Goal: Task Accomplishment & Management: Manage account settings

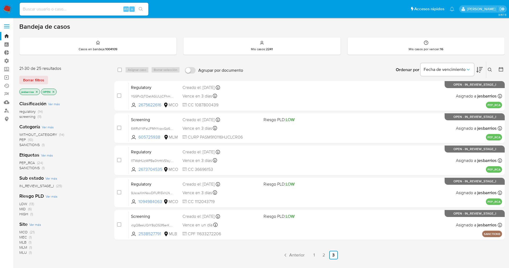
drag, startPoint x: 5, startPoint y: 6, endPoint x: 8, endPoint y: 1, distance: 5.9
click at [5, 6] on img at bounding box center [7, 9] width 9 height 9
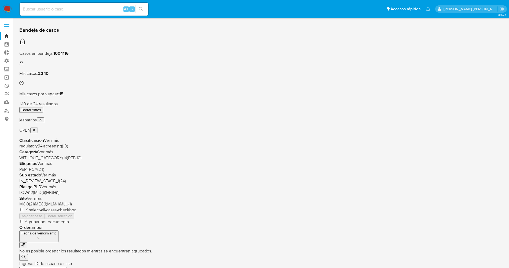
scroll to position [156, 0]
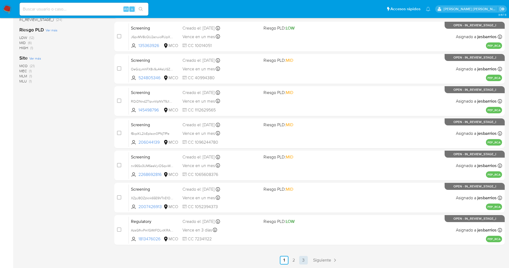
click at [299, 258] on link "3" at bounding box center [303, 260] width 9 height 9
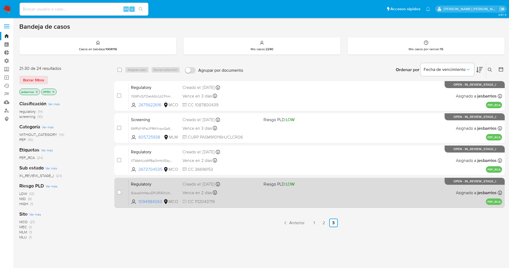
click at [268, 190] on div "Regulatory 9JsoaXmNswDFURl5VrLNgvZY 1094984063 MCO Riesgo PLD: LOW Creado el: 0…" at bounding box center [315, 192] width 373 height 27
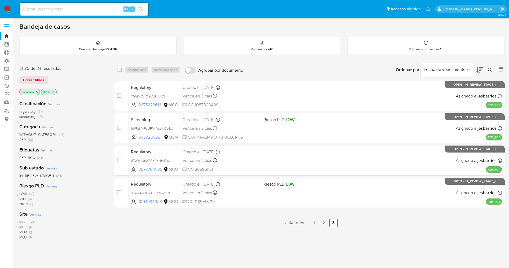
click at [8, 8] on img at bounding box center [7, 9] width 9 height 9
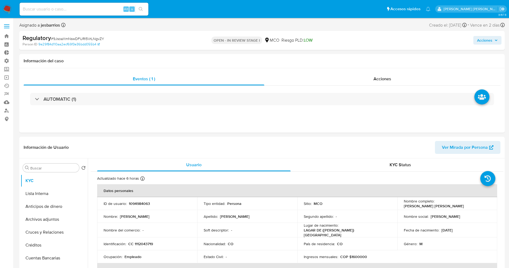
select select "10"
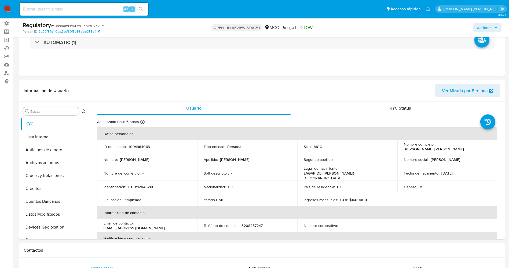
scroll to position [80, 0]
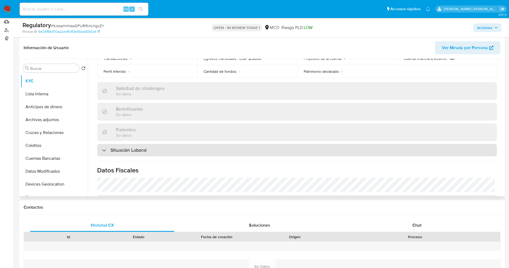
click at [141, 147] on h3 "Situación Laboral" at bounding box center [128, 150] width 36 height 6
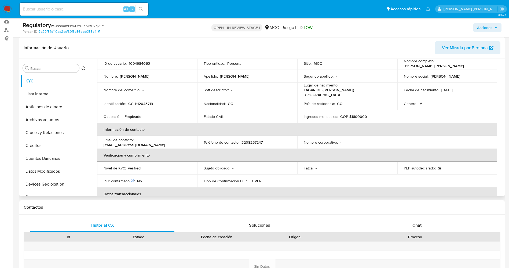
scroll to position [0, 0]
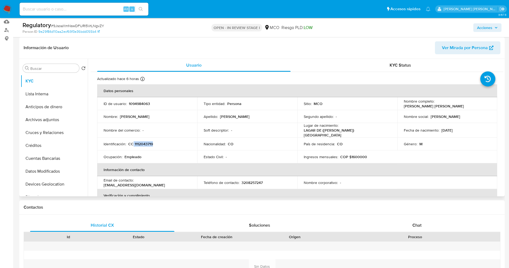
drag, startPoint x: 134, startPoint y: 142, endPoint x: 151, endPoint y: 139, distance: 17.4
click at [158, 141] on div "Identificación : CC 1112043719" at bounding box center [147, 143] width 87 height 5
drag, startPoint x: 145, startPoint y: 139, endPoint x: 134, endPoint y: 140, distance: 11.3
click at [134, 141] on p "CC 1112043719" at bounding box center [140, 143] width 25 height 5
drag, startPoint x: 134, startPoint y: 141, endPoint x: 153, endPoint y: 141, distance: 19.6
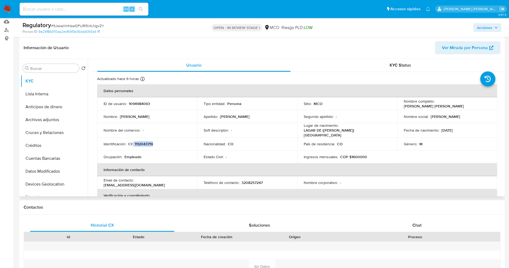
click at [153, 141] on div "Identificación : CC 1112043719" at bounding box center [147, 143] width 87 height 5
copy p "1112043719"
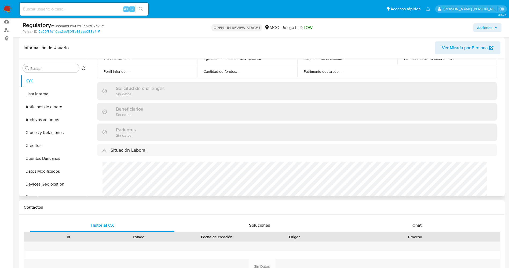
scroll to position [241, 0]
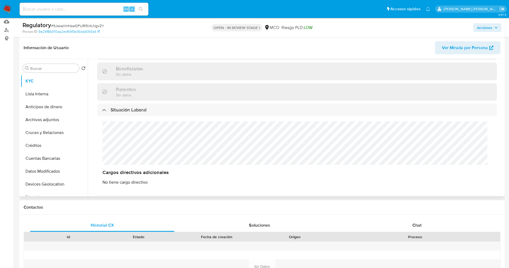
click at [128, 141] on div "Cargos directivos adicionales No tiene cargo directivo" at bounding box center [297, 153] width 400 height 74
drag, startPoint x: 42, startPoint y: 94, endPoint x: 39, endPoint y: 259, distance: 165.5
click at [43, 93] on button "Lista Interna" at bounding box center [54, 93] width 67 height 13
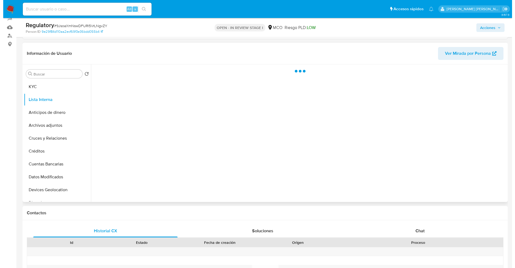
scroll to position [40, 0]
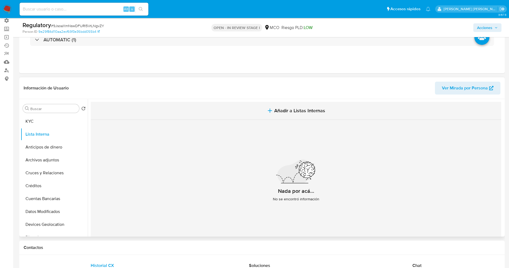
click at [313, 103] on button "Añadir a Listas Internas" at bounding box center [296, 111] width 410 height 18
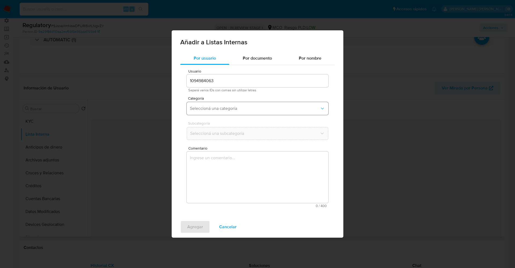
drag, startPoint x: 251, startPoint y: 109, endPoint x: 250, endPoint y: 113, distance: 4.4
click at [251, 109] on span "Seleccioná una categoría" at bounding box center [255, 108] width 130 height 5
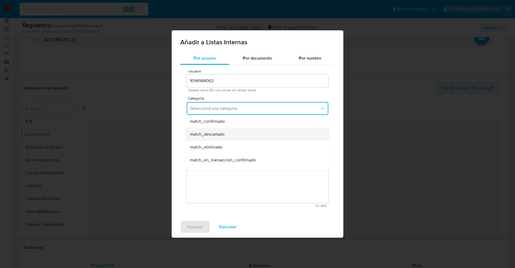
click at [227, 135] on div "match_descartado" at bounding box center [256, 134] width 132 height 13
click at [227, 135] on span "Seleccioná una subcategoría" at bounding box center [255, 133] width 130 height 5
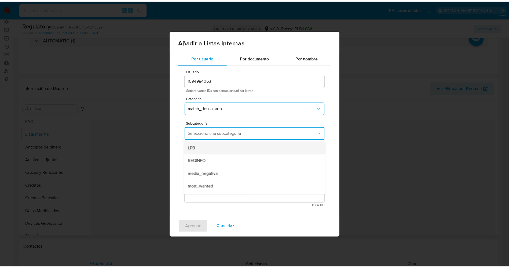
scroll to position [36, 0]
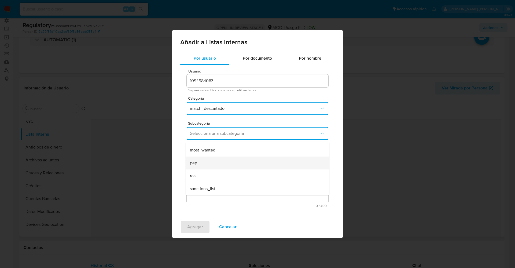
click at [204, 158] on div "pep" at bounding box center [256, 162] width 132 height 13
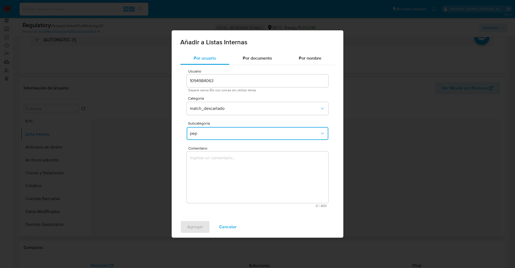
click at [204, 158] on textarea "Comentario" at bounding box center [258, 176] width 142 height 51
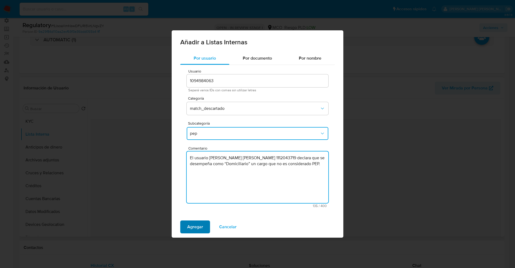
type textarea "El usuario Juan Camilo Casañas Calvache,CC 1112043719 declara que se desempeña …"
click at [198, 222] on span "Agregar" at bounding box center [195, 227] width 16 height 12
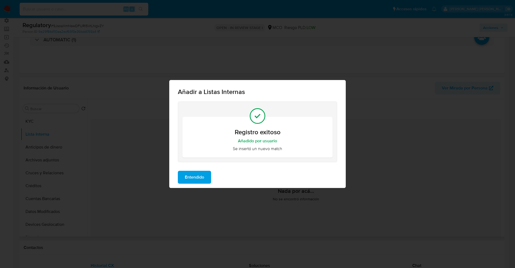
drag, startPoint x: 188, startPoint y: 175, endPoint x: 174, endPoint y: 178, distance: 14.4
click at [188, 175] on span "Entendido" at bounding box center [194, 177] width 19 height 12
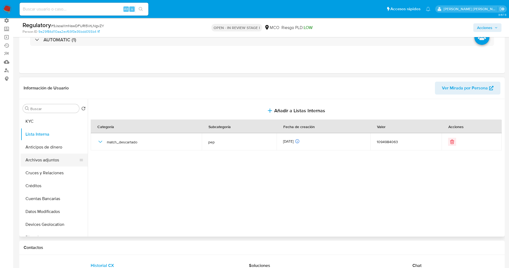
click at [41, 161] on button "Archivos adjuntos" at bounding box center [52, 159] width 63 height 13
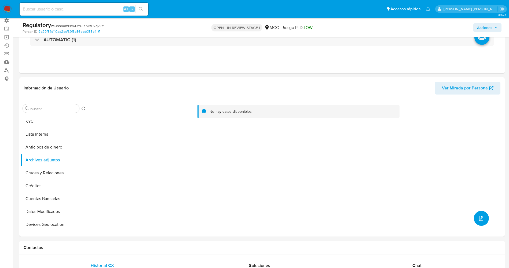
click at [474, 215] on button "upload-file" at bounding box center [481, 218] width 15 height 15
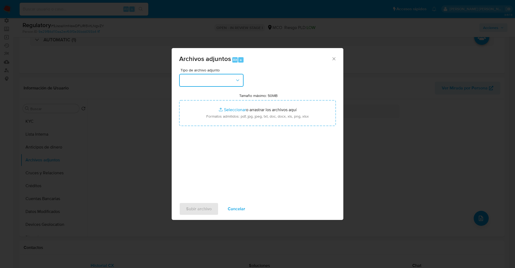
click at [215, 82] on button "button" at bounding box center [211, 80] width 64 height 13
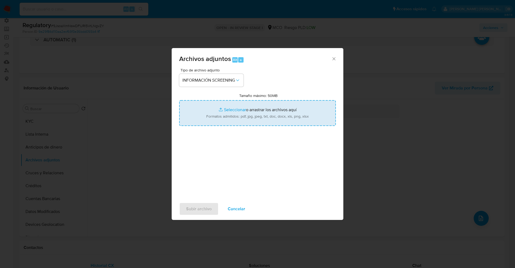
type input "C:\fakepath\_Juan Camilo Casañas Calvache_ lavado de dinero - Buscar con Google…"
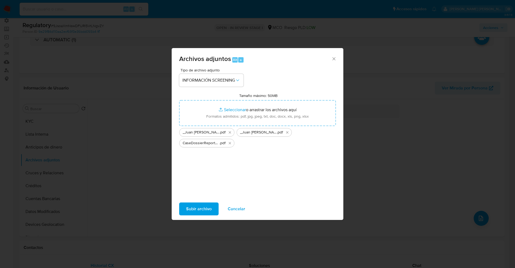
click at [204, 205] on span "Subir archivo" at bounding box center [198, 209] width 25 height 12
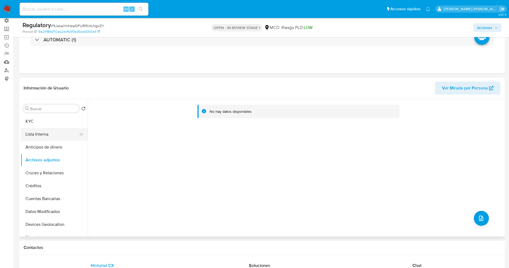
click at [41, 132] on button "Lista Interna" at bounding box center [52, 134] width 63 height 13
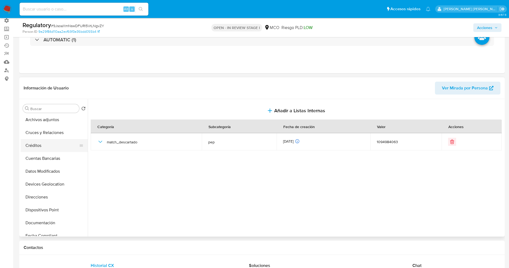
scroll to position [0, 0]
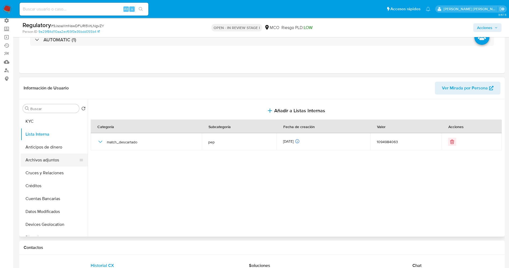
click at [47, 160] on button "Archivos adjuntos" at bounding box center [52, 159] width 63 height 13
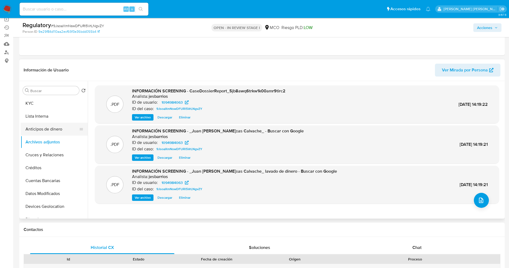
scroll to position [40, 0]
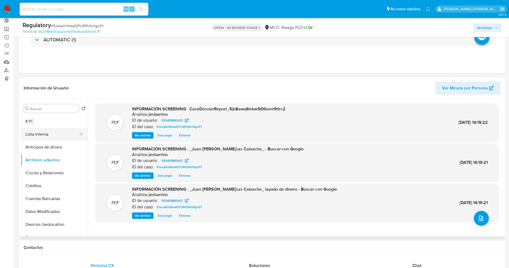
click at [46, 129] on button "Lista Interna" at bounding box center [52, 134] width 63 height 13
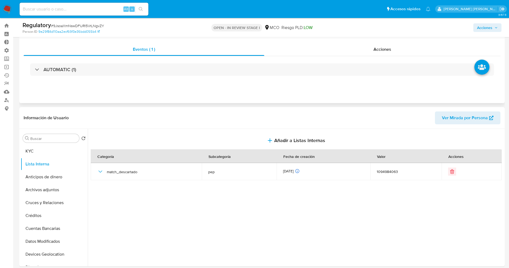
scroll to position [0, 0]
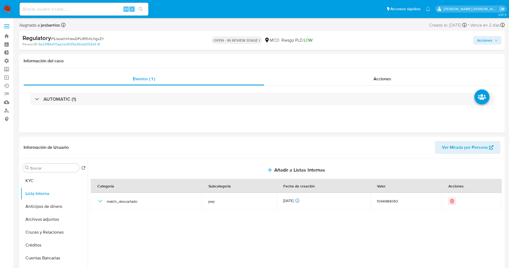
click at [494, 42] on span "Acciones" at bounding box center [487, 40] width 21 height 8
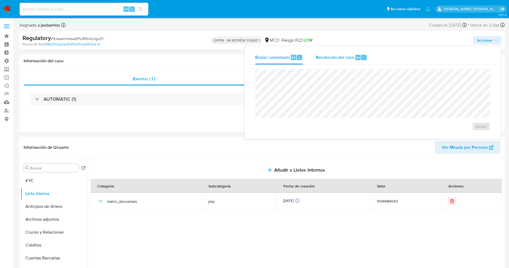
click at [341, 58] on span "Resolución del caso" at bounding box center [335, 57] width 38 height 6
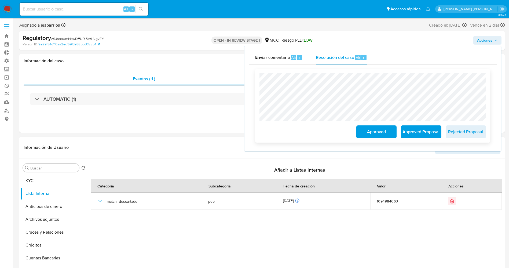
click at [369, 131] on span "Approved" at bounding box center [376, 132] width 26 height 12
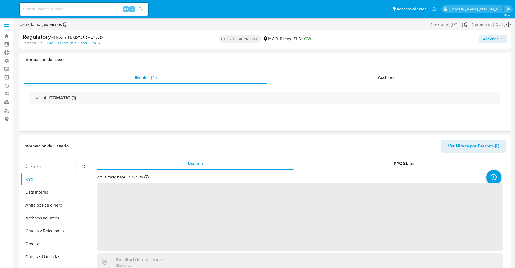
select select "10"
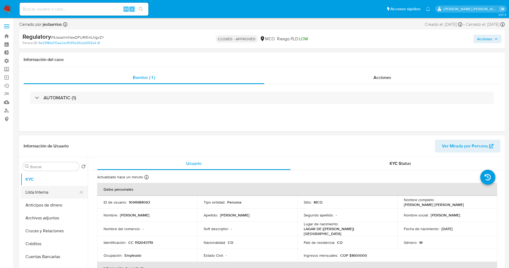
click at [32, 190] on button "Lista Interna" at bounding box center [52, 192] width 63 height 13
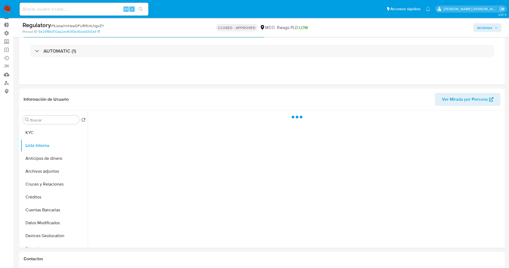
scroll to position [40, 0]
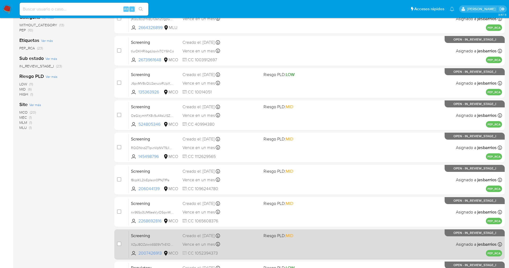
scroll to position [156, 0]
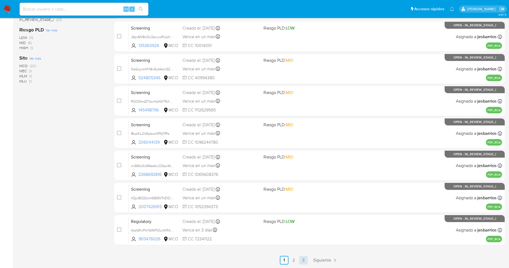
click at [302, 259] on link "3" at bounding box center [303, 260] width 9 height 9
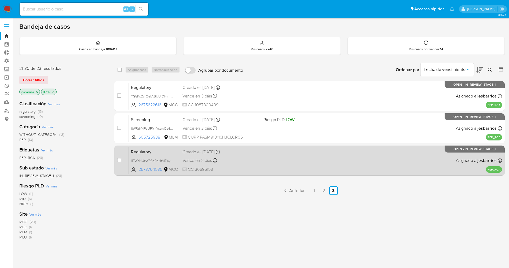
click at [250, 161] on div "Vence en 2 días Vence el [DATE] 02:05:56" at bounding box center [220, 160] width 77 height 7
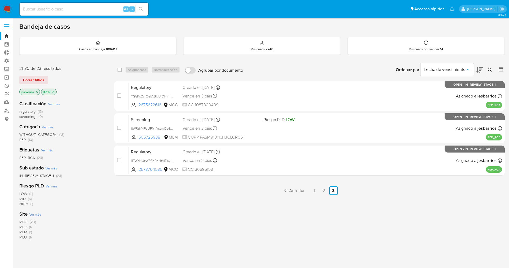
click at [9, 9] on img at bounding box center [7, 9] width 9 height 9
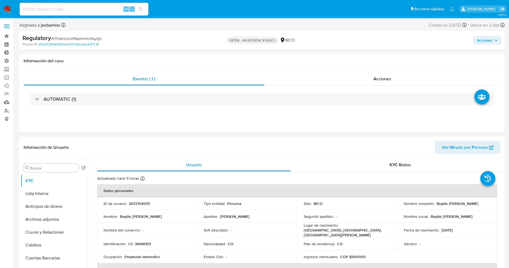
select select "10"
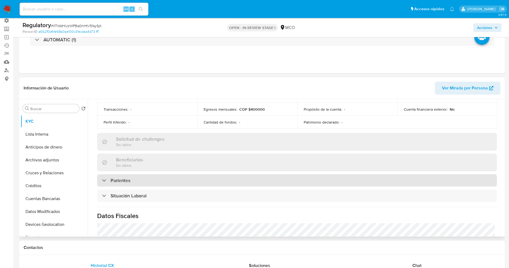
scroll to position [201, 0]
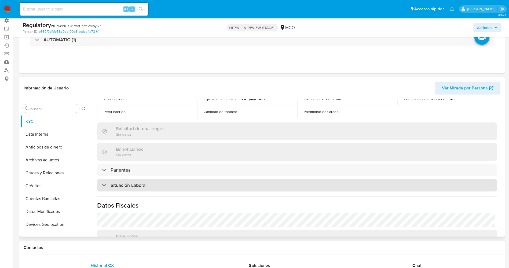
click at [145, 182] on h3 "Situación Laboral" at bounding box center [128, 185] width 36 height 6
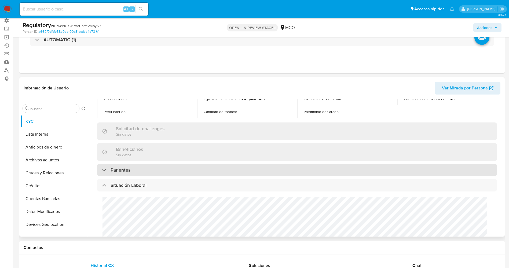
click at [144, 166] on div "Parientes" at bounding box center [297, 170] width 400 height 12
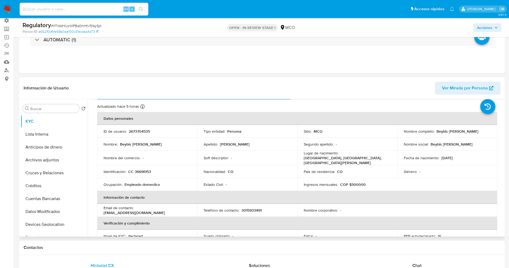
scroll to position [0, 0]
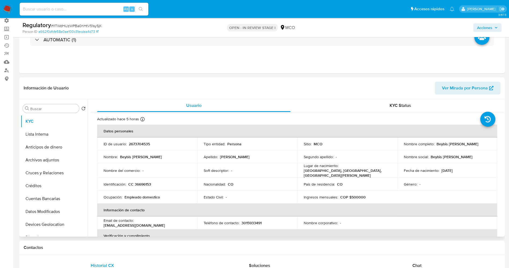
drag, startPoint x: 433, startPoint y: 142, endPoint x: 486, endPoint y: 142, distance: 53.1
click at [486, 142] on div "Nombre completo : Beybis [PERSON_NAME]" at bounding box center [447, 143] width 87 height 5
copy div "Beybis [PERSON_NAME]"
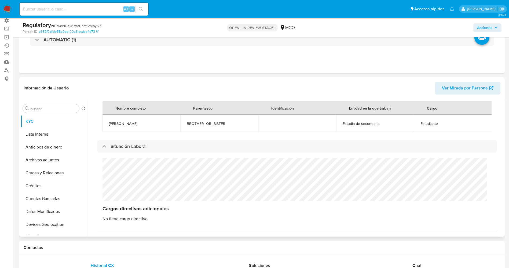
scroll to position [282, 0]
click at [147, 119] on td "[PERSON_NAME]" at bounding box center [141, 122] width 78 height 17
copy span "Jhona De la cruz"
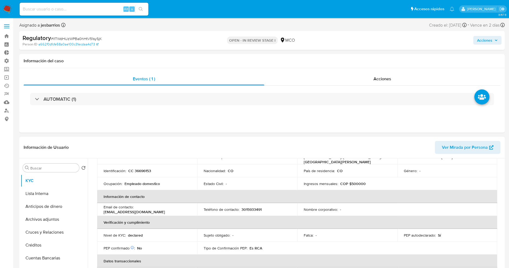
scroll to position [0, 0]
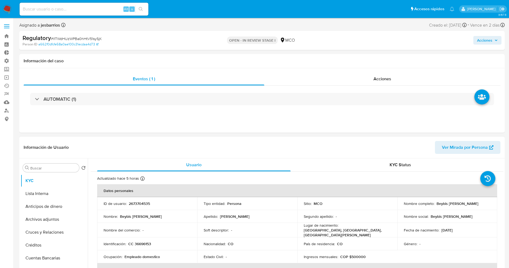
drag, startPoint x: 434, startPoint y: 204, endPoint x: 491, endPoint y: 202, distance: 56.9
click at [491, 202] on td "Nombre completo : Beybis Jhoanna Mejia Arrieta" at bounding box center [447, 203] width 100 height 13
copy div "Beybis [PERSON_NAME]"
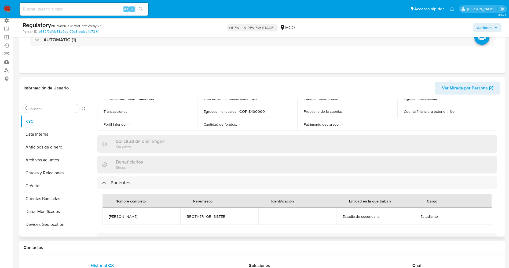
scroll to position [201, 0]
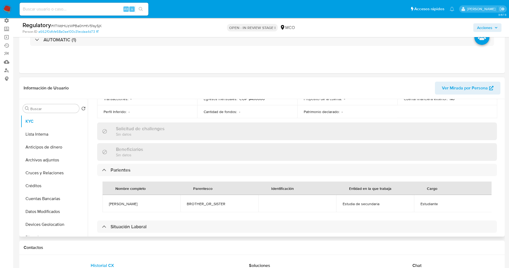
drag, startPoint x: 122, startPoint y: 202, endPoint x: 132, endPoint y: 202, distance: 10.2
click at [143, 199] on td "Jhona De la cruz" at bounding box center [141, 203] width 78 height 17
copy span "Jhona De la cruz"
drag, startPoint x: 419, startPoint y: 202, endPoint x: 436, endPoint y: 201, distance: 17.4
click at [436, 201] on span "Estudiante" at bounding box center [452, 203] width 65 height 5
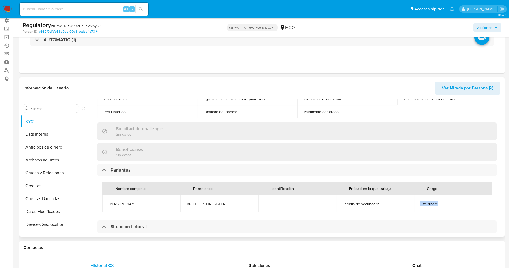
copy span "Estudiante"
click at [32, 130] on button "Lista Interna" at bounding box center [52, 134] width 63 height 13
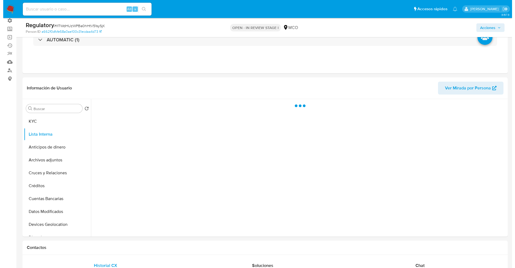
scroll to position [0, 0]
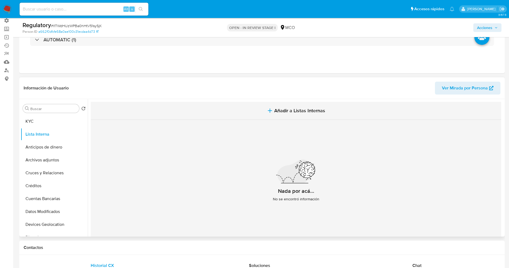
click at [278, 110] on span "Añadir a Listas Internas" at bounding box center [299, 111] width 51 height 6
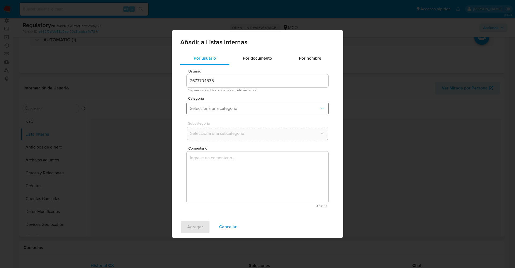
click at [233, 107] on span "Seleccioná una categoría" at bounding box center [255, 108] width 130 height 5
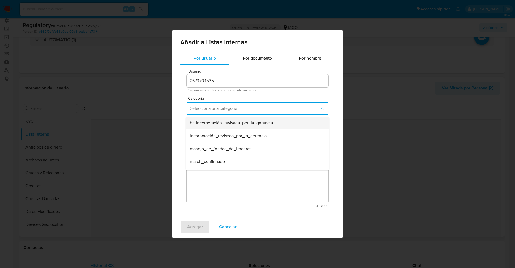
scroll to position [40, 0]
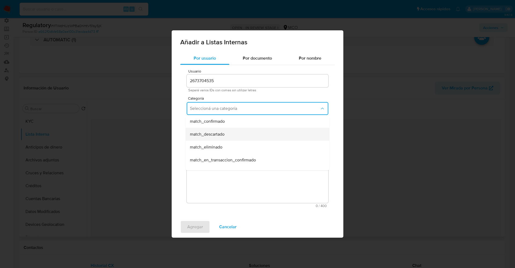
click at [225, 134] on div "match_descartado" at bounding box center [256, 134] width 132 height 13
click at [222, 130] on button "Seleccioná una subcategoría" at bounding box center [258, 133] width 142 height 13
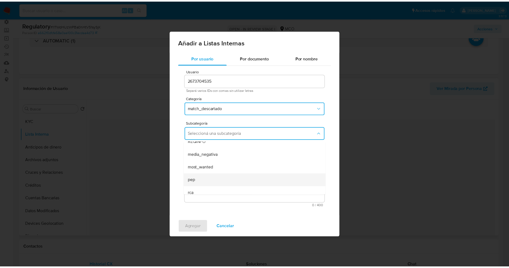
scroll to position [36, 0]
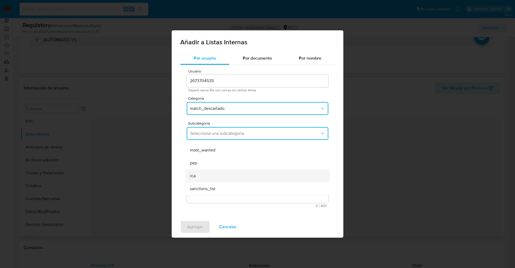
click at [202, 174] on div "rca" at bounding box center [256, 175] width 132 height 13
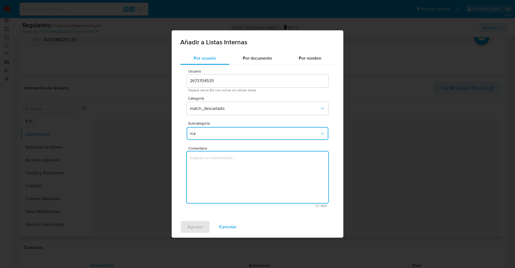
click at [202, 174] on textarea "Comentario" at bounding box center [258, 176] width 142 height 51
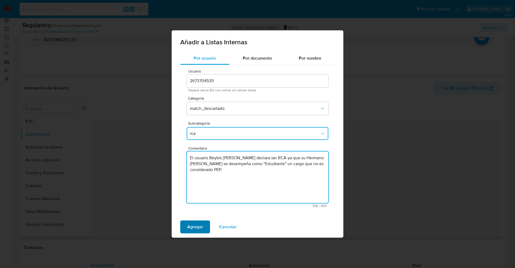
type textarea "El usuario Beybis Jhoanna Mejia Arrieta declara ser RCA ya que su Hermano Jhona…"
click at [192, 229] on span "Agregar" at bounding box center [195, 227] width 16 height 12
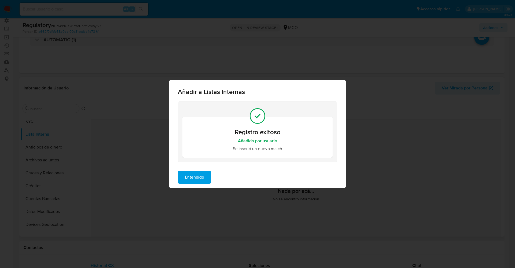
click at [194, 174] on span "Entendido" at bounding box center [194, 177] width 19 height 12
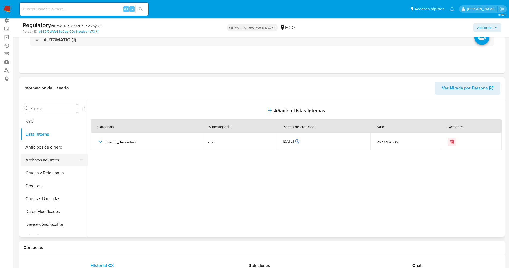
click at [39, 163] on button "Archivos adjuntos" at bounding box center [52, 159] width 63 height 13
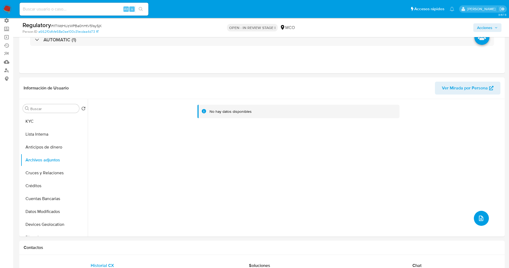
click at [481, 217] on icon "upload-file" at bounding box center [481, 217] width 4 height 5
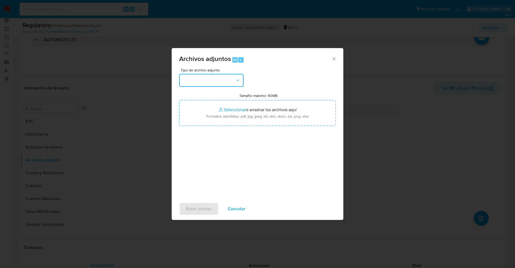
click at [199, 83] on button "button" at bounding box center [211, 80] width 64 height 13
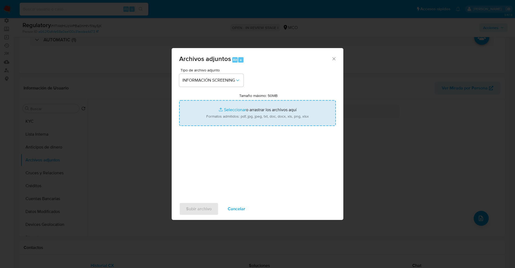
type input "C:\fakepath\CaseDossierReport_5jb6uakip3e11k00j1ikjqrgl.pdf"
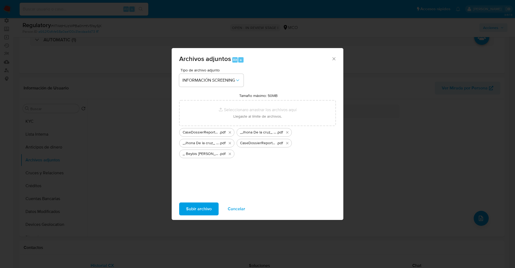
click at [205, 212] on span "Subir archivo" at bounding box center [198, 209] width 25 height 12
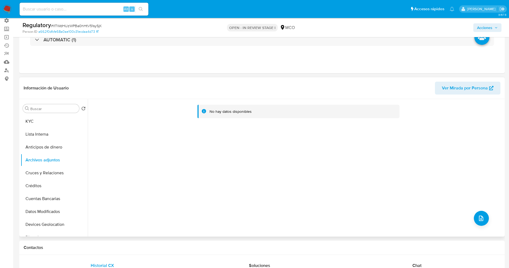
click at [486, 221] on div "No hay datos disponibles" at bounding box center [295, 167] width 415 height 137
click at [483, 221] on button "upload-file" at bounding box center [481, 218] width 15 height 15
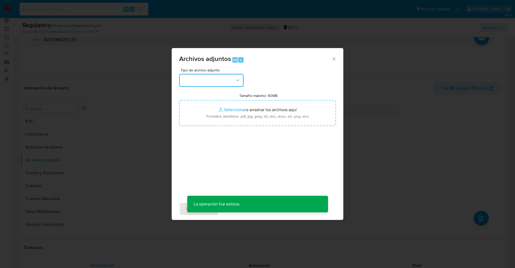
click at [233, 83] on button "button" at bounding box center [211, 80] width 64 height 13
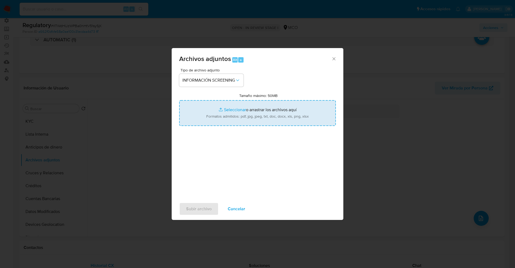
type input "C:\fakepath\_ Beybis Jhoanna Mejia Arrieta_ - Buscar con Google.pdf"
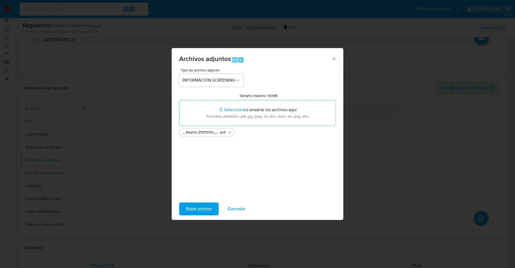
click at [197, 208] on span "Subir archivo" at bounding box center [198, 209] width 25 height 12
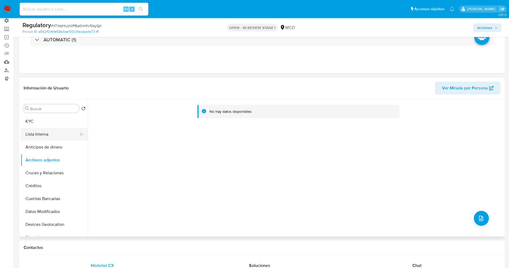
click at [45, 137] on button "Lista Interna" at bounding box center [52, 134] width 63 height 13
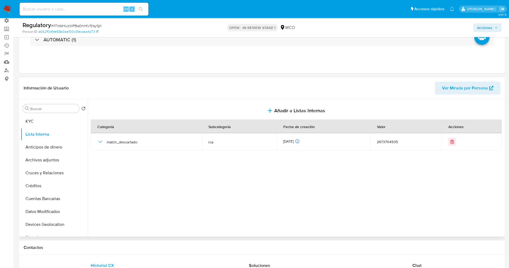
scroll to position [0, 0]
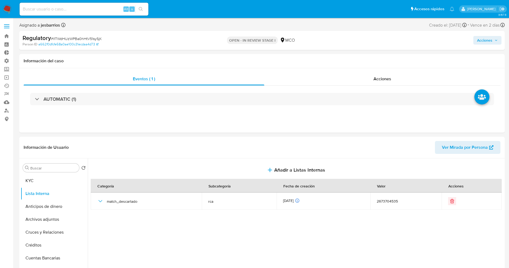
click at [487, 40] on span "Acciones" at bounding box center [484, 40] width 15 height 9
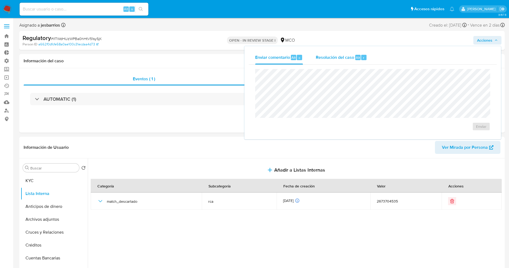
drag, startPoint x: 349, startPoint y: 60, endPoint x: 346, endPoint y: 62, distance: 4.0
click at [348, 60] on div "Resolución del caso Alt r" at bounding box center [341, 57] width 51 height 14
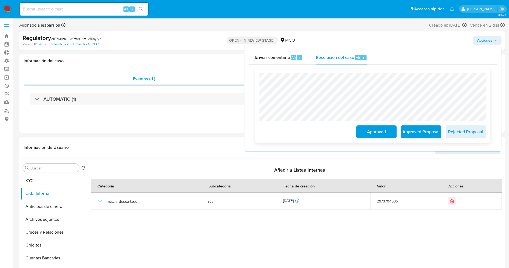
click at [367, 132] on span "Approved" at bounding box center [376, 132] width 26 height 12
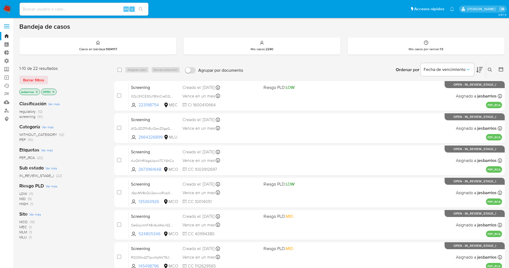
click at [5, 10] on img at bounding box center [7, 9] width 9 height 9
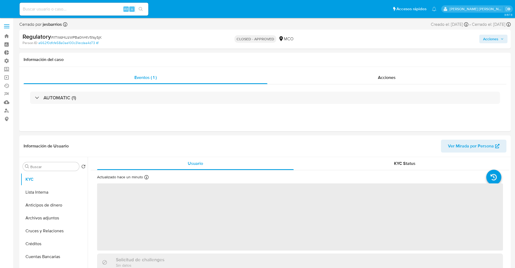
select select "10"
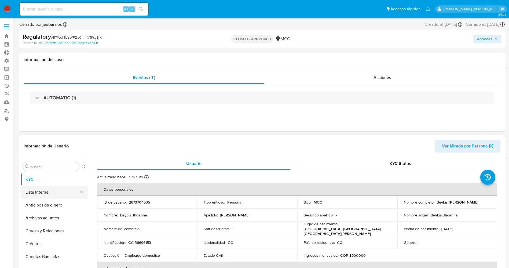
click at [50, 194] on button "Lista Interna" at bounding box center [52, 192] width 63 height 13
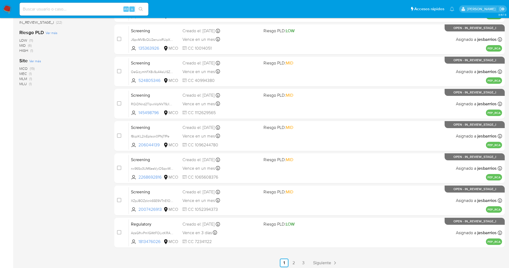
scroll to position [156, 0]
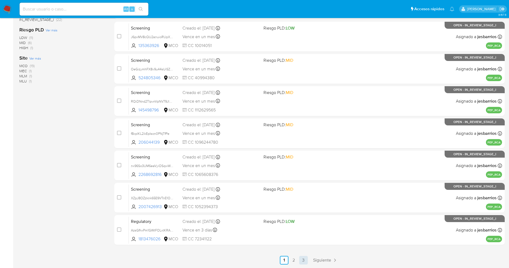
click at [306, 259] on link "3" at bounding box center [303, 260] width 9 height 9
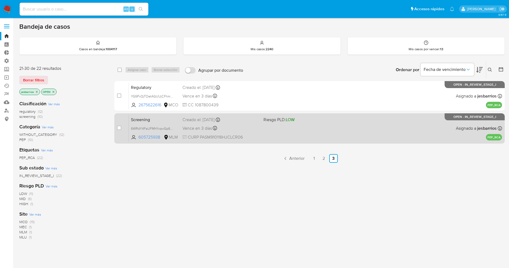
click at [246, 130] on div "Vence en 3 días Vence el 11/09/2025 02:33:19" at bounding box center [220, 127] width 77 height 7
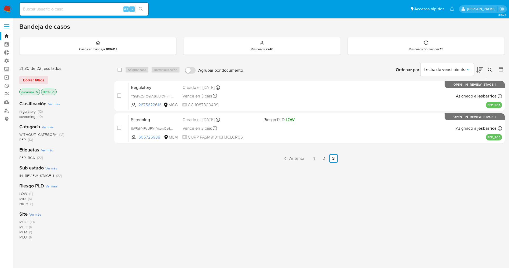
click at [6, 7] on img at bounding box center [7, 9] width 9 height 9
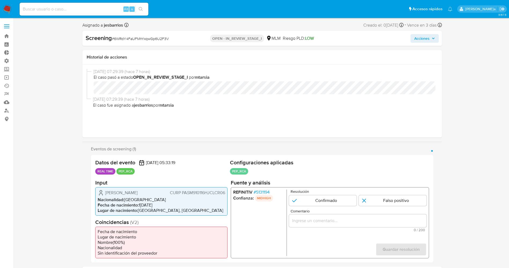
select select "10"
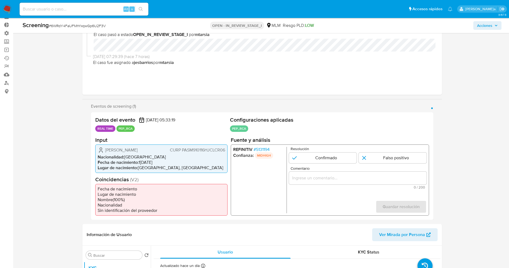
scroll to position [40, 0]
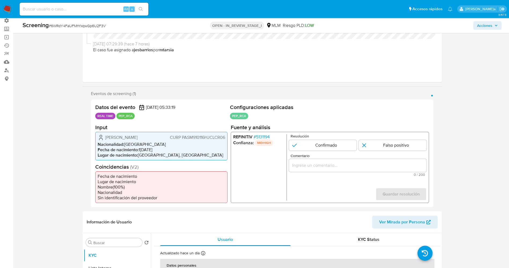
click at [262, 138] on span "# 5131194" at bounding box center [261, 136] width 16 height 5
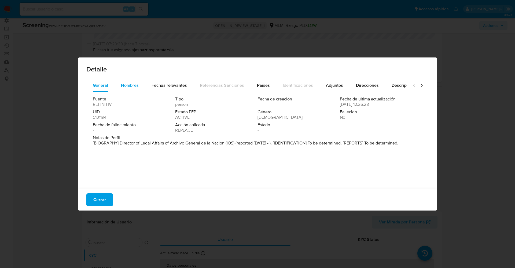
click at [124, 87] on span "Nombres" at bounding box center [130, 85] width 18 height 6
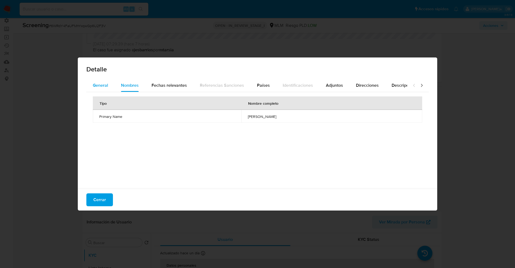
click at [105, 84] on span "General" at bounding box center [100, 85] width 15 height 6
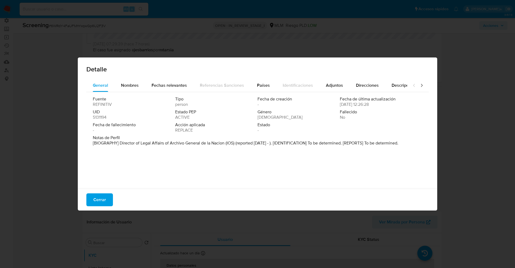
drag, startPoint x: 121, startPoint y: 141, endPoint x: 369, endPoint y: 146, distance: 248.4
click at [369, 146] on div "Notas de Perfil [BIOGRAPHY] Director of Legal Affairs of Archivo General de la …" at bounding box center [257, 141] width 329 height 13
click at [140, 83] on button "Nombres" at bounding box center [130, 85] width 31 height 13
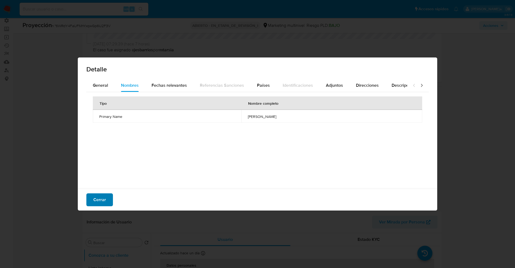
click at [98, 201] on span "Cerrar" at bounding box center [99, 200] width 13 height 12
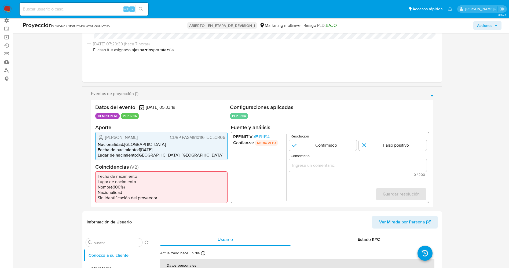
drag, startPoint x: 105, startPoint y: 135, endPoint x: 140, endPoint y: 137, distance: 34.9
click at [146, 136] on div "Marco Palafox Schmid CURP PASM910116HJCLCR06" at bounding box center [161, 137] width 127 height 6
click at [165, 145] on li "Nacionalidad : México" at bounding box center [161, 143] width 127 height 5
drag, startPoint x: 102, startPoint y: 138, endPoint x: 227, endPoint y: 140, distance: 125.3
click at [227, 140] on div "Marco Palafox Schmid CURP PASM910116HJCLCR06 Nacionalidad : México Fecha de nac…" at bounding box center [161, 145] width 132 height 28
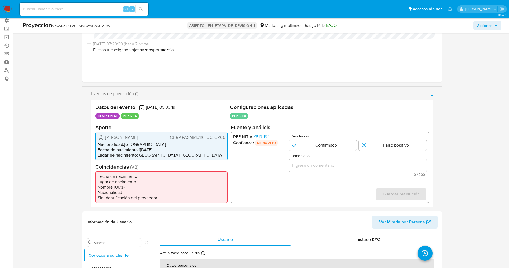
click at [267, 136] on font "5131194" at bounding box center [263, 136] width 14 height 6
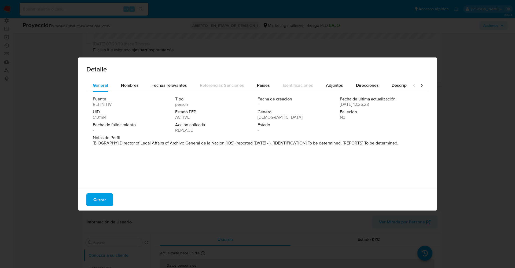
drag, startPoint x: 113, startPoint y: 143, endPoint x: 320, endPoint y: 148, distance: 207.4
click at [326, 162] on div "Fuente REFINITIV Tipo person Fecha de creación - Fecha de última actualización …" at bounding box center [257, 139] width 342 height 94
drag, startPoint x: 266, startPoint y: 133, endPoint x: 331, endPoint y: 23, distance: 127.5
click at [267, 133] on div "Fuente REFINITIV Tipo person Fecha de creación - Fecha de última actualización …" at bounding box center [257, 115] width 329 height 39
drag, startPoint x: 175, startPoint y: 123, endPoint x: 172, endPoint y: 125, distance: 3.5
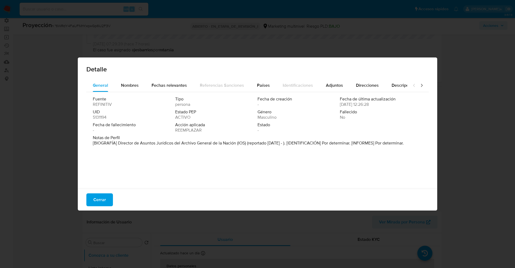
click at [175, 124] on font "Acción aplicada" at bounding box center [190, 124] width 30 height 6
drag, startPoint x: 118, startPoint y: 143, endPoint x: 236, endPoint y: 142, distance: 118.5
click at [236, 142] on font "[BIOGRAFÍA] Director de Asuntos Jurídicos del Archivo General de la Nación (IOS…" at bounding box center [248, 143] width 311 height 6
click at [97, 196] on font "Cerrar" at bounding box center [99, 199] width 13 height 13
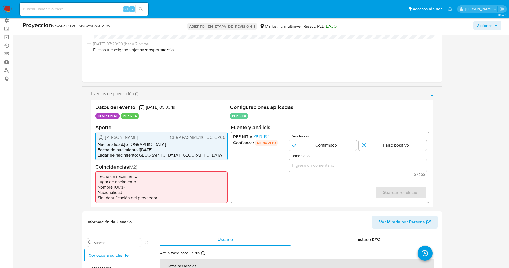
click at [323, 150] on form "Resolución Confirmado Falso positivo Comentario 0 / 200 200 caracteres restante…" at bounding box center [358, 167] width 138 height 66
click at [324, 144] on input "1 de 1" at bounding box center [323, 144] width 68 height 11
radio input "true"
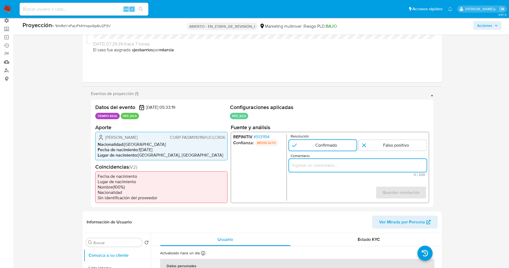
click at [324, 164] on input "Comentario" at bounding box center [358, 164] width 138 height 7
drag, startPoint x: 300, startPoint y: 165, endPoint x: 322, endPoint y: 169, distance: 22.1
click at [318, 170] on div "usuario Marco Palafox Schmid CURP PASM910116HJCLCR06,nacionalidad Mexicana, por…" at bounding box center [358, 164] width 138 height 13
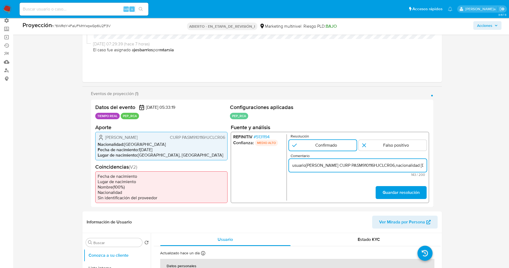
click at [293, 167] on input "usuario Marco Palafox Schmid CURP PASM910116HJCLCR06,nacionalidad Mexicana.Se d…" at bounding box center [358, 164] width 138 height 7
paste input "de la Nación en la actualidad."
type input "Usuario Marco Palafox Schmid CURP PASM910116HJCLCR06,nacionalidad Mexicana.Se d…"
click at [399, 198] on font "Guardar resolución" at bounding box center [400, 192] width 37 height 13
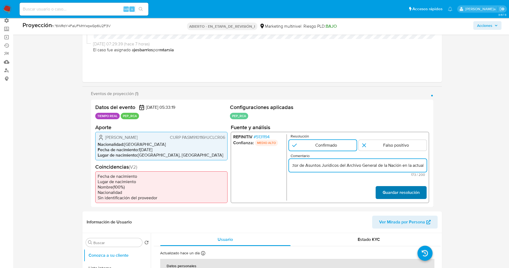
scroll to position [0, 0]
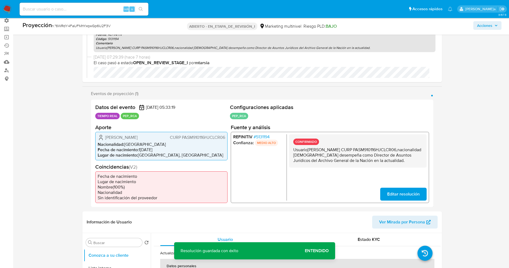
drag, startPoint x: 293, startPoint y: 148, endPoint x: 315, endPoint y: 160, distance: 25.1
click at [328, 179] on div "CONFIRMADO Usuario Marco Palafox Schmid CURP PASM910116HJCLCR06,nacionalidad Me…" at bounding box center [358, 167] width 138 height 66
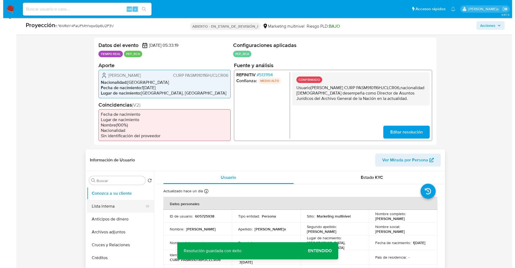
scroll to position [161, 0]
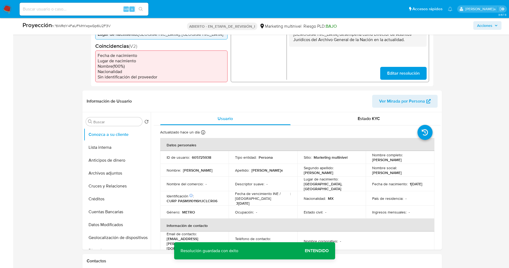
drag, startPoint x: 112, startPoint y: 150, endPoint x: 77, endPoint y: 144, distance: 36.1
click at [113, 150] on button "Lista interna" at bounding box center [117, 147] width 67 height 13
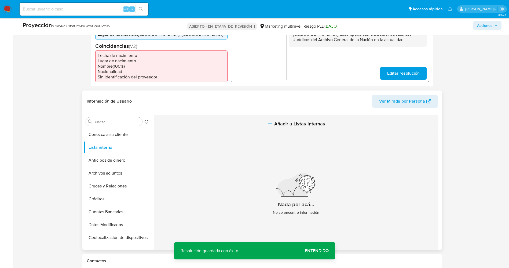
click at [297, 125] on span "Añadir a Listas Internas" at bounding box center [299, 124] width 51 height 6
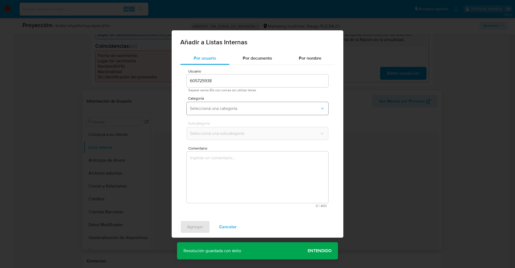
click at [267, 110] on span "Seleccioná una categoría" at bounding box center [255, 108] width 130 height 5
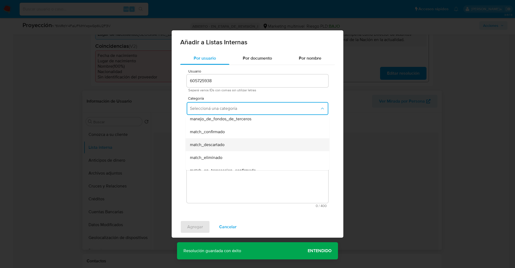
scroll to position [40, 0]
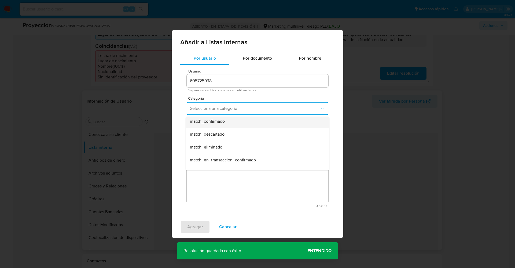
click at [233, 123] on div "match_confirmado" at bounding box center [256, 121] width 132 height 13
click at [233, 135] on span "Seleccioná una subcategoría" at bounding box center [255, 133] width 130 height 5
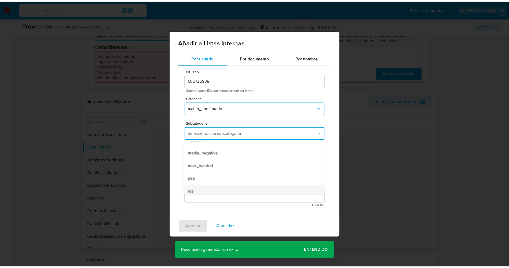
scroll to position [36, 0]
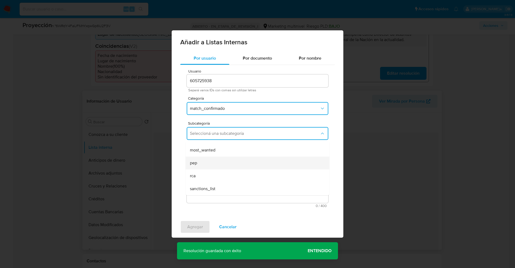
click at [216, 165] on div "pep" at bounding box center [256, 162] width 132 height 13
click at [216, 165] on textarea "Comentario" at bounding box center [258, 176] width 142 height 51
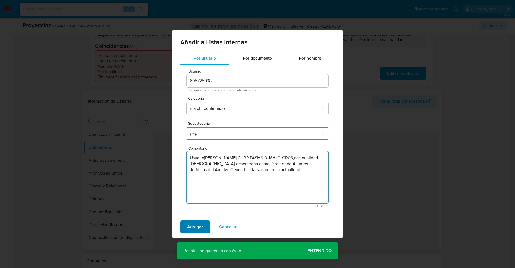
type textarea "Usuario Marco Palafox Schmid CURP PASM910116HJCLCR06,nacionalidad Mexicana.Se d…"
click at [193, 225] on span "Agregar" at bounding box center [195, 227] width 16 height 12
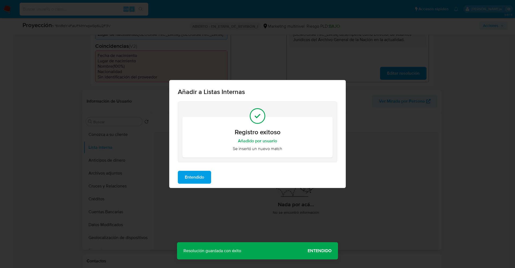
click at [200, 171] on span "Entendido" at bounding box center [194, 177] width 19 height 12
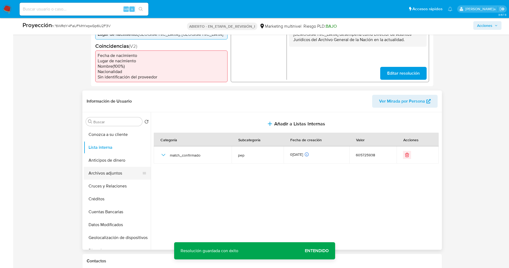
click at [112, 175] on button "Archivos adjuntos" at bounding box center [115, 173] width 63 height 13
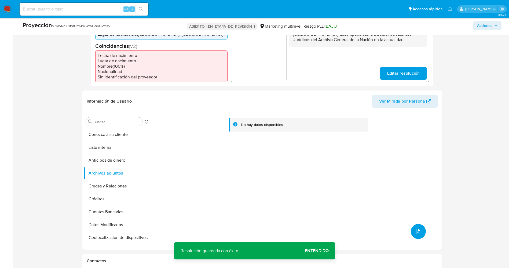
click at [417, 232] on icon "subir archivo" at bounding box center [418, 230] width 4 height 5
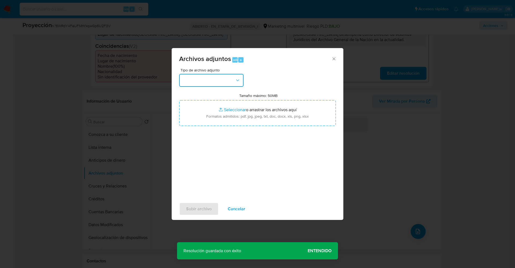
click at [224, 83] on button "button" at bounding box center [211, 80] width 64 height 13
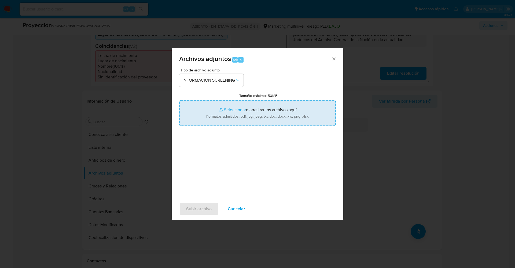
type input "C:\fakepath\_Marco Palafox Schmid_ lavado de dinero - Buscar con Google.pdf"
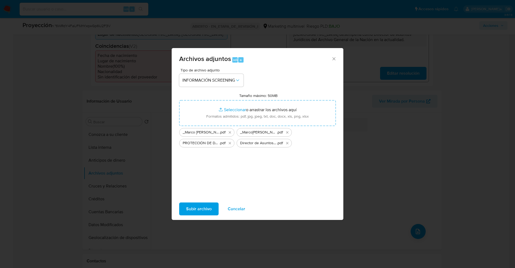
click at [205, 208] on span "Subir archivo" at bounding box center [198, 209] width 25 height 12
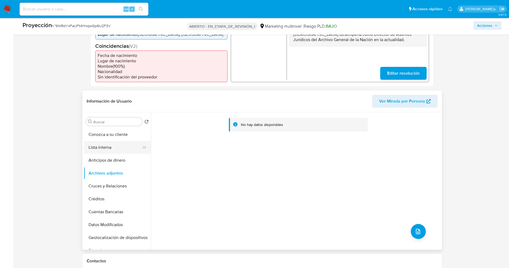
click at [101, 147] on button "Lista interna" at bounding box center [115, 147] width 63 height 13
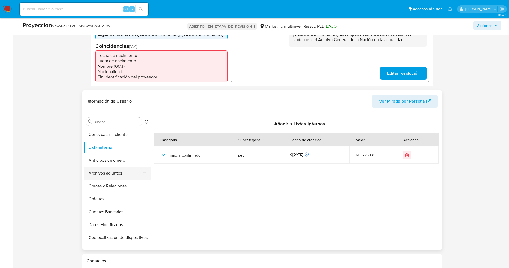
click at [115, 173] on button "Archivos adjuntos" at bounding box center [115, 173] width 63 height 13
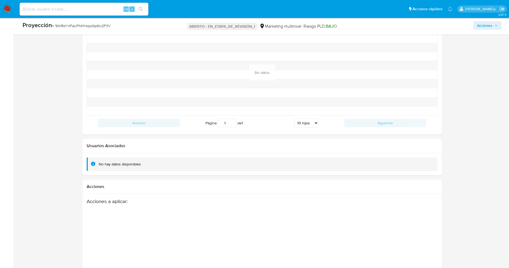
scroll to position [812, 0]
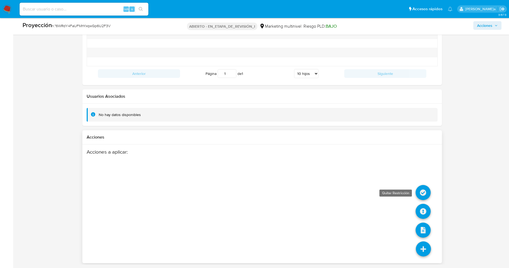
click at [418, 188] on icon at bounding box center [422, 192] width 15 height 15
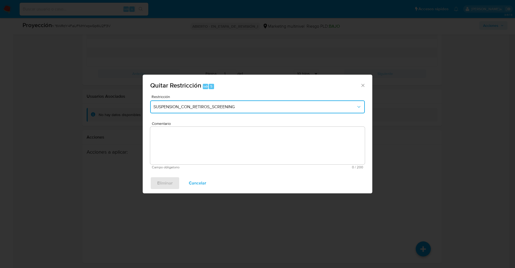
click at [176, 104] on span "SUSPENSION_CON_RETIROS_SCREENING" at bounding box center [254, 106] width 203 height 5
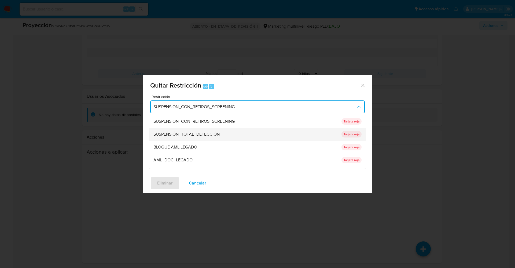
click at [194, 135] on font "SUSPENSIÓN_TOTAL_DETECCIÓN" at bounding box center [186, 134] width 66 height 6
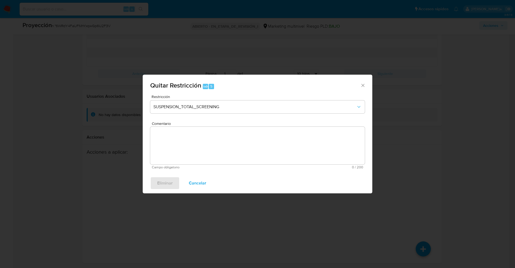
click at [200, 146] on textarea "Comentario" at bounding box center [257, 146] width 215 height 38
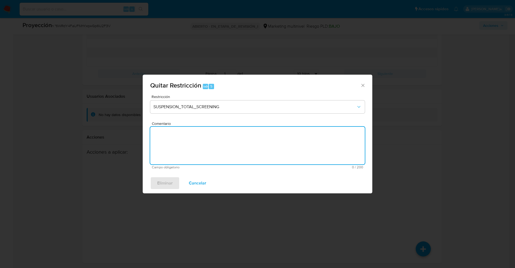
type textarea "x"
type textarea "."
click at [241, 115] on div "Restricción SUSPENSION_TOTAL_SCREENING" at bounding box center [257, 107] width 215 height 25
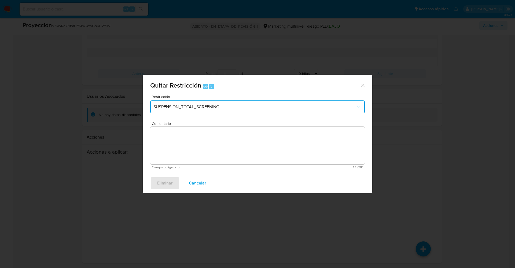
click at [243, 107] on span "SUSPENSION_TOTAL_SCREENING" at bounding box center [254, 106] width 203 height 5
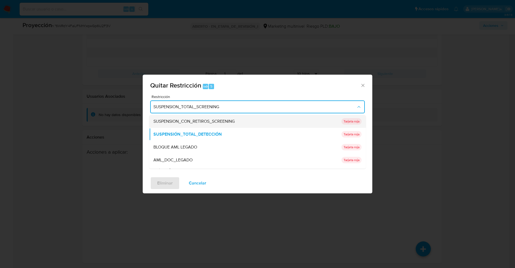
click at [233, 122] on font "SUSPENSION_CON_RETIROS_SCREENING" at bounding box center [193, 121] width 81 height 6
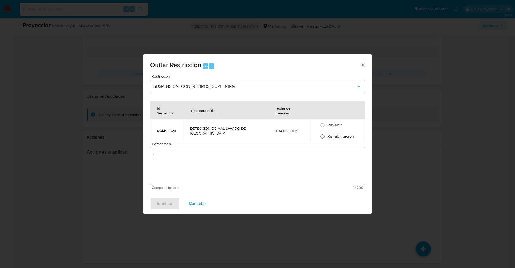
click at [324, 134] on input "Rehabilitación" at bounding box center [322, 136] width 9 height 9
radio input "true"
click at [259, 162] on textarea "." at bounding box center [257, 166] width 215 height 38
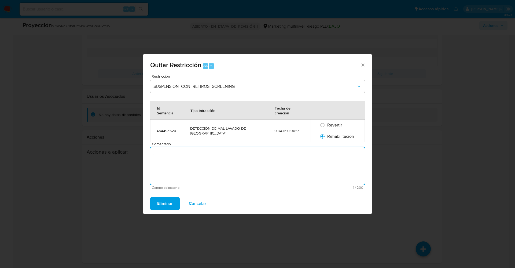
click at [170, 209] on font "Eliminar" at bounding box center [165, 203] width 16 height 13
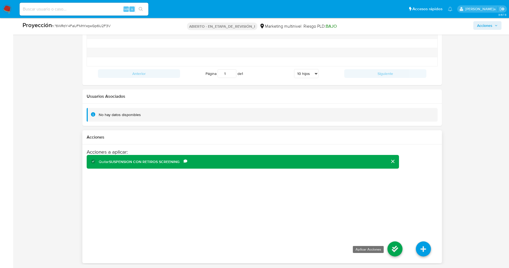
click at [393, 250] on icon at bounding box center [394, 248] width 15 height 15
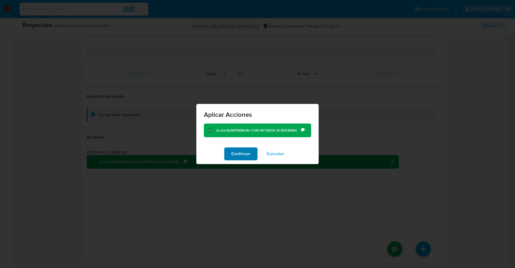
click at [229, 148] on button "Confirmar" at bounding box center [240, 153] width 33 height 13
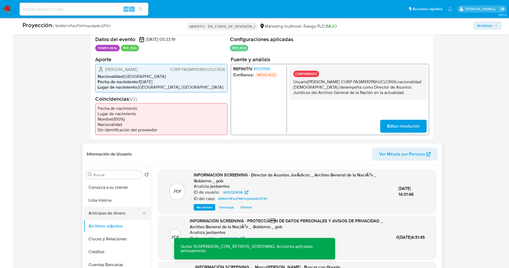
scroll to position [161, 0]
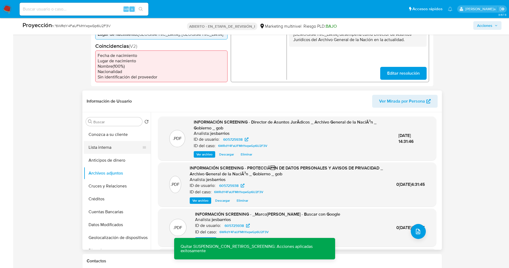
click at [108, 147] on button "Lista interna" at bounding box center [115, 147] width 63 height 13
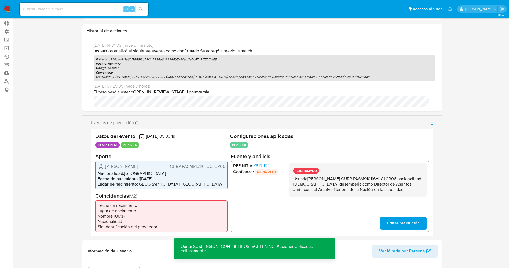
scroll to position [0, 0]
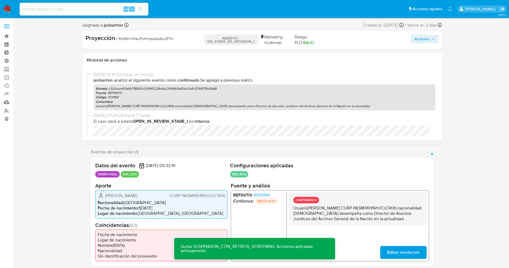
click at [426, 39] on font "Acciones" at bounding box center [421, 39] width 15 height 9
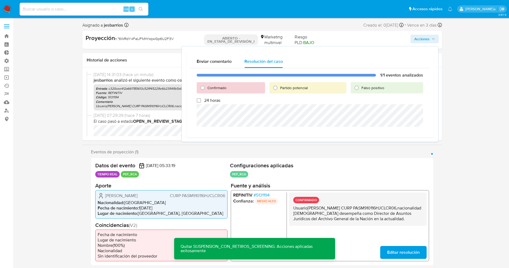
click at [209, 86] on font "Confirmado" at bounding box center [216, 87] width 19 height 5
click at [207, 86] on input "Confirmado" at bounding box center [202, 87] width 9 height 9
radio input "true"
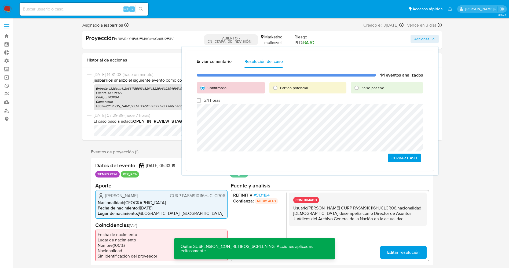
click at [402, 158] on span "Cerrar Caso" at bounding box center [404, 158] width 26 height 8
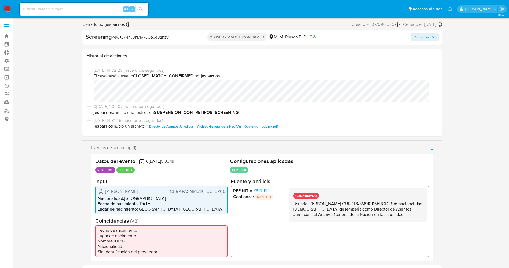
select select "10"
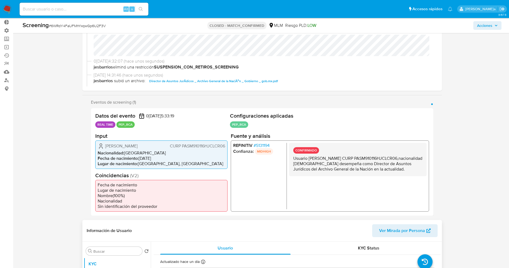
scroll to position [161, 0]
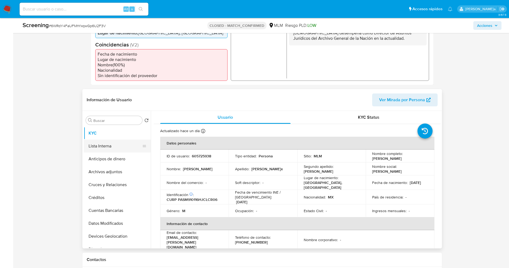
click at [119, 152] on ul "KYC Lista Interna Anticipos de dinero Archivos adjuntos Cruces y Relaciones Cré…" at bounding box center [117, 187] width 67 height 121
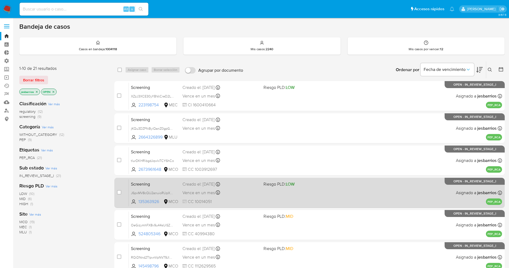
scroll to position [156, 0]
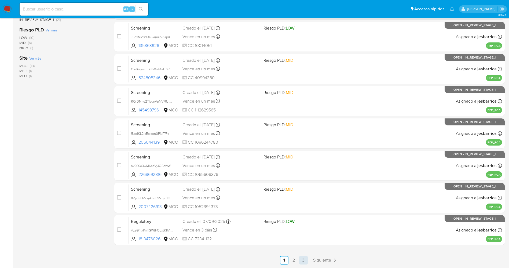
click at [303, 262] on link "3" at bounding box center [303, 260] width 9 height 9
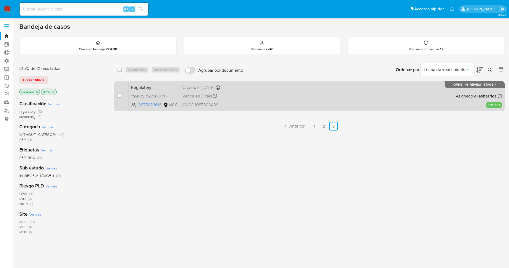
click at [275, 88] on div "Regulatory YG5PxQjTOetAGUUjCFhmqxBe 2675622616 MCO Creado el: [DATE] Creado el:…" at bounding box center [315, 95] width 373 height 27
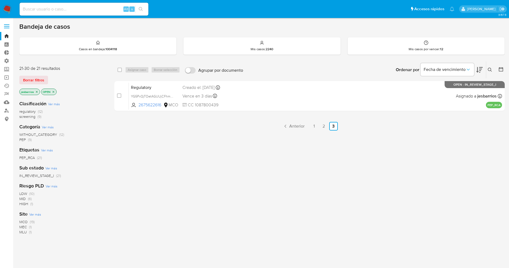
click at [9, 5] on img at bounding box center [7, 9] width 9 height 9
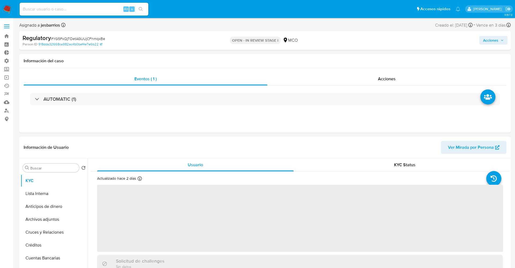
select select "10"
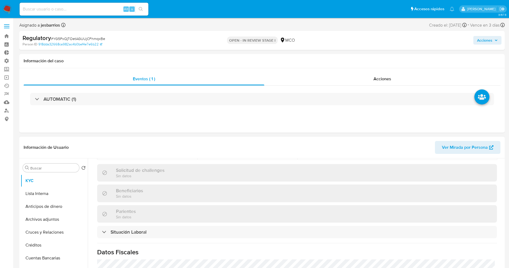
scroll to position [241, 0]
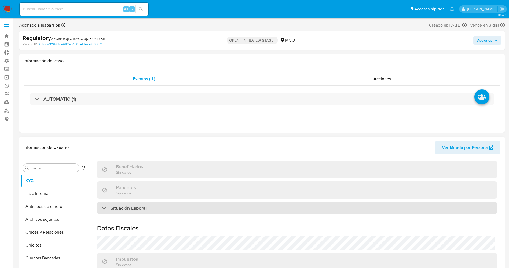
click at [153, 209] on div "Situación Laboral" at bounding box center [297, 208] width 400 height 12
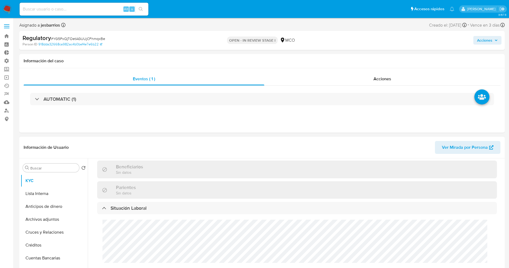
click at [145, 241] on div "Cargos directivos adicionales No tiene cargo directivo" at bounding box center [297, 251] width 400 height 74
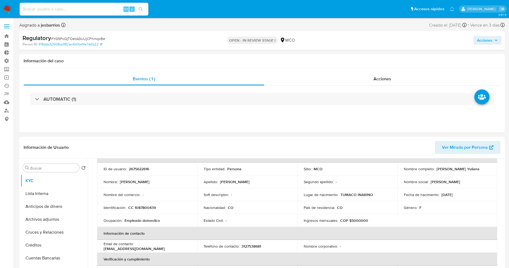
scroll to position [0, 0]
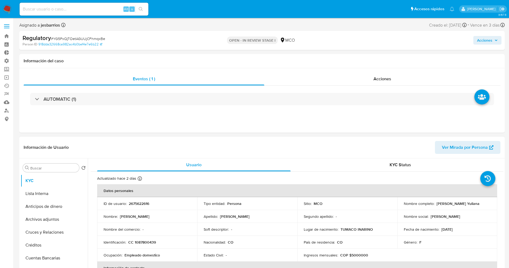
drag, startPoint x: 442, startPoint y: 206, endPoint x: 449, endPoint y: 207, distance: 6.5
click at [467, 209] on td "Nombre completo : Camacho Quintero Lary Yuliana" at bounding box center [447, 203] width 100 height 13
drag, startPoint x: 220, startPoint y: 214, endPoint x: 249, endPoint y: 215, distance: 29.0
click at [253, 215] on div "Apellido : Lary Yuliana" at bounding box center [247, 216] width 87 height 5
copy p "Lary Yuliana"
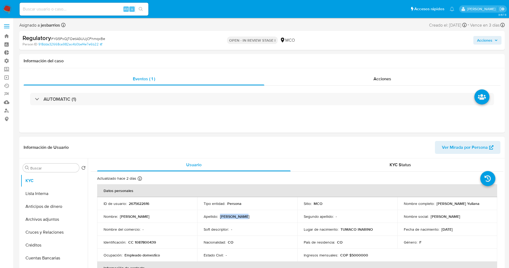
drag, startPoint x: 427, startPoint y: 219, endPoint x: 457, endPoint y: 217, distance: 29.5
click at [466, 217] on div "Nombre social : Camacho Quintero" at bounding box center [447, 216] width 87 height 5
copy div "Camacho Quintero"
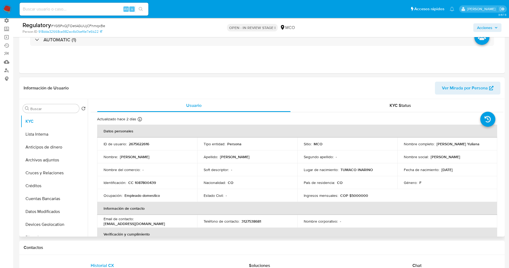
click at [400, 146] on td "Nombre completo : Camacho Quintero Lary Yuliana" at bounding box center [447, 143] width 100 height 13
drag, startPoint x: 401, startPoint y: 146, endPoint x: 457, endPoint y: 148, distance: 56.4
click at [464, 146] on td "Nombre completo : Camacho Quintero Lary Yuliana" at bounding box center [447, 143] width 100 height 13
drag, startPoint x: 457, startPoint y: 148, endPoint x: 292, endPoint y: 130, distance: 166.0
click at [286, 129] on th "Datos personales" at bounding box center [297, 130] width 400 height 13
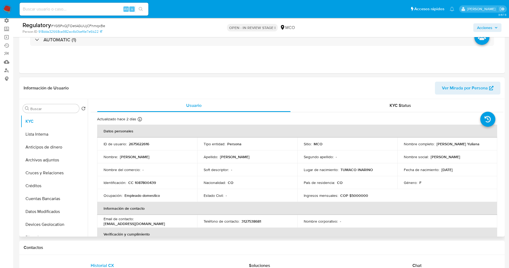
drag, startPoint x: 402, startPoint y: 147, endPoint x: 445, endPoint y: 147, distance: 43.4
click at [457, 146] on div "Nombre completo : Camacho Quintero Lary Yuliana" at bounding box center [447, 143] width 87 height 5
copy p "Camacho Quintero Lary Yuliana"
drag, startPoint x: 133, startPoint y: 180, endPoint x: 158, endPoint y: 180, distance: 25.2
click at [163, 180] on div "Identificación : CC 1087800439" at bounding box center [147, 182] width 87 height 5
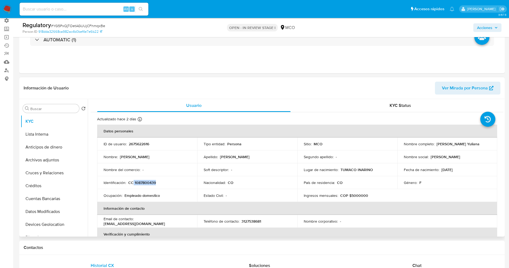
copy p "1087800439"
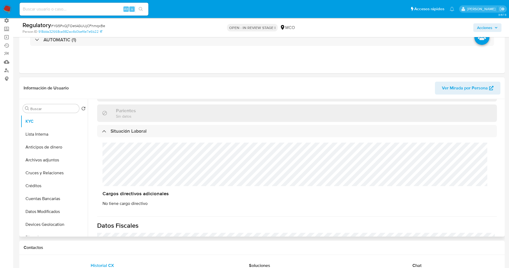
scroll to position [282, 0]
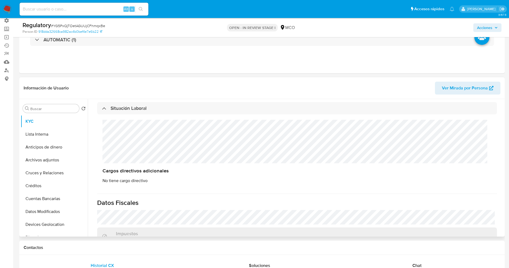
click at [130, 142] on div "Cargos directivos adicionales No tiene cargo directivo" at bounding box center [297, 151] width 400 height 74
click at [45, 131] on button "Lista Interna" at bounding box center [52, 134] width 63 height 13
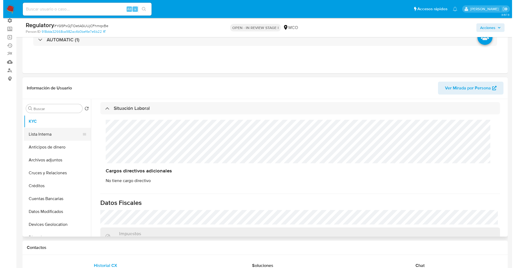
scroll to position [0, 0]
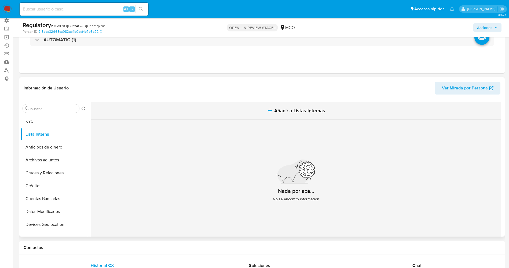
click at [298, 110] on span "Añadir a Listas Internas" at bounding box center [299, 111] width 51 height 6
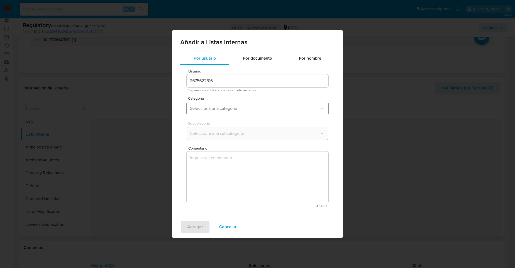
click at [263, 109] on span "Seleccioná una categoría" at bounding box center [255, 108] width 130 height 5
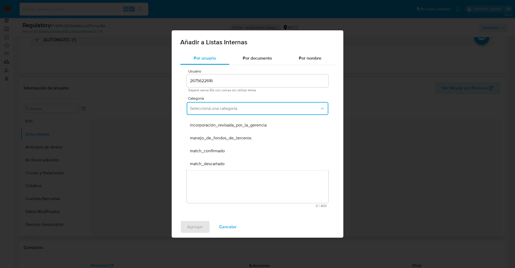
scroll to position [40, 0]
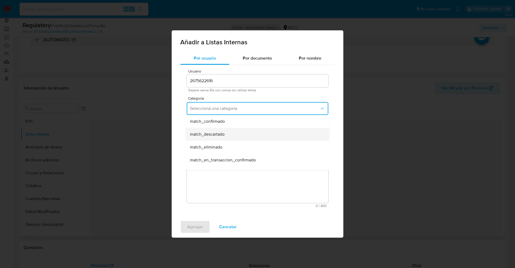
click at [233, 136] on div "match_descartado" at bounding box center [256, 134] width 132 height 13
click at [231, 135] on span "Seleccioná una subcategoría" at bounding box center [255, 133] width 130 height 5
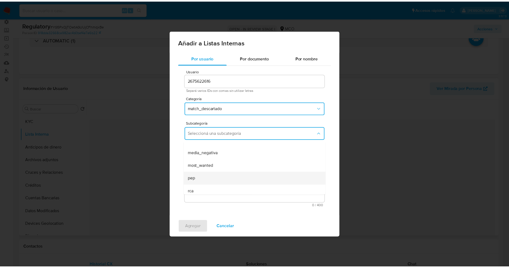
scroll to position [36, 0]
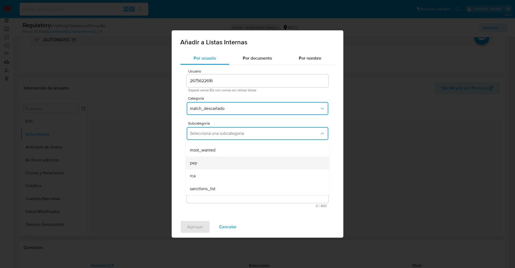
click at [206, 159] on div "pep" at bounding box center [256, 162] width 132 height 13
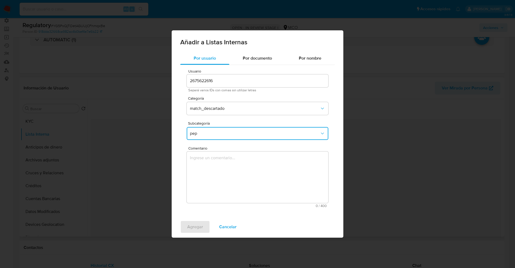
click at [205, 160] on textarea "Comentario" at bounding box center [258, 176] width 142 height 51
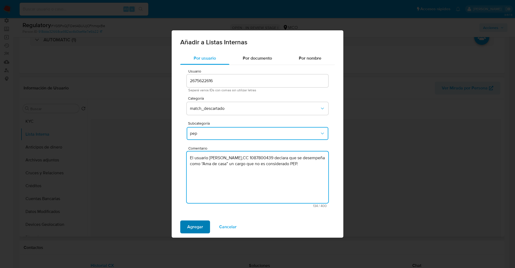
type textarea "El usuario Camacho Quintero Lary Yuliana,CC 1087800439 declara que se desempeña…"
click at [194, 226] on span "Agregar" at bounding box center [195, 227] width 16 height 12
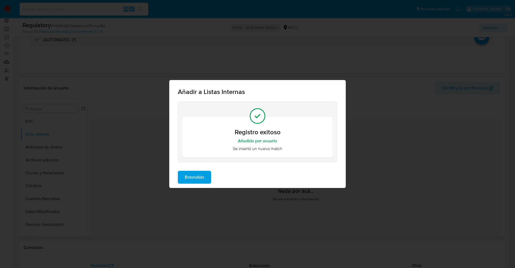
click at [194, 174] on span "Entendido" at bounding box center [194, 177] width 19 height 12
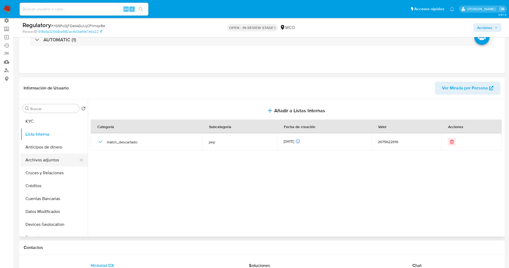
click at [34, 163] on button "Archivos adjuntos" at bounding box center [52, 159] width 63 height 13
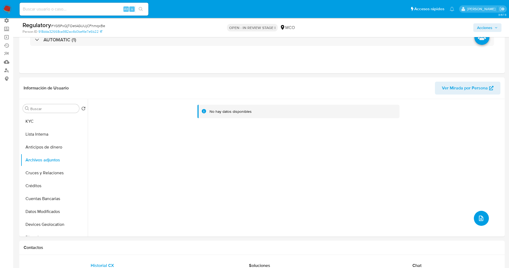
click at [482, 220] on button "upload-file" at bounding box center [481, 218] width 15 height 15
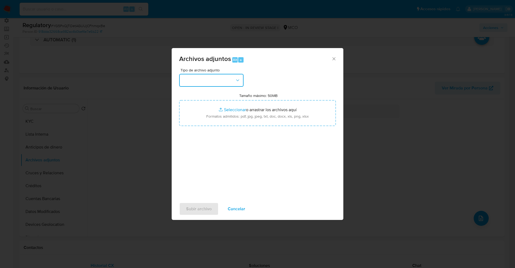
click at [228, 81] on button "button" at bounding box center [211, 80] width 64 height 13
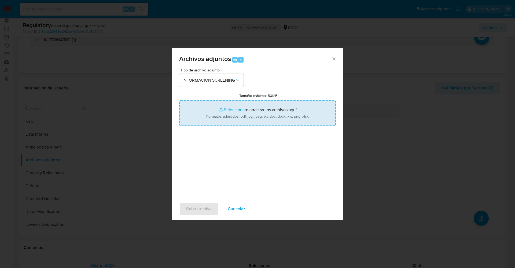
type input "C:\fakepath\CaseDossierReport_5jb7brzdmlho1k00k2egciy0a.pdf"
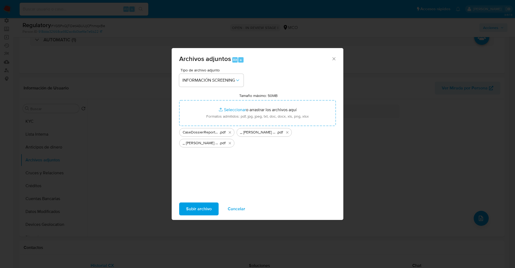
click at [204, 208] on span "Subir archivo" at bounding box center [198, 209] width 25 height 12
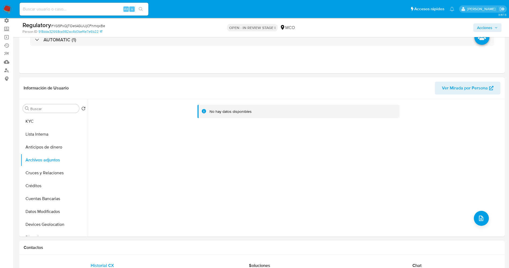
click at [49, 135] on button "Lista Interna" at bounding box center [54, 134] width 67 height 13
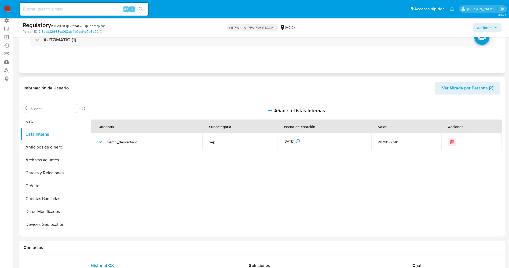
scroll to position [0, 0]
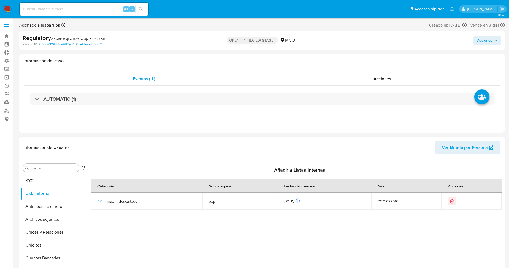
click at [486, 42] on span "Acciones" at bounding box center [484, 40] width 15 height 9
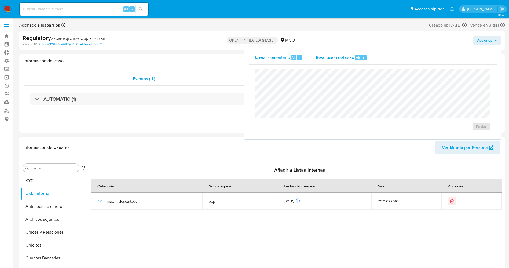
click at [335, 56] on span "Resolución del caso" at bounding box center [335, 57] width 38 height 6
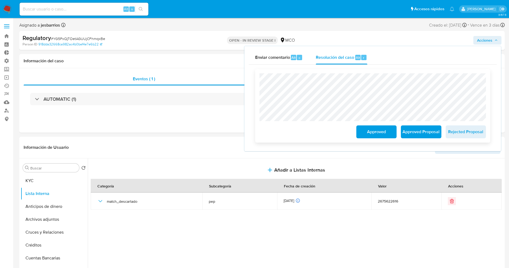
click at [377, 137] on span "Approved" at bounding box center [376, 132] width 26 height 12
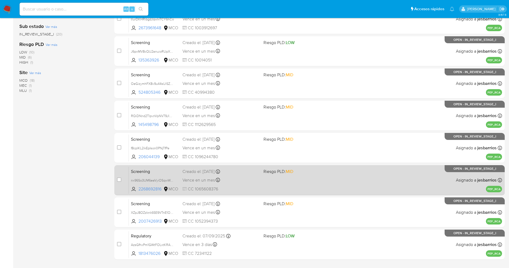
scroll to position [156, 0]
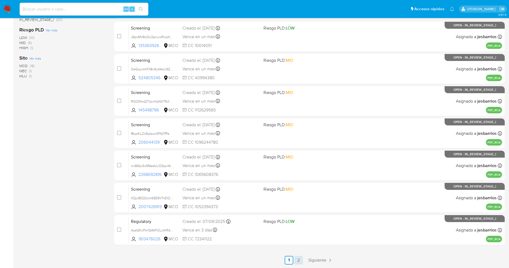
click at [301, 260] on link "2" at bounding box center [298, 260] width 9 height 9
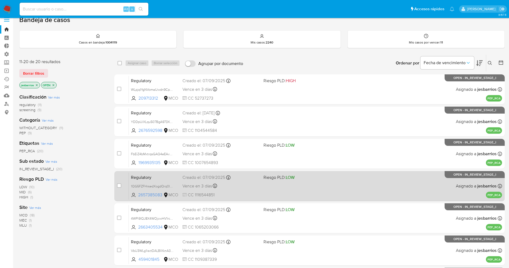
scroll to position [156, 0]
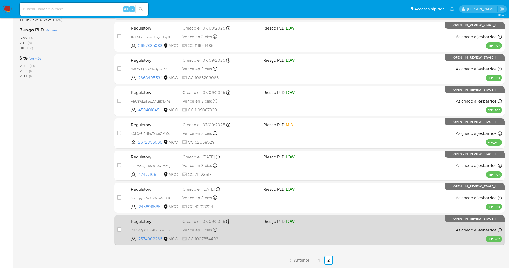
click at [252, 227] on div "Vence en 3 días Vence el 11/09/2025 07:40:23" at bounding box center [220, 229] width 77 height 7
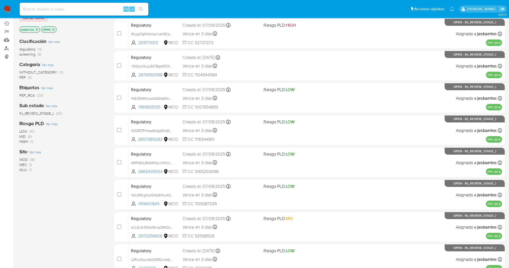
scroll to position [121, 0]
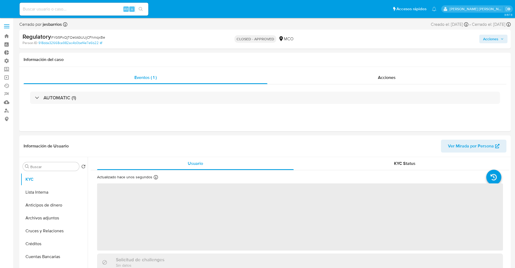
select select "10"
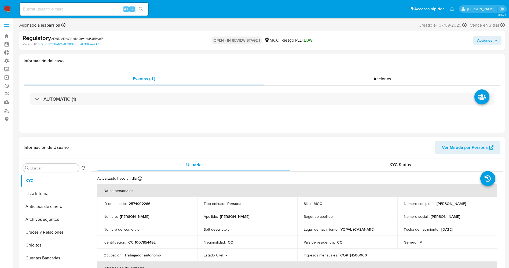
select select "10"
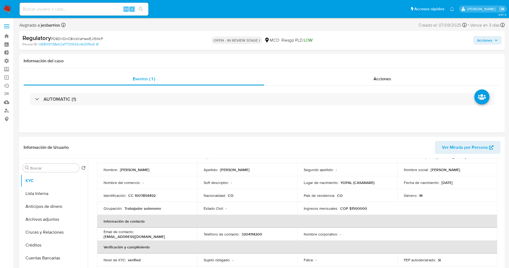
scroll to position [40, 0]
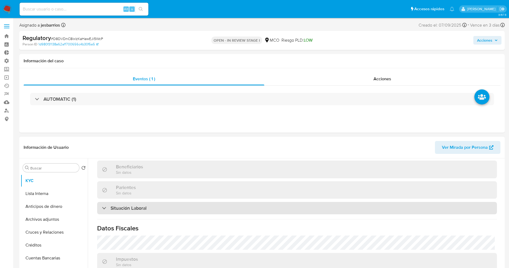
click at [130, 211] on h3 "Situación Laboral" at bounding box center [128, 208] width 36 height 6
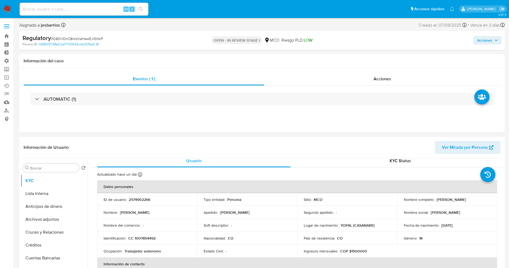
scroll to position [0, 0]
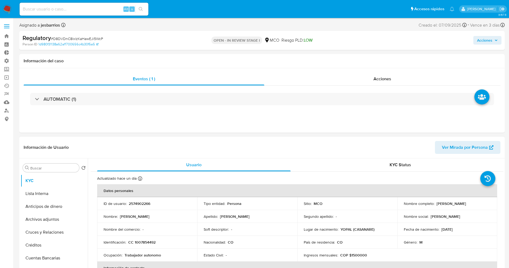
drag, startPoint x: 432, startPoint y: 203, endPoint x: 485, endPoint y: 201, distance: 52.6
click at [485, 201] on div "Nombre completo : Jean Deimer Sibo Camacho" at bounding box center [447, 203] width 87 height 5
drag, startPoint x: 475, startPoint y: 202, endPoint x: 436, endPoint y: 206, distance: 39.4
click at [436, 206] on p "Jean Deimer Sibo Camacho" at bounding box center [450, 203] width 29 height 5
click at [432, 204] on p "Nombre completo :" at bounding box center [419, 203] width 31 height 5
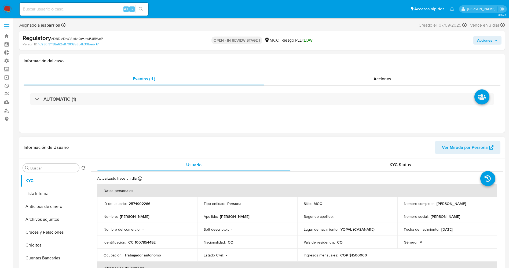
drag, startPoint x: 435, startPoint y: 202, endPoint x: 488, endPoint y: 202, distance: 52.3
click at [488, 202] on div "Nombre completo : Jean Deimer Sibo Camacho" at bounding box center [447, 203] width 87 height 5
copy p "Jean Deimer Sibo Camacho"
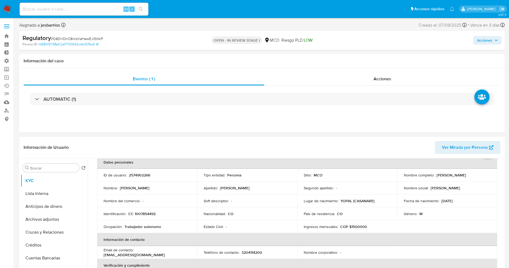
scroll to position [40, 0]
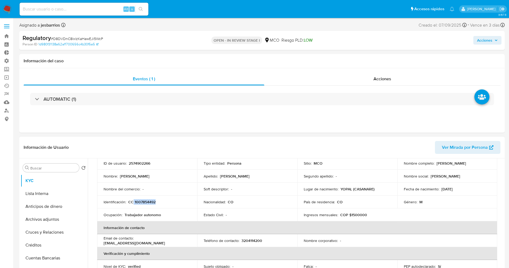
drag, startPoint x: 133, startPoint y: 201, endPoint x: 148, endPoint y: 202, distance: 14.6
click at [159, 201] on div "Identificación : CC 1007854492" at bounding box center [147, 201] width 87 height 5
copy p "1007854492"
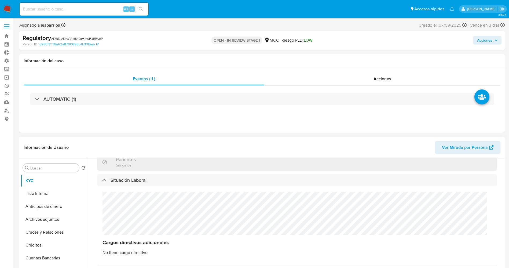
scroll to position [282, 0]
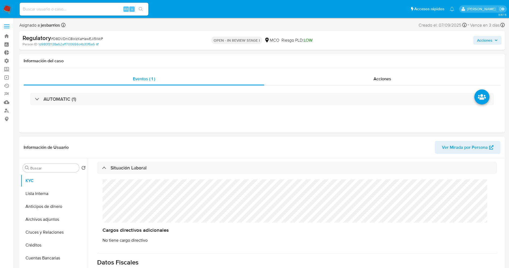
drag, startPoint x: 30, startPoint y: 194, endPoint x: 20, endPoint y: 194, distance: 9.4
click at [30, 194] on button "Lista Interna" at bounding box center [54, 193] width 67 height 13
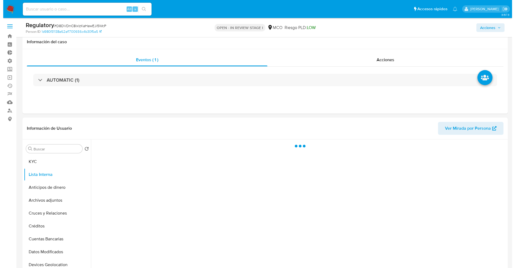
scroll to position [40, 0]
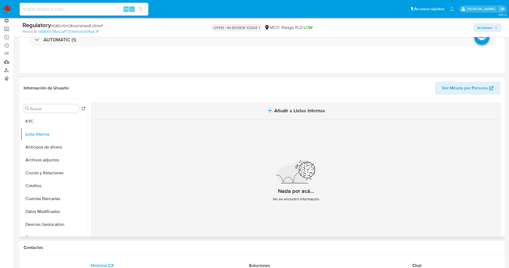
click at [284, 113] on span "Añadir a Listas Internas" at bounding box center [299, 111] width 51 height 6
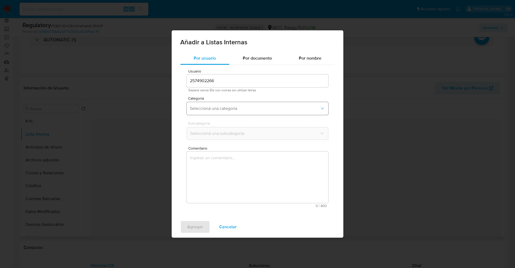
click at [217, 109] on span "Seleccioná una categoría" at bounding box center [255, 108] width 130 height 5
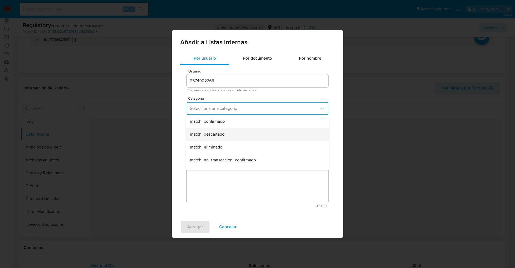
click at [219, 135] on span "match_descartado" at bounding box center [207, 133] width 35 height 5
click at [219, 135] on span "Seleccioná una subcategoría" at bounding box center [255, 133] width 130 height 5
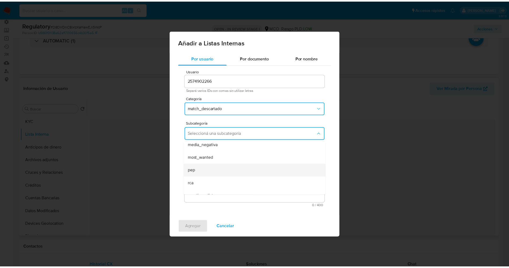
scroll to position [36, 0]
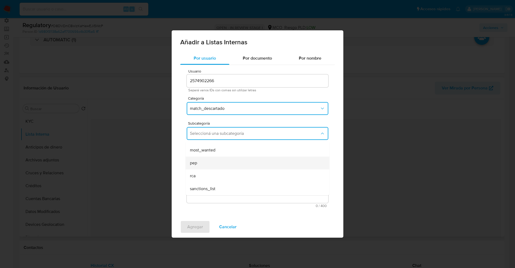
click at [207, 167] on div "pep" at bounding box center [256, 162] width 132 height 13
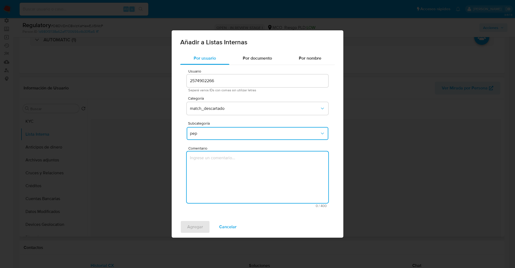
click at [207, 167] on textarea "Comentario" at bounding box center [258, 176] width 142 height 51
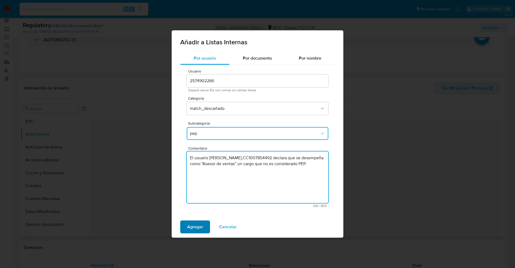
type textarea "El usuario Jean Deimer Sibo Camacho,CC1007854492 declara que se desempeña como …"
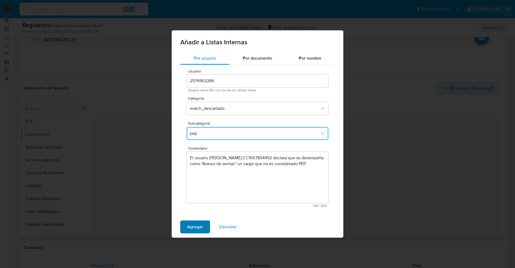
click at [198, 224] on span "Agregar" at bounding box center [195, 227] width 16 height 12
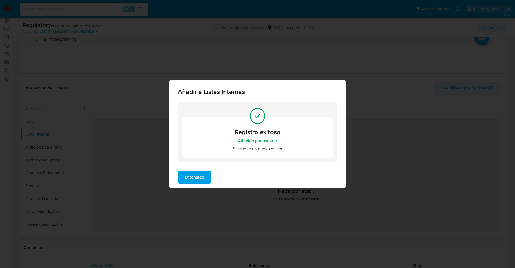
click at [198, 177] on span "Entendido" at bounding box center [194, 177] width 19 height 12
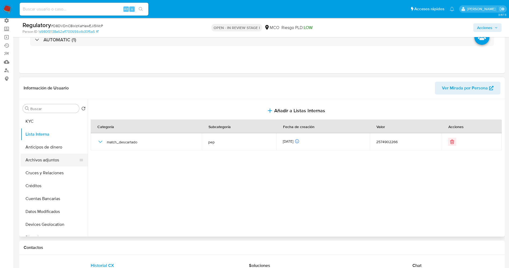
click at [53, 164] on button "Archivos adjuntos" at bounding box center [52, 159] width 63 height 13
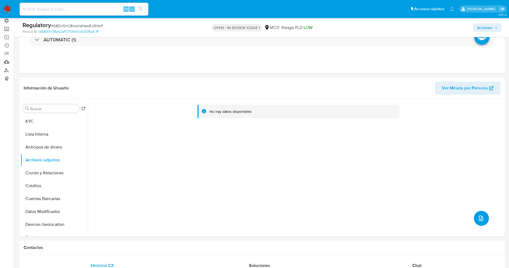
click at [479, 218] on icon "upload-file" at bounding box center [481, 217] width 4 height 5
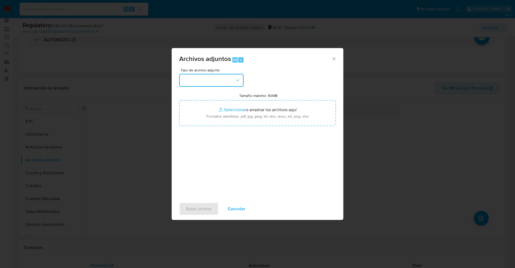
click at [207, 77] on button "button" at bounding box center [211, 80] width 64 height 13
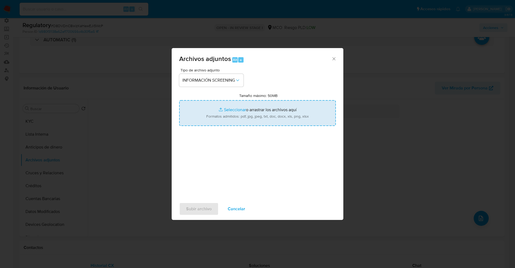
type input "C:\fakepath\CaseDossierReport_5jb6u4nfcwdn1k00kjg2ylmi7.pdf"
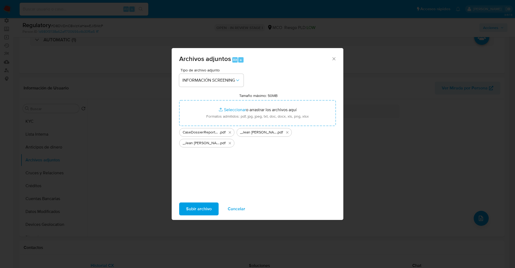
click at [191, 208] on span "Subir archivo" at bounding box center [198, 209] width 25 height 12
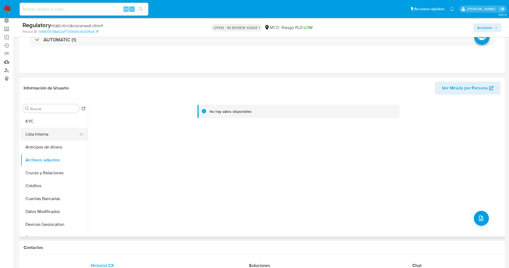
click at [50, 133] on button "Lista Interna" at bounding box center [52, 134] width 63 height 13
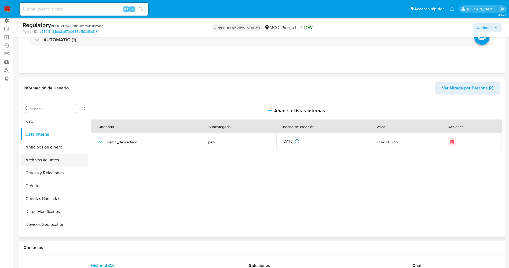
click at [48, 160] on button "Archivos adjuntos" at bounding box center [52, 159] width 63 height 13
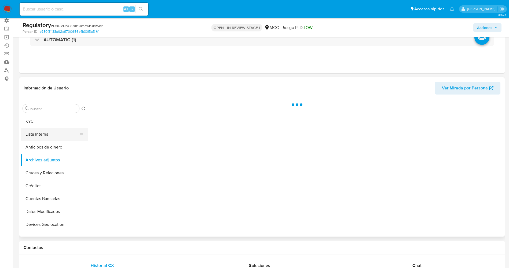
click at [45, 138] on button "Lista Interna" at bounding box center [52, 134] width 63 height 13
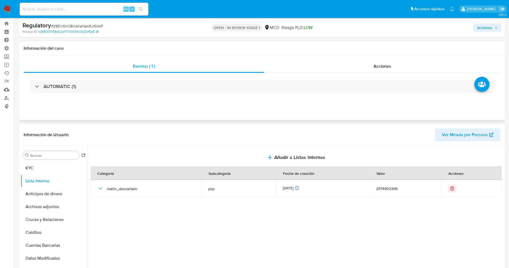
scroll to position [0, 0]
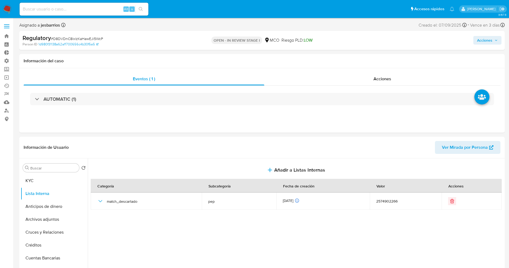
click at [482, 40] on span "Acciones" at bounding box center [484, 40] width 15 height 9
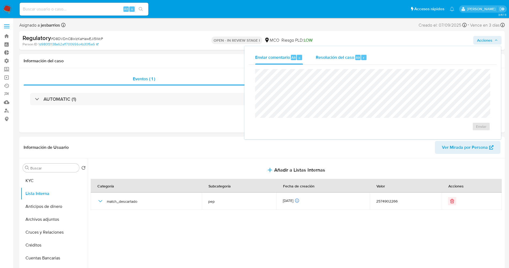
click at [340, 54] on span "Resolución del caso" at bounding box center [335, 57] width 38 height 6
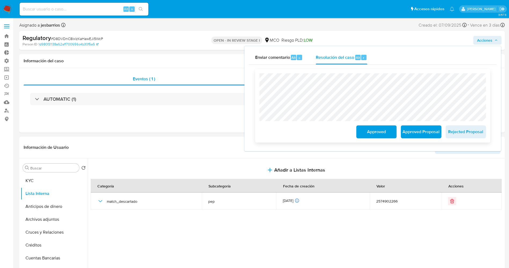
click at [368, 138] on span "Approved" at bounding box center [376, 132] width 26 height 12
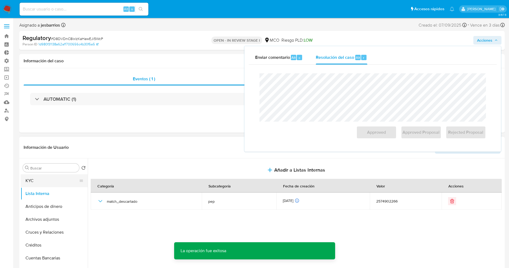
click at [41, 179] on button "KYC" at bounding box center [52, 180] width 63 height 13
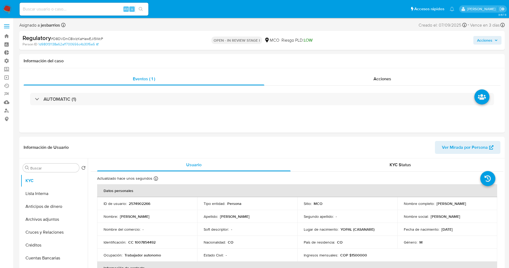
click at [483, 39] on span "Acciones" at bounding box center [484, 40] width 15 height 9
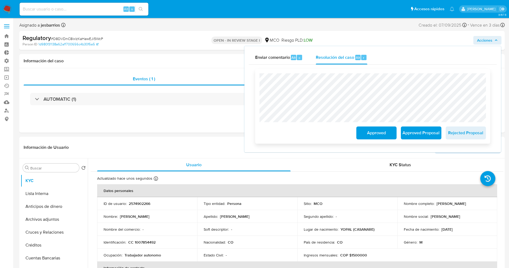
click at [380, 138] on span "Approved" at bounding box center [376, 133] width 26 height 12
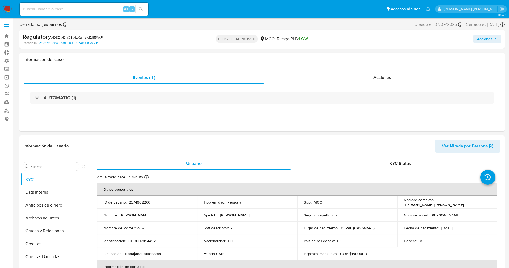
select select "10"
click at [42, 189] on button "Lista Interna" at bounding box center [52, 192] width 63 height 13
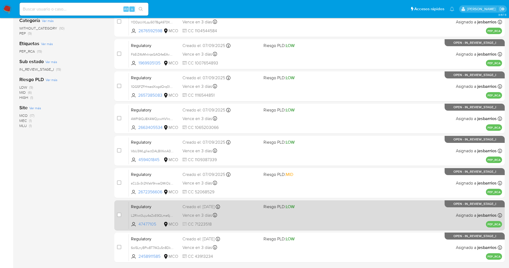
scroll to position [124, 0]
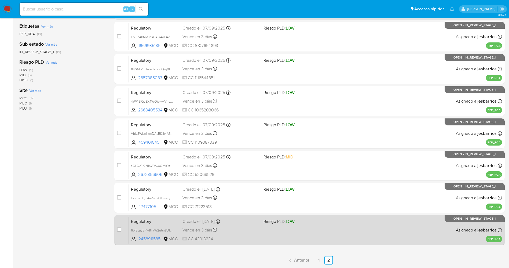
click at [355, 219] on div "Regulatory 6ol5LnyBPw8T7W2u5n8DkcNo 2458911585 MCO Riesgo PLD: LOW Creado el: […" at bounding box center [315, 229] width 373 height 27
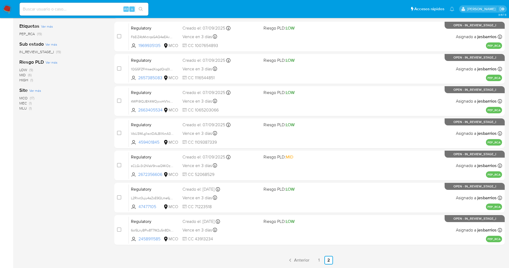
click at [9, 8] on img at bounding box center [7, 9] width 9 height 9
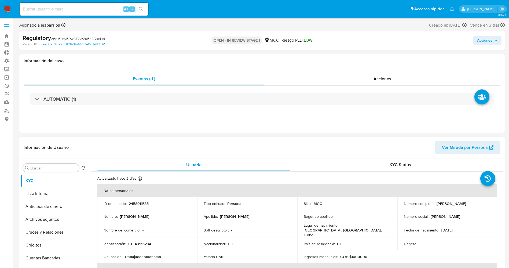
select select "10"
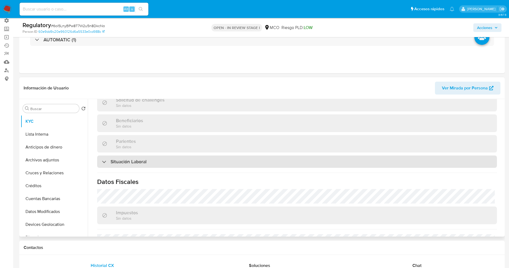
scroll to position [241, 0]
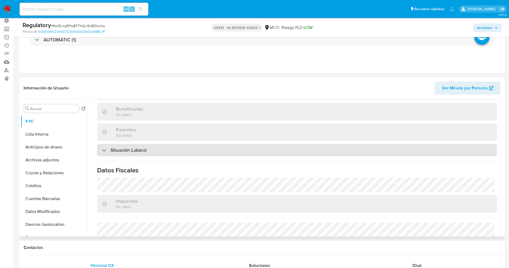
click at [161, 144] on div "Situación Laboral" at bounding box center [297, 150] width 400 height 12
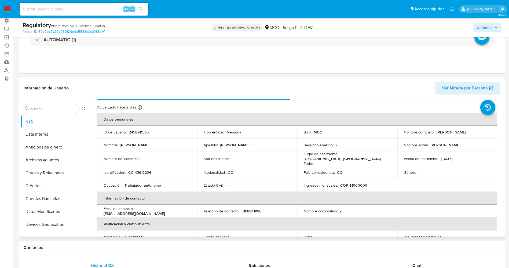
scroll to position [0, 0]
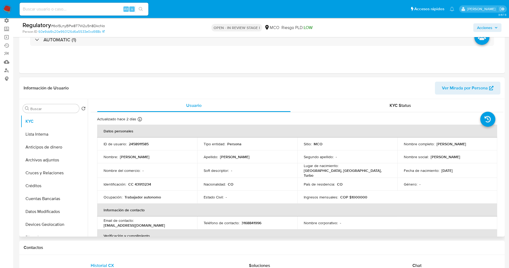
drag, startPoint x: 435, startPoint y: 143, endPoint x: 479, endPoint y: 144, distance: 43.7
click at [488, 142] on div "Nombre completo : [PERSON_NAME]" at bounding box center [447, 143] width 87 height 5
copy p "[PERSON_NAME]"
drag, startPoint x: 475, startPoint y: 165, endPoint x: 470, endPoint y: 161, distance: 6.5
click at [475, 165] on td "Fecha de nacimiento : [DEMOGRAPHIC_DATA]" at bounding box center [447, 170] width 100 height 14
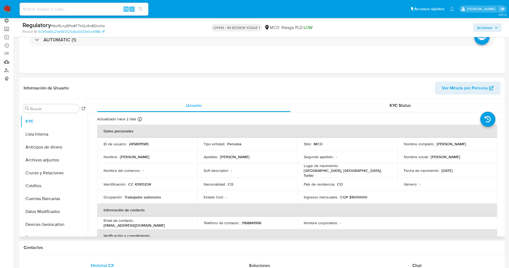
drag, startPoint x: 462, startPoint y: 143, endPoint x: 484, endPoint y: 143, distance: 21.2
click at [494, 143] on td "Nombre completo : [PERSON_NAME]" at bounding box center [447, 143] width 100 height 13
copy p "[PERSON_NAME]"
drag, startPoint x: 134, startPoint y: 182, endPoint x: 159, endPoint y: 182, distance: 24.9
click at [159, 182] on div "Identificación : CC 43913234" at bounding box center [147, 184] width 87 height 5
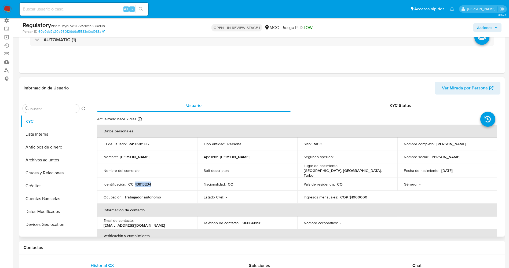
copy p "43913234"
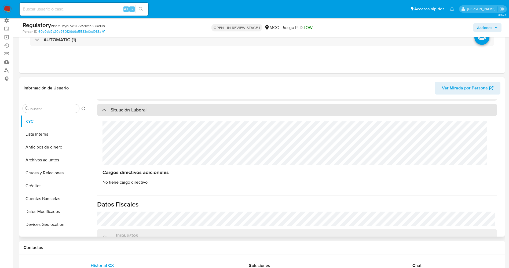
scroll to position [241, 0]
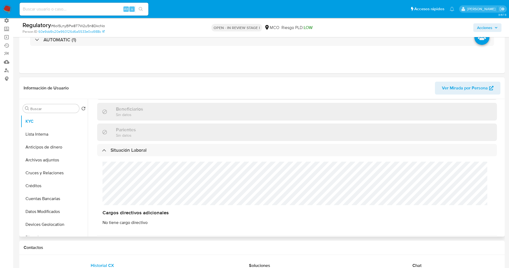
click at [116, 181] on div "Cargos directivos adicionales No tiene cargo directivo" at bounding box center [297, 193] width 400 height 74
click at [40, 134] on button "Lista Interna" at bounding box center [52, 134] width 63 height 13
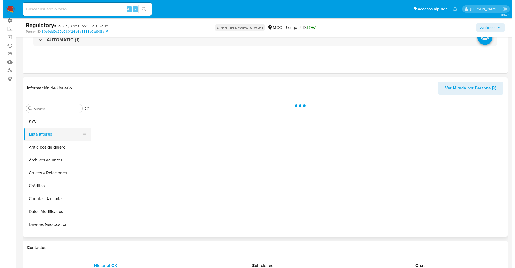
scroll to position [0, 0]
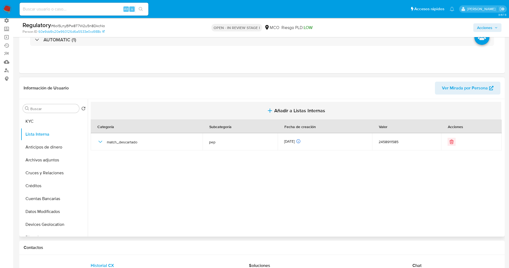
click at [267, 113] on icon "button" at bounding box center [270, 110] width 6 height 6
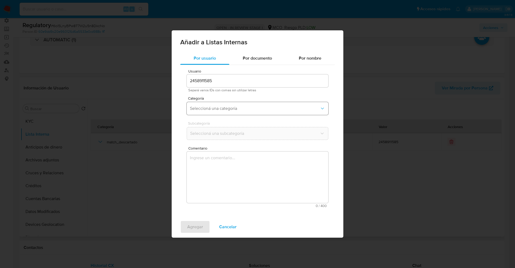
click at [213, 108] on span "Seleccioná una categoría" at bounding box center [255, 108] width 130 height 5
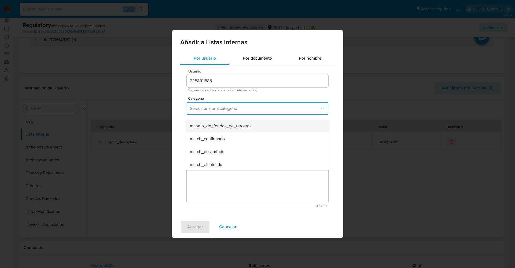
scroll to position [40, 0]
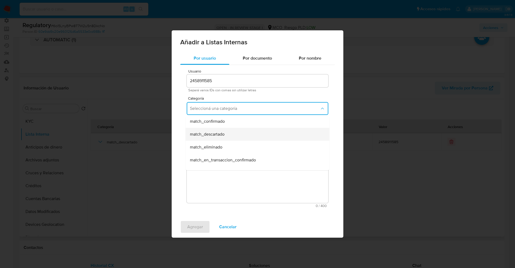
click at [217, 135] on span "match_descartado" at bounding box center [207, 133] width 35 height 5
click at [217, 135] on span "Seleccioná una subcategoría" at bounding box center [255, 133] width 130 height 5
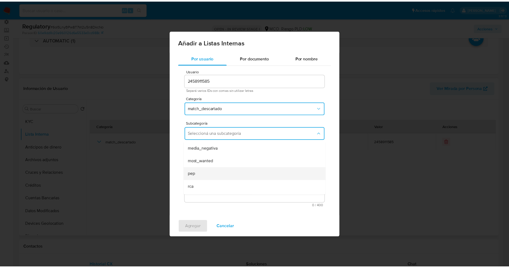
scroll to position [36, 0]
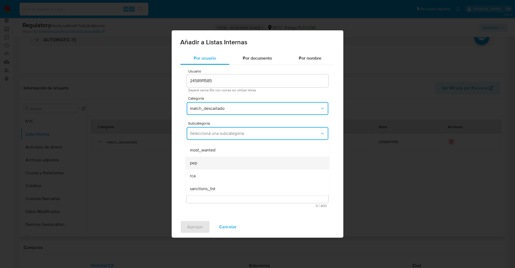
click at [208, 162] on div "pep" at bounding box center [256, 162] width 132 height 13
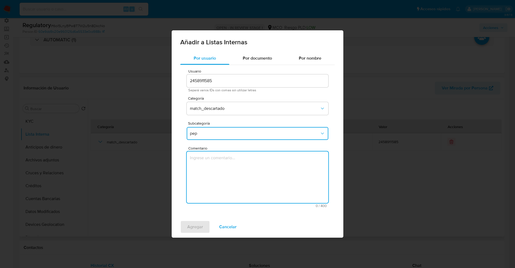
click at [208, 162] on textarea "Comentario" at bounding box center [258, 176] width 142 height 51
type textarea "El usuario Lina Patricia Balanta Garcia,CC43913234 declara que se desempeña com…"
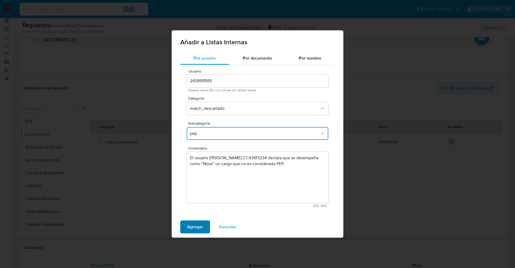
click at [189, 227] on span "Agregar" at bounding box center [195, 227] width 16 height 12
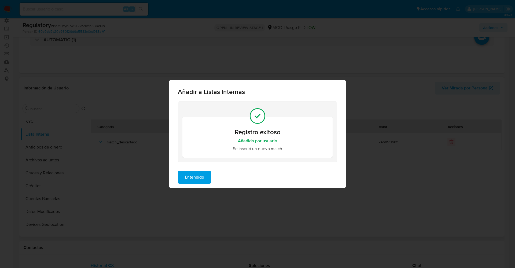
click at [204, 180] on span "Entendido" at bounding box center [194, 177] width 19 height 12
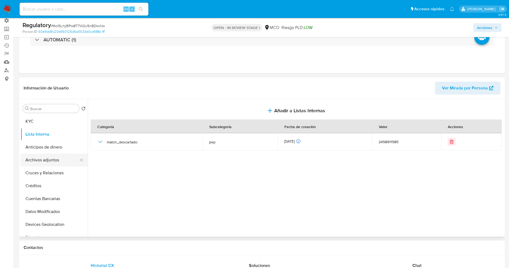
click at [50, 160] on button "Archivos adjuntos" at bounding box center [52, 159] width 63 height 13
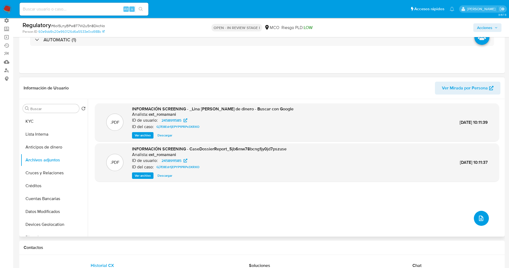
click at [481, 217] on icon "upload-file" at bounding box center [481, 218] width 6 height 6
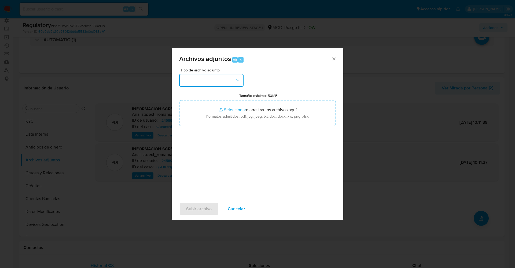
click at [205, 86] on button "button" at bounding box center [211, 80] width 64 height 13
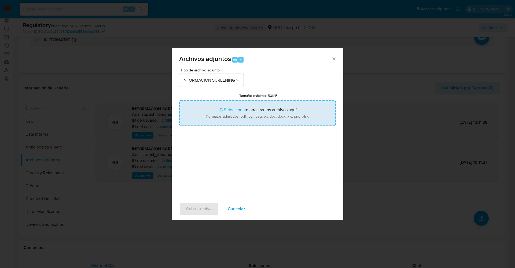
type input "C:\fakepath\CaseDossierReport_5jb7brzdmlho1k00krq0mkbne.pdf"
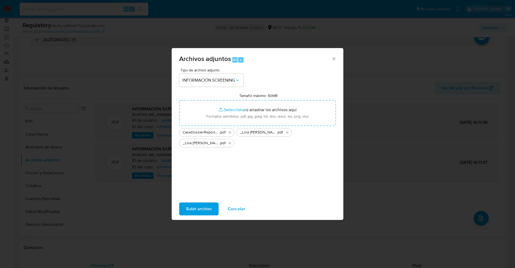
click at [193, 212] on span "Subir archivo" at bounding box center [198, 209] width 25 height 12
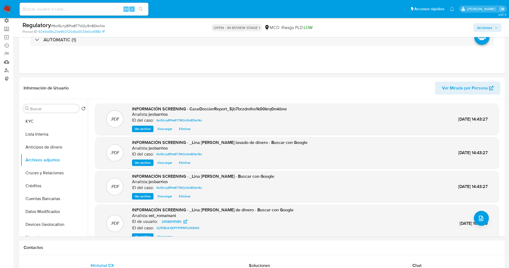
click at [35, 134] on button "Lista Interna" at bounding box center [54, 134] width 67 height 13
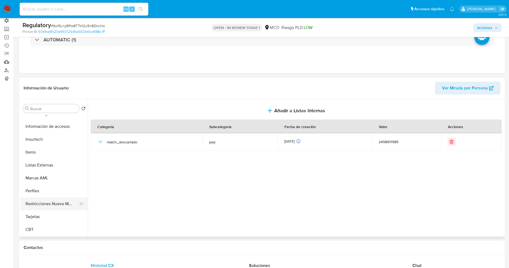
click at [54, 206] on button "Restricciones Nuevo Mundo" at bounding box center [52, 203] width 63 height 13
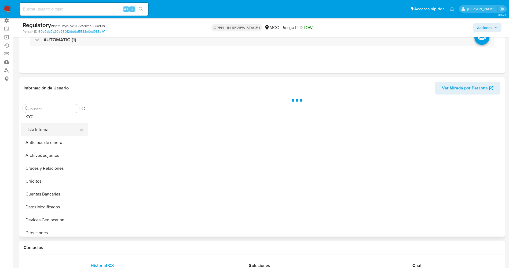
scroll to position [0, 0]
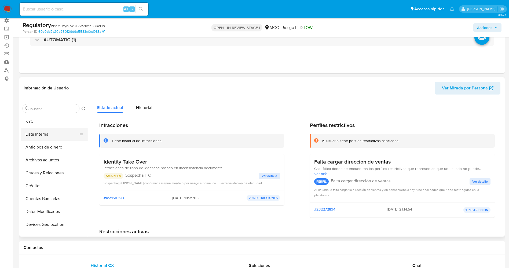
click at [46, 130] on button "Lista Interna" at bounding box center [52, 134] width 63 height 13
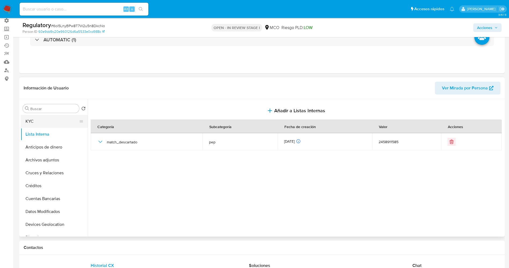
click at [42, 123] on button "KYC" at bounding box center [52, 121] width 63 height 13
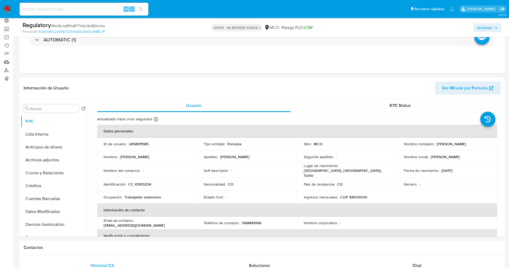
click at [491, 26] on span "Acciones" at bounding box center [484, 27] width 15 height 9
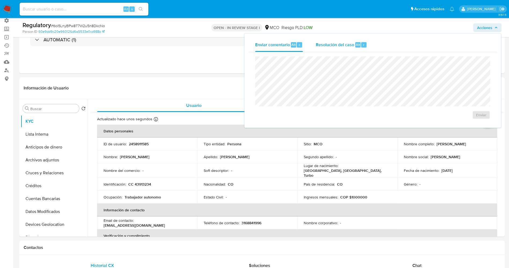
click at [368, 47] on button "Resolución del caso Alt r" at bounding box center [341, 45] width 64 height 14
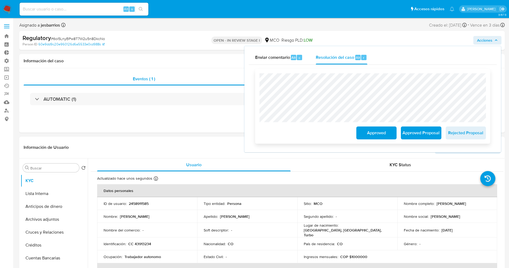
click at [367, 130] on span "Approved" at bounding box center [376, 133] width 26 height 12
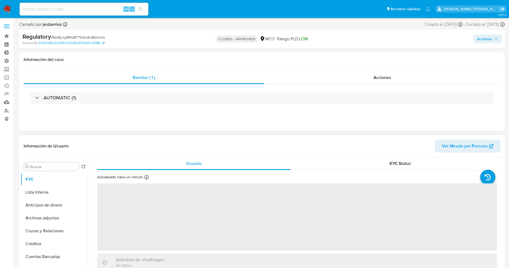
select select "10"
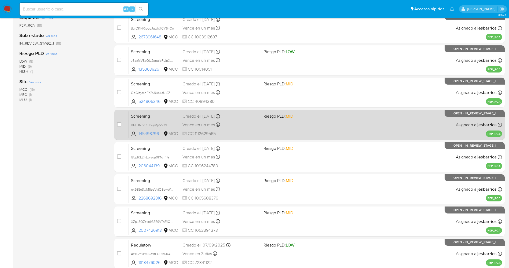
scroll to position [156, 0]
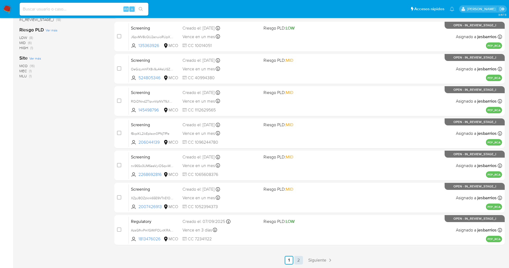
click at [299, 261] on link "2" at bounding box center [298, 260] width 9 height 9
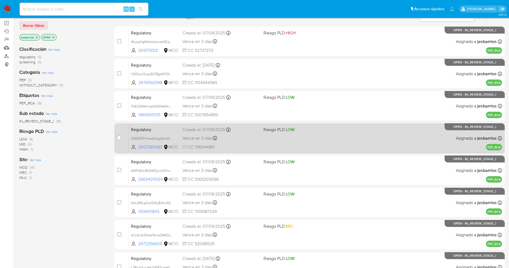
scroll to position [91, 0]
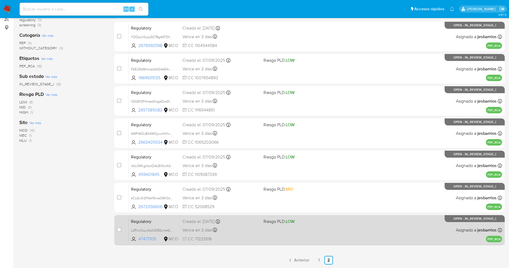
click at [247, 232] on div "Vence en 3 días Vence el 11/09/2025 14:23:27" at bounding box center [220, 229] width 77 height 7
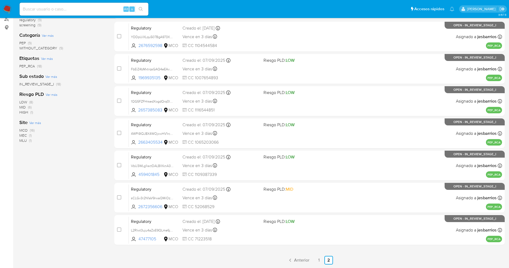
click at [7, 9] on img at bounding box center [7, 9] width 9 height 9
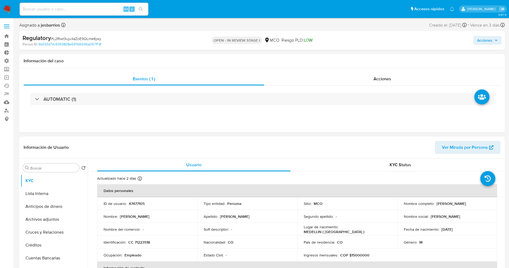
select select "10"
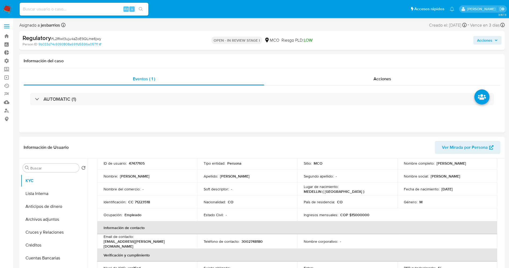
scroll to position [40, 0]
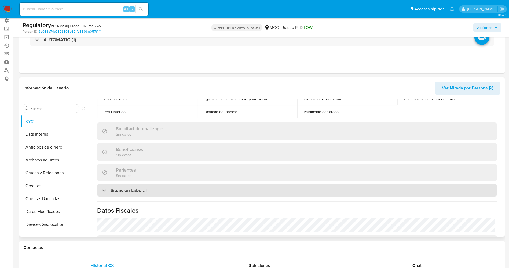
click at [175, 184] on div "Situación Laboral" at bounding box center [297, 190] width 400 height 12
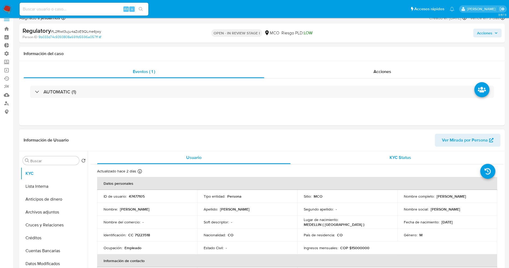
scroll to position [0, 0]
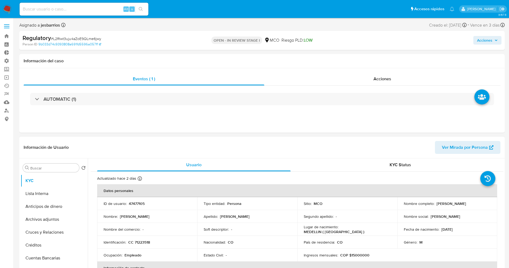
drag, startPoint x: 401, startPoint y: 206, endPoint x: 463, endPoint y: 205, distance: 62.2
click at [463, 205] on td "Nombre completo : [PERSON_NAME]" at bounding box center [447, 203] width 100 height 13
copy p "Jorge Alejandro Aguirre Osorio"
drag, startPoint x: 411, startPoint y: 208, endPoint x: 449, endPoint y: 201, distance: 39.0
click at [449, 201] on div "Nombre completo : Jorge Alejandro Aguirre Osorio" at bounding box center [447, 203] width 87 height 5
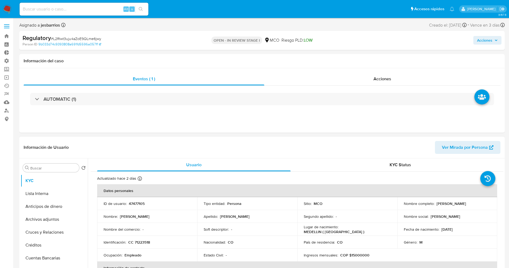
drag, startPoint x: 403, startPoint y: 205, endPoint x: 448, endPoint y: 206, distance: 45.9
click at [458, 205] on div "Nombre completo : Jorge Alejandro Aguirre Osorio" at bounding box center [447, 203] width 87 height 5
copy p "Jorge Alejandro Aguirre Osorio"
copy p "[PERSON_NAME]"
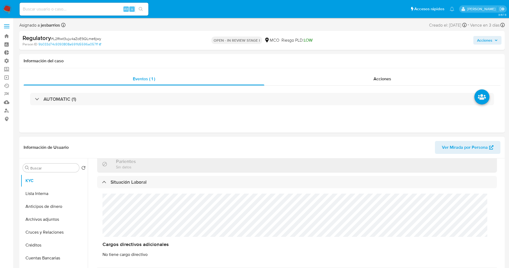
scroll to position [282, 0]
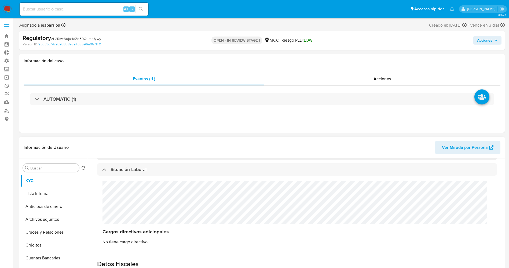
click at [115, 204] on div "Cargos directivos adicionales No tiene cargo directivo" at bounding box center [297, 212] width 400 height 74
click at [44, 194] on button "Lista Interna" at bounding box center [52, 193] width 63 height 13
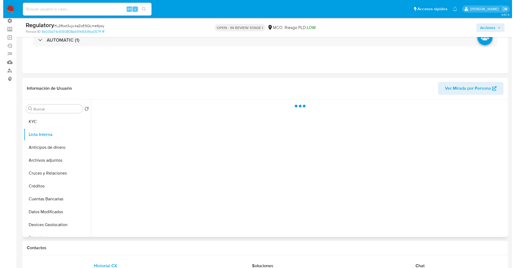
scroll to position [40, 0]
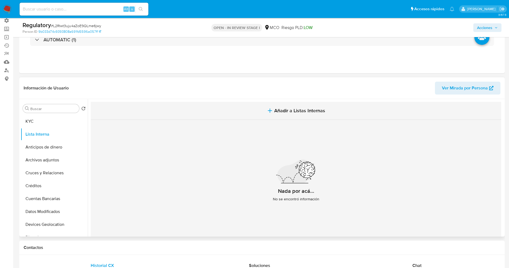
click at [275, 108] on span "Añadir a Listas Internas" at bounding box center [299, 111] width 51 height 6
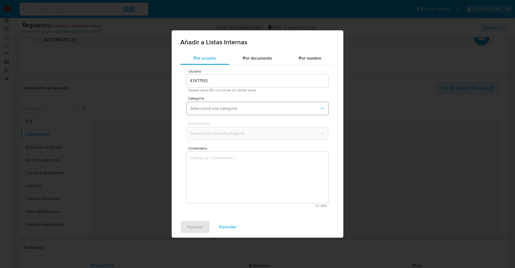
click at [211, 108] on span "Seleccioná una categoría" at bounding box center [255, 108] width 130 height 5
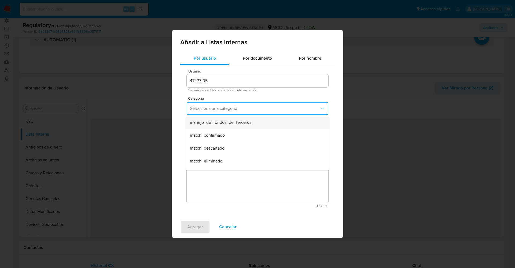
scroll to position [0, 0]
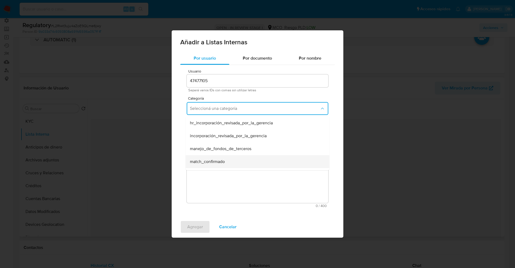
click at [209, 160] on span "match_confirmado" at bounding box center [207, 161] width 35 height 5
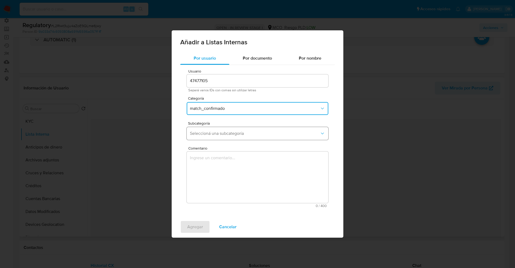
click at [211, 136] on button "Seleccioná una subcategoría" at bounding box center [258, 133] width 142 height 13
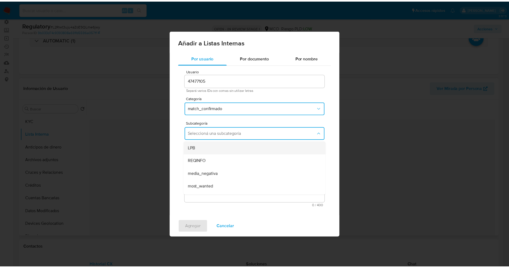
scroll to position [36, 0]
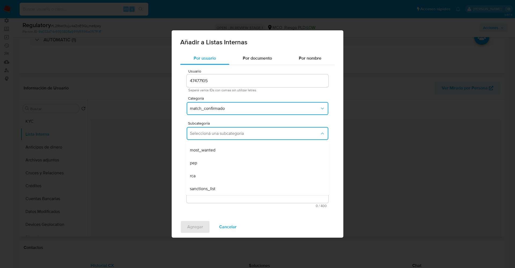
click at [206, 161] on div "pep" at bounding box center [256, 162] width 132 height 13
click at [206, 161] on textarea "Comentario" at bounding box center [258, 176] width 142 height 51
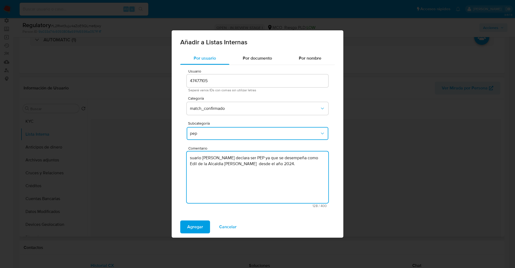
click at [190, 158] on textarea "suario Jorge Alejandro Aguirre Osorio declara ser PEP ya que se desempeña como …" at bounding box center [258, 176] width 142 height 51
type textarea "Usuario Jorge Alejandro Aguirre Osorio declara ser PEP ya que se desempeña como…"
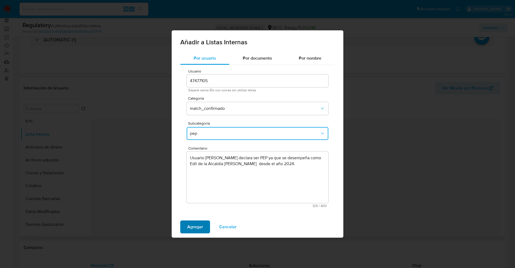
click at [195, 226] on span "Agregar" at bounding box center [195, 227] width 16 height 12
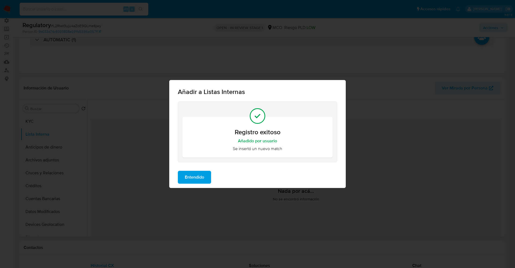
click at [200, 175] on span "Entendido" at bounding box center [194, 177] width 19 height 12
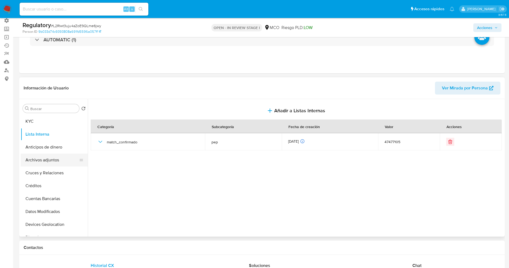
click at [43, 160] on button "Archivos adjuntos" at bounding box center [52, 159] width 63 height 13
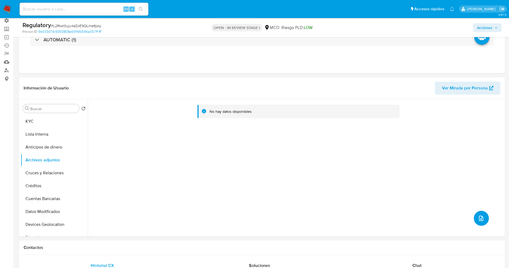
click at [482, 217] on icon "upload-file" at bounding box center [481, 218] width 6 height 6
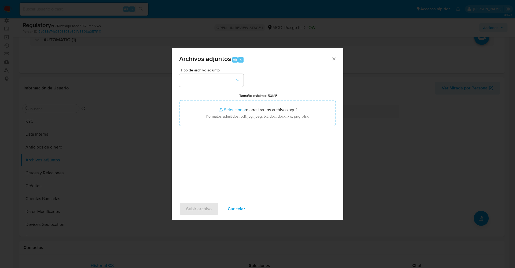
click at [191, 73] on div "Tipo de archivo adjunto" at bounding box center [211, 77] width 64 height 19
click at [193, 78] on button "button" at bounding box center [211, 80] width 64 height 13
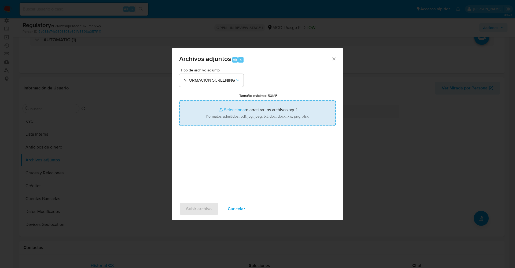
type input "C:\fakepath\_Jorge Alejandro Aguirre Osorio_ lavado de dinero - Buscar con Goog…"
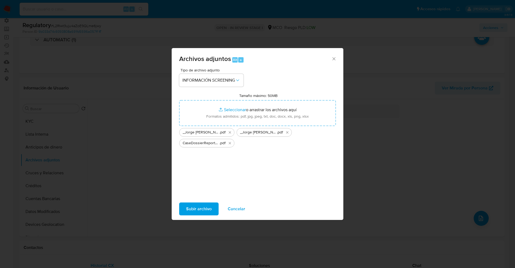
click at [208, 205] on span "Subir archivo" at bounding box center [198, 209] width 25 height 12
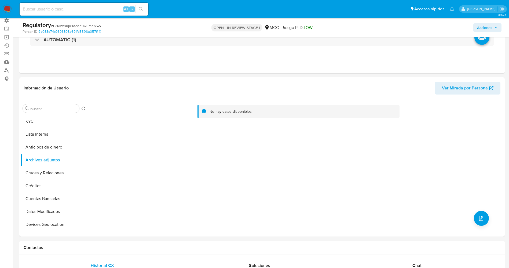
click at [33, 137] on button "Lista Interna" at bounding box center [54, 134] width 67 height 13
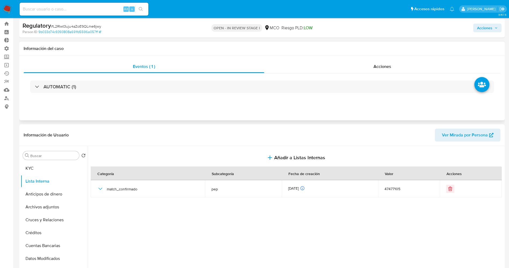
scroll to position [0, 0]
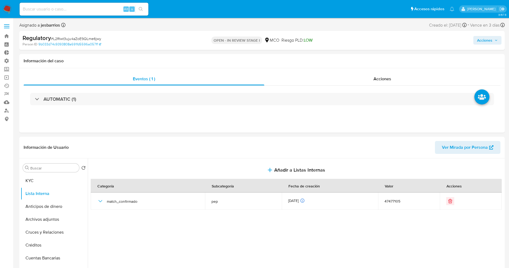
click at [484, 41] on span "Acciones" at bounding box center [484, 40] width 15 height 9
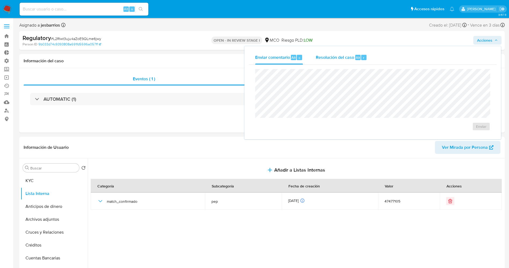
click at [340, 56] on span "Resolución del caso" at bounding box center [335, 57] width 38 height 6
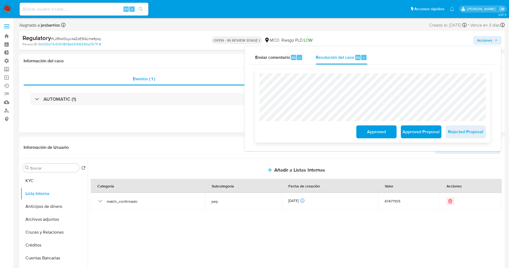
click at [420, 133] on span "Approved Proposal" at bounding box center [421, 132] width 26 height 12
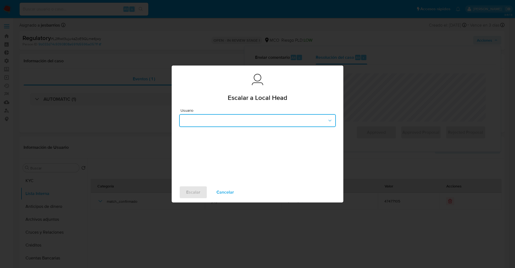
click at [250, 123] on button "button" at bounding box center [257, 120] width 157 height 13
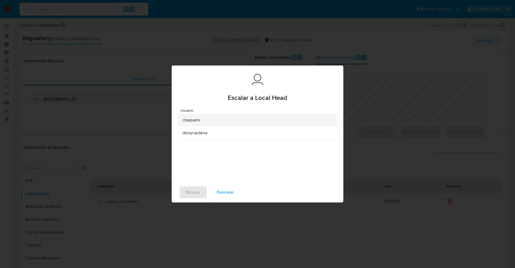
click at [229, 119] on div "cbaquero" at bounding box center [255, 119] width 147 height 13
click at [195, 193] on span "Escalar" at bounding box center [193, 192] width 14 height 12
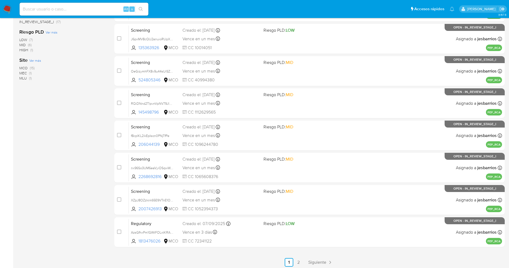
scroll to position [156, 0]
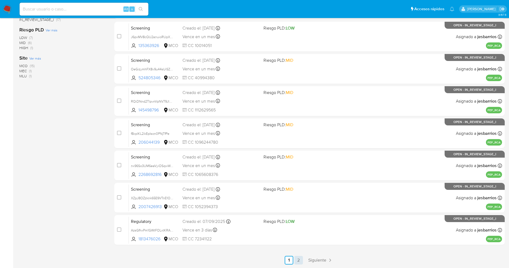
click at [295, 259] on link "2" at bounding box center [298, 260] width 9 height 9
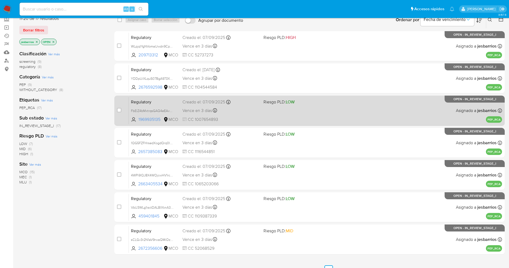
scroll to position [59, 0]
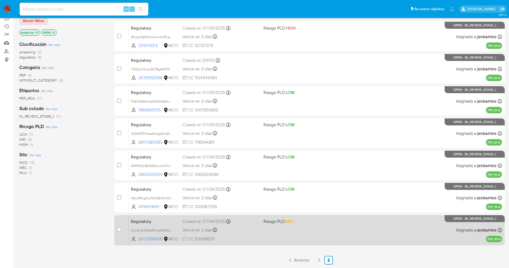
click at [285, 234] on div "Regulatory sCLGv3r2N1aV9rwaQMiOzlwe 2672356606 MCO Riesgo PLD: MID Creado el: 0…" at bounding box center [315, 229] width 373 height 27
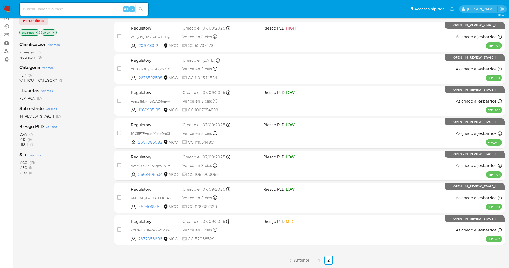
click at [8, 6] on img at bounding box center [7, 9] width 9 height 9
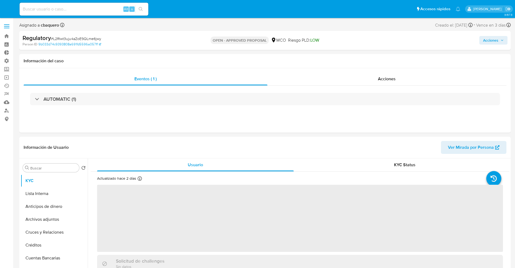
select select "10"
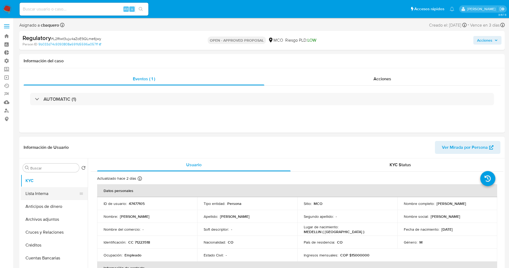
click at [40, 193] on button "Lista Interna" at bounding box center [52, 193] width 63 height 13
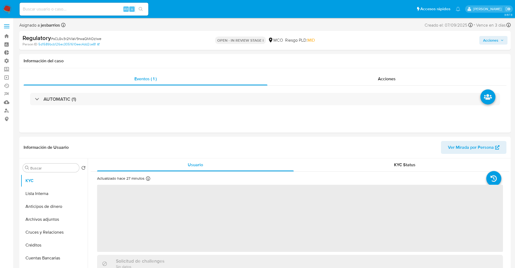
select select "10"
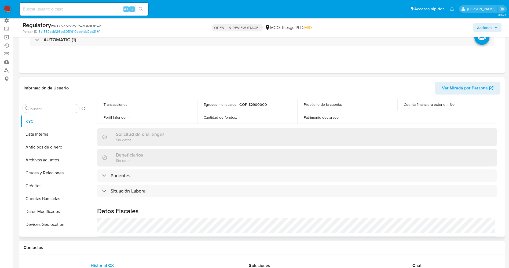
scroll to position [201, 0]
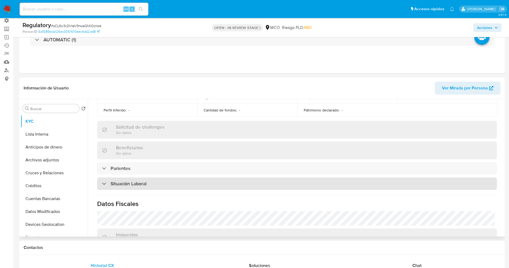
click at [132, 186] on h3 "Situación Laboral" at bounding box center [128, 183] width 36 height 6
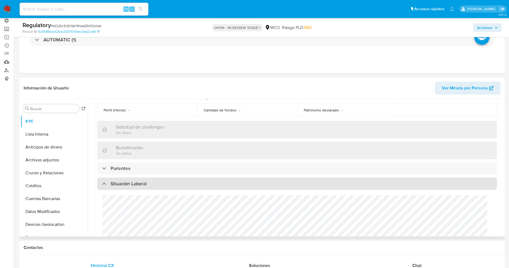
click at [132, 186] on h3 "Situación Laboral" at bounding box center [128, 183] width 36 height 6
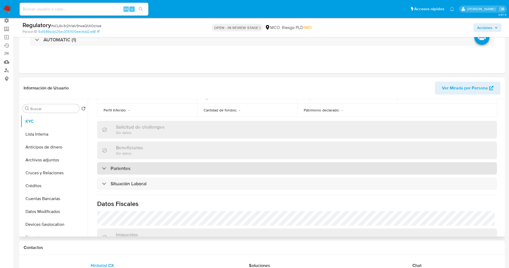
click at [130, 171] on h3 "Parientes" at bounding box center [120, 168] width 20 height 6
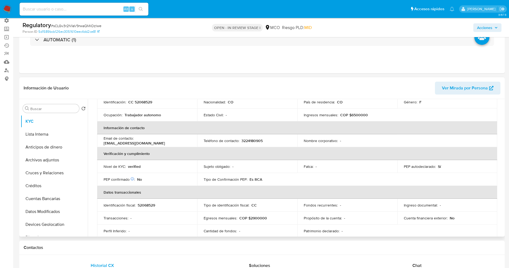
scroll to position [0, 0]
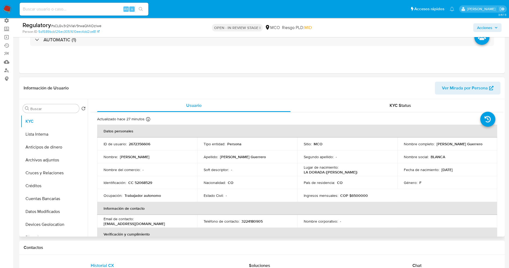
drag, startPoint x: 400, startPoint y: 145, endPoint x: 460, endPoint y: 147, distance: 59.6
click at [460, 147] on td "Nombre completo : Blanca Genny Paniagua Guerrero" at bounding box center [447, 143] width 100 height 13
copy p "Blanca Genny Paniagua Guerrero"
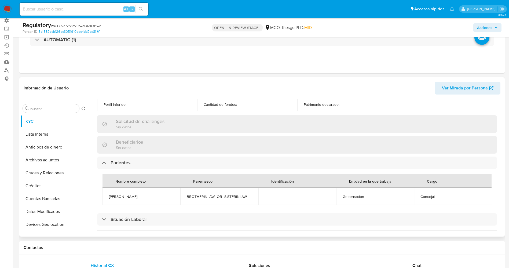
scroll to position [241, 0]
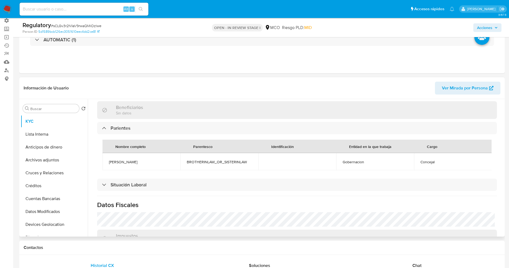
drag, startPoint x: 108, startPoint y: 162, endPoint x: 152, endPoint y: 164, distance: 43.5
click at [152, 164] on td "ANDRES SALCEDO" at bounding box center [141, 161] width 78 height 17
copy span "ANDRES SALCEDO"
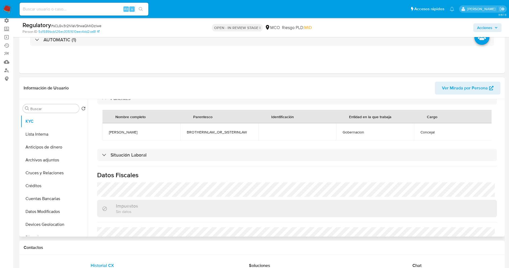
scroll to position [282, 0]
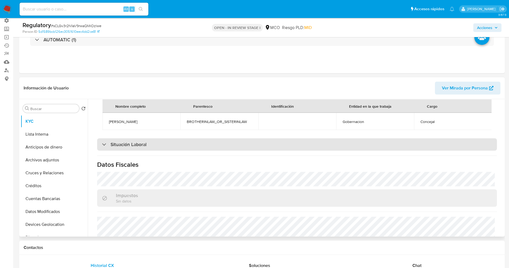
click at [173, 146] on div "Situación Laboral" at bounding box center [297, 144] width 400 height 12
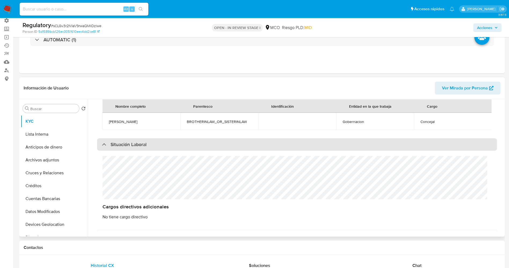
click at [173, 146] on div "Situación Laboral" at bounding box center [297, 144] width 400 height 12
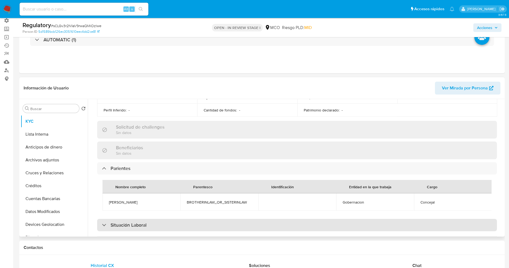
scroll to position [0, 0]
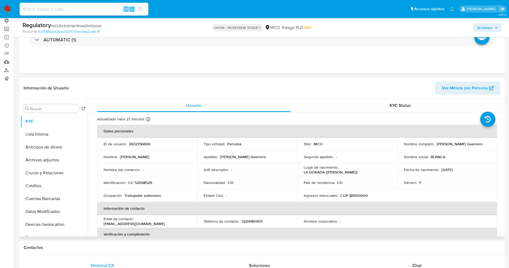
drag, startPoint x: 402, startPoint y: 147, endPoint x: 461, endPoint y: 149, distance: 59.3
click at [467, 148] on td "Nombre completo : Blanca Genny Paniagua Guerrero" at bounding box center [447, 143] width 100 height 13
copy p "Blanca Genny Paniagua Guerrero"
drag, startPoint x: 128, startPoint y: 183, endPoint x: 155, endPoint y: 182, distance: 27.7
click at [155, 182] on div "Identificación : CC 52068529" at bounding box center [147, 182] width 87 height 5
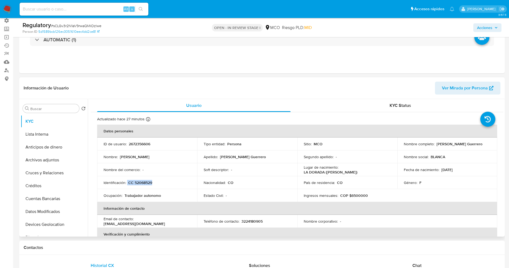
copy div "CC 52068529"
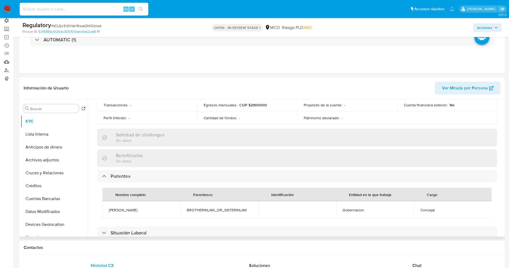
scroll to position [241, 0]
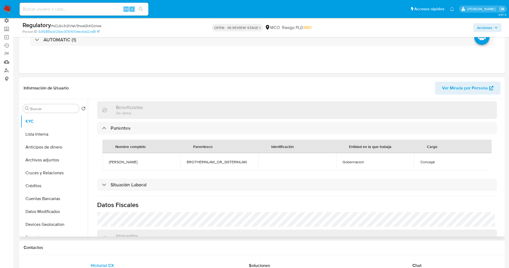
drag, startPoint x: 136, startPoint y: 157, endPoint x: 147, endPoint y: 161, distance: 11.3
click at [152, 160] on div "Nombre completo Parentesco Identificación Entidad en la que trabaja Cargo ANDRE…" at bounding box center [297, 154] width 400 height 41
click at [145, 162] on span "ANDRES SALCEDO" at bounding box center [141, 161] width 65 height 5
drag, startPoint x: 107, startPoint y: 160, endPoint x: 132, endPoint y: 163, distance: 25.6
click at [144, 161] on td "ANDRES SALCEDO" at bounding box center [141, 161] width 78 height 17
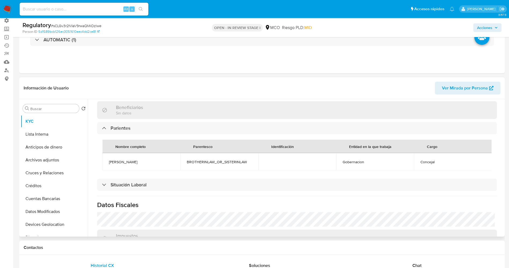
copy span "ANDRES SALCEDO"
click at [56, 137] on button "Lista Interna" at bounding box center [52, 134] width 63 height 13
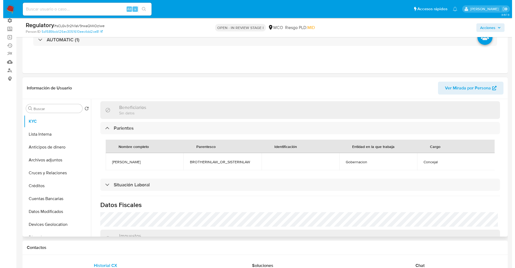
scroll to position [0, 0]
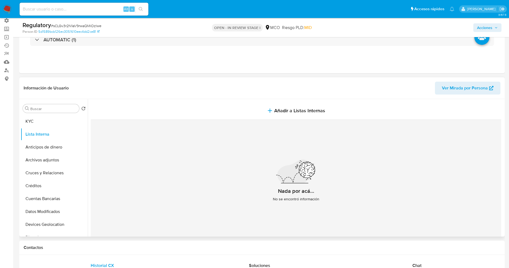
click at [296, 109] on span "Añadir a Listas Internas" at bounding box center [299, 111] width 51 height 6
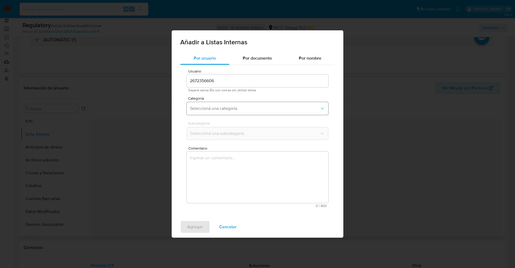
click at [249, 112] on button "Seleccioná una categoría" at bounding box center [258, 108] width 142 height 13
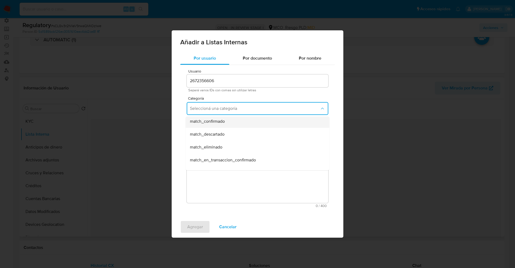
click at [226, 124] on div "match_confirmado" at bounding box center [256, 121] width 132 height 13
click at [227, 133] on span "Seleccioná una subcategoría" at bounding box center [255, 133] width 130 height 5
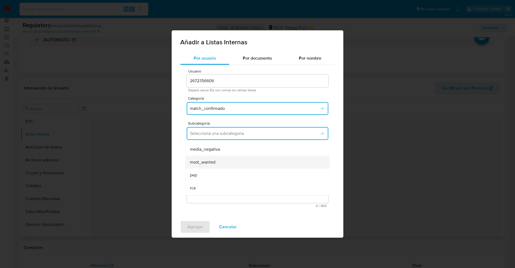
scroll to position [36, 0]
click at [208, 156] on div "pep" at bounding box center [256, 162] width 132 height 13
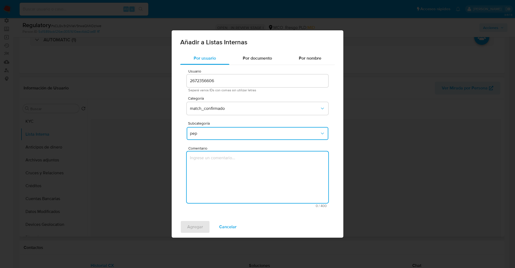
click at [209, 161] on textarea "Comentario" at bounding box center [258, 176] width 142 height 51
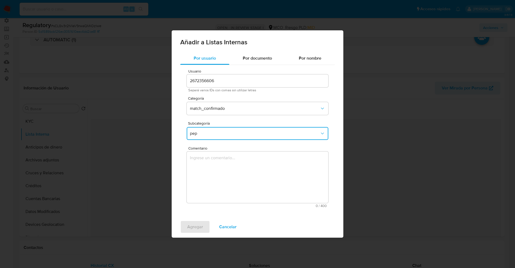
click at [219, 128] on button "pep" at bounding box center [258, 133] width 142 height 13
click at [206, 179] on div "rca" at bounding box center [256, 175] width 132 height 13
click at [206, 179] on textarea "Comentario" at bounding box center [258, 176] width 142 height 51
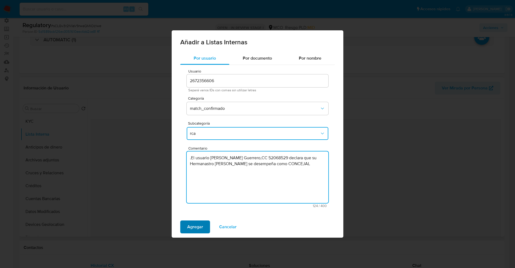
type textarea ".El usuario Blanca Genny Paniagua Guerrero,CC 52068529 declara que su Hermanast…"
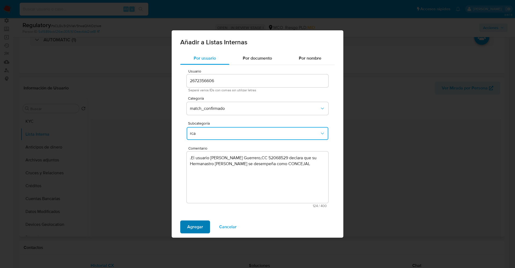
click at [191, 224] on span "Agregar" at bounding box center [195, 227] width 16 height 12
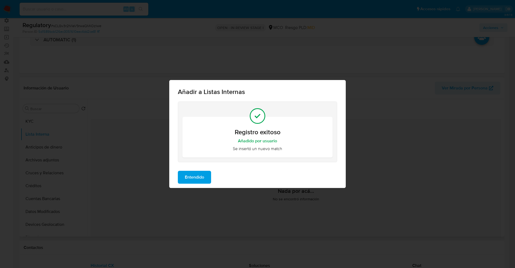
click at [202, 173] on span "Entendido" at bounding box center [194, 177] width 19 height 12
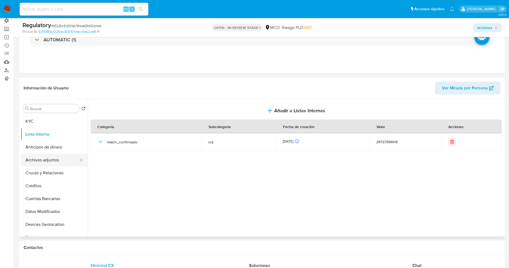
click at [43, 163] on button "Archivos adjuntos" at bounding box center [52, 159] width 63 height 13
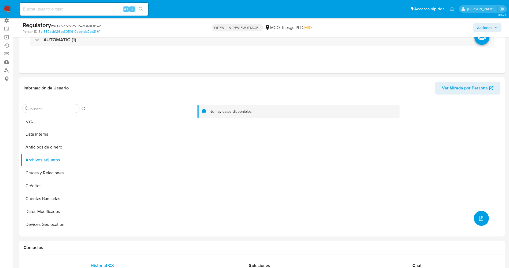
click at [483, 214] on button "upload-file" at bounding box center [481, 218] width 15 height 15
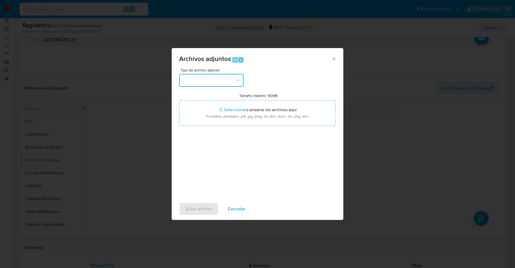
click at [200, 77] on button "button" at bounding box center [211, 80] width 64 height 13
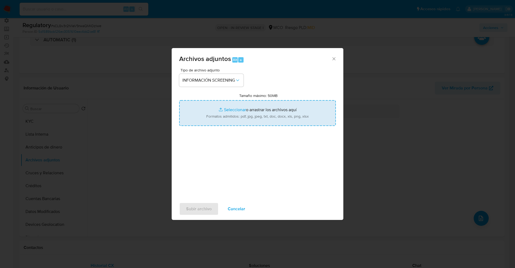
type input "C:\fakepath\_ANDRES SALCEDO_ lavado de dinero - Buscar con Google.pdf"
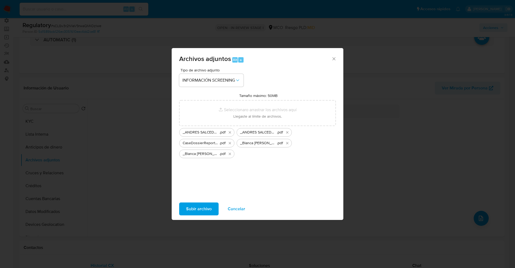
click at [206, 208] on span "Subir archivo" at bounding box center [198, 209] width 25 height 12
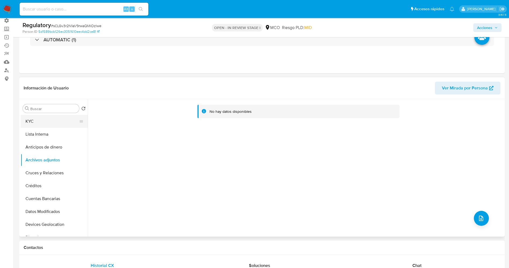
click at [38, 116] on button "KYC" at bounding box center [52, 121] width 63 height 13
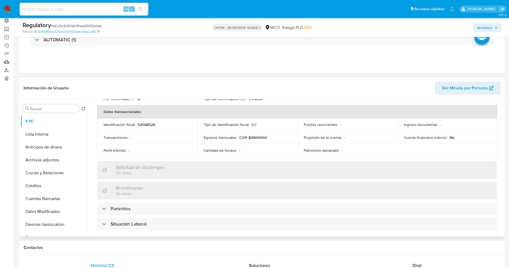
scroll to position [201, 0]
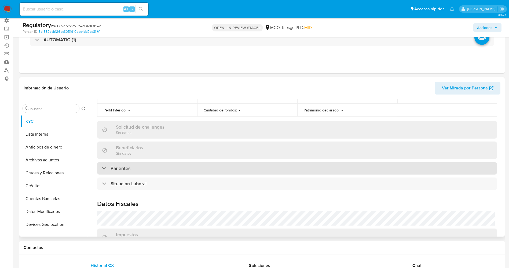
click at [156, 172] on div "Parientes" at bounding box center [297, 168] width 400 height 12
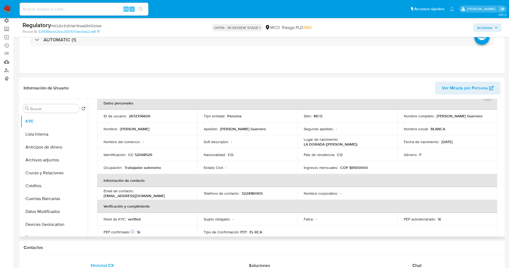
scroll to position [0, 0]
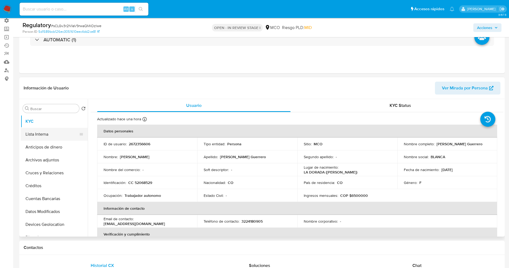
click at [40, 131] on button "Lista Interna" at bounding box center [52, 134] width 63 height 13
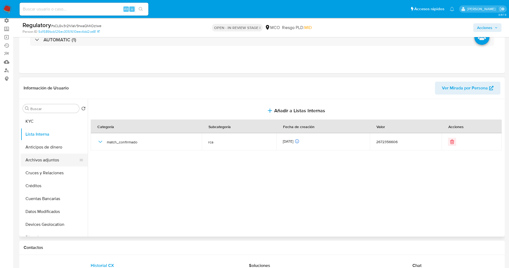
click at [45, 158] on button "Archivos adjuntos" at bounding box center [52, 159] width 63 height 13
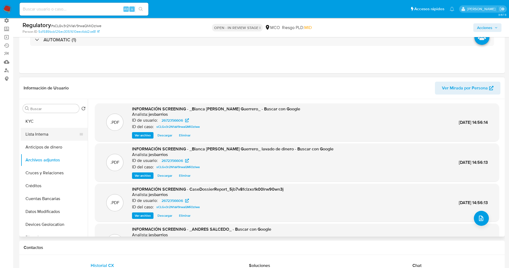
click at [40, 132] on button "Lista Interna" at bounding box center [52, 134] width 63 height 13
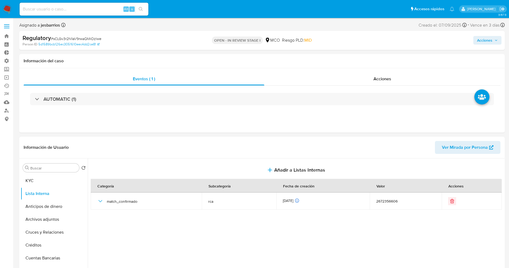
click at [487, 40] on span "Acciones" at bounding box center [484, 40] width 15 height 9
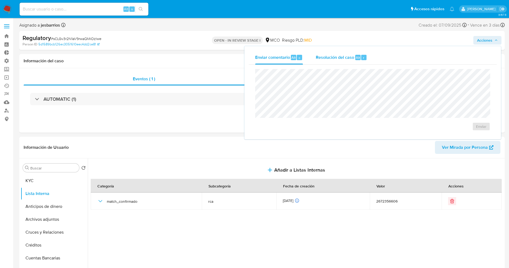
click at [327, 54] on span "Resolución del caso" at bounding box center [335, 57] width 38 height 6
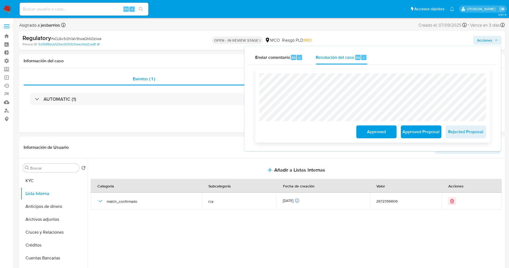
click at [423, 131] on span "Approved Proposal" at bounding box center [421, 132] width 26 height 12
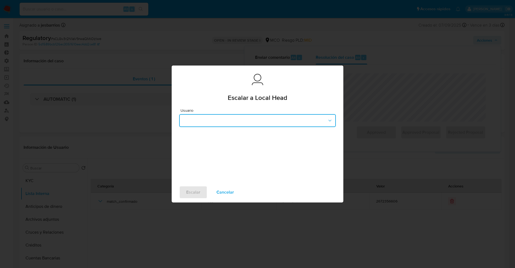
click at [244, 120] on button "button" at bounding box center [257, 120] width 157 height 13
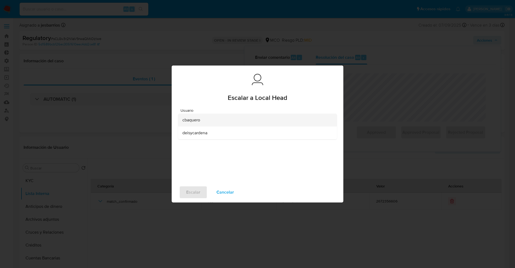
click at [224, 125] on div "cbaquero" at bounding box center [255, 119] width 147 height 13
click at [198, 196] on span "Escalar" at bounding box center [193, 192] width 14 height 12
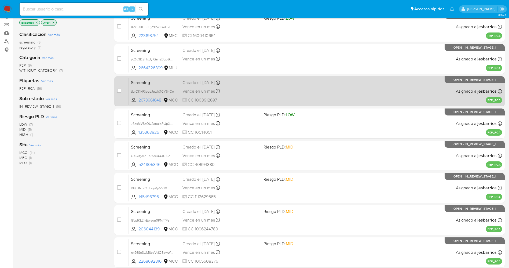
scroll to position [156, 0]
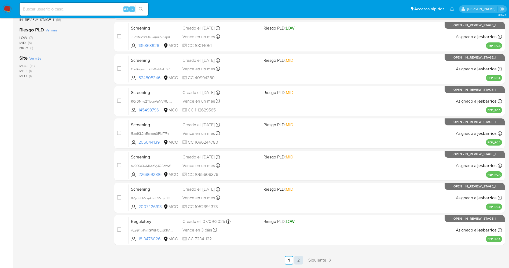
click at [299, 264] on link "2" at bounding box center [298, 260] width 9 height 9
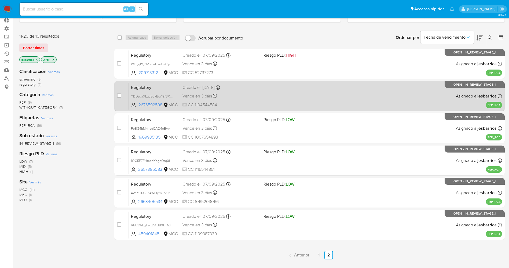
scroll to position [40, 0]
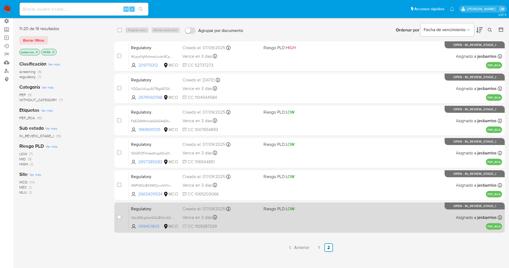
click at [243, 220] on div "Vence en 3 días Vence el [DATE] 15:48:09" at bounding box center [220, 216] width 77 height 7
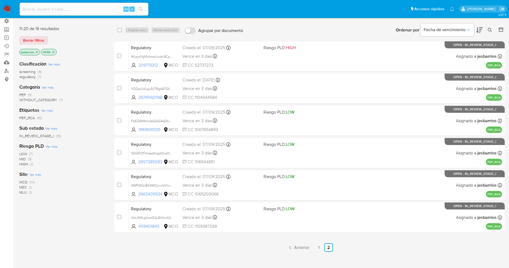
click at [9, 11] on img at bounding box center [7, 9] width 9 height 9
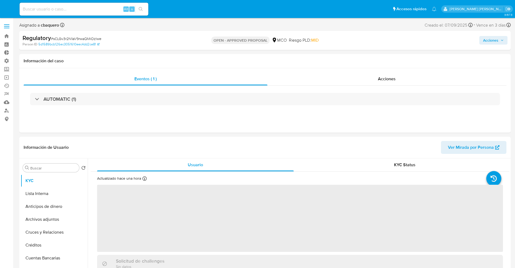
select select "10"
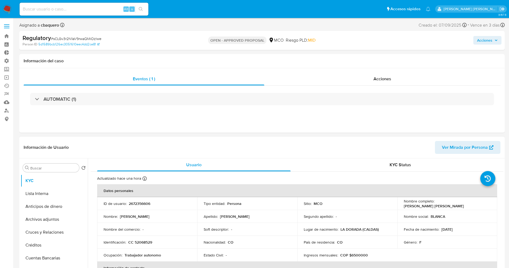
drag, startPoint x: 400, startPoint y: 206, endPoint x: 458, endPoint y: 206, distance: 57.9
click at [458, 206] on td "Nombre completo : [PERSON_NAME] [PERSON_NAME]" at bounding box center [447, 203] width 100 height 13
copy p "[PERSON_NAME] [PERSON_NAME]"
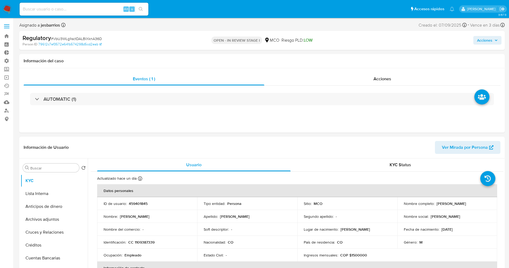
select select "10"
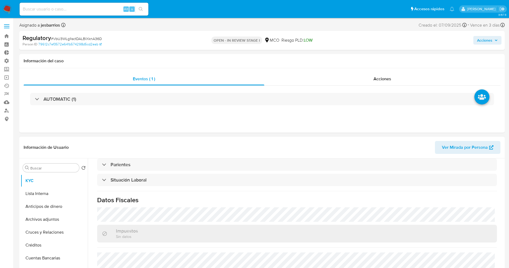
scroll to position [267, 0]
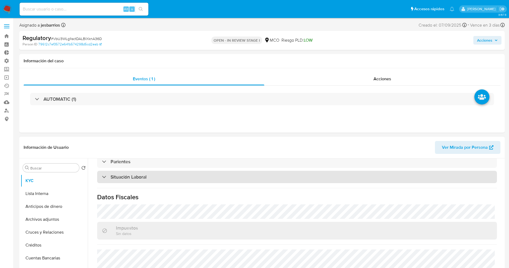
click at [147, 181] on div "Situación Laboral" at bounding box center [297, 177] width 400 height 12
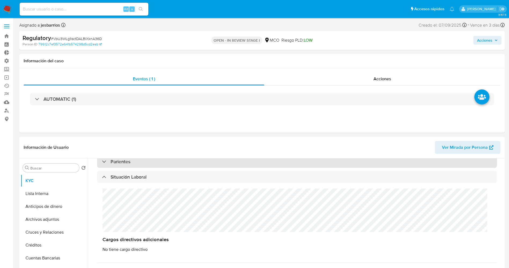
click at [147, 164] on div "Parientes" at bounding box center [297, 161] width 400 height 12
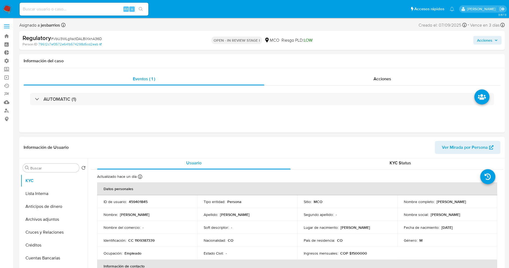
scroll to position [0, 0]
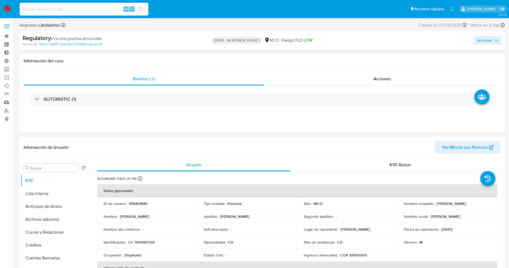
drag, startPoint x: 434, startPoint y: 202, endPoint x: 486, endPoint y: 201, distance: 52.3
click at [486, 201] on div "Nombre completo : [PERSON_NAME]" at bounding box center [447, 203] width 87 height 5
copy div "[PERSON_NAME]"
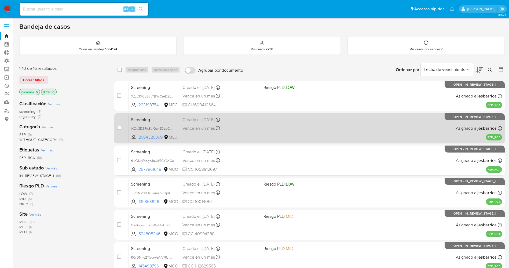
scroll to position [156, 0]
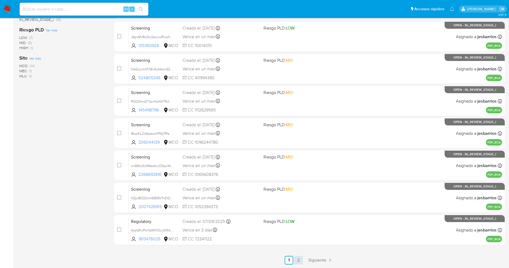
click at [300, 257] on link "2" at bounding box center [298, 260] width 9 height 9
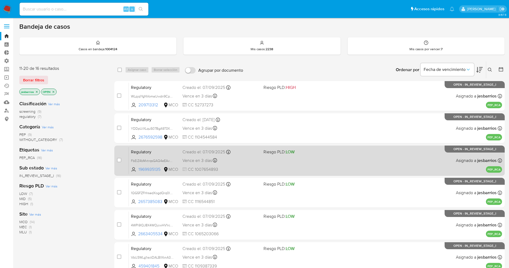
scroll to position [40, 0]
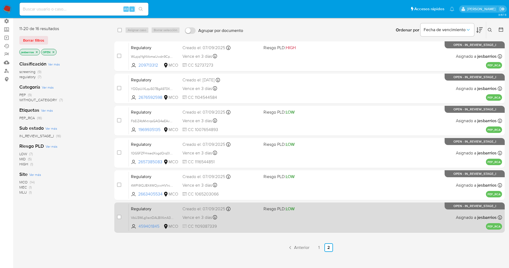
click at [261, 223] on div "Regulatory VbU3WLg1isctDALBIXknA36D 459401845 MCO Riesgo PLD: LOW Creado el: 07…" at bounding box center [315, 217] width 373 height 27
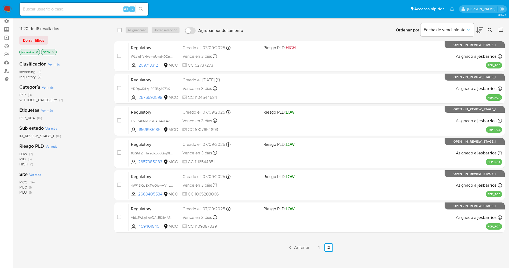
click at [6, 7] on img at bounding box center [7, 9] width 9 height 9
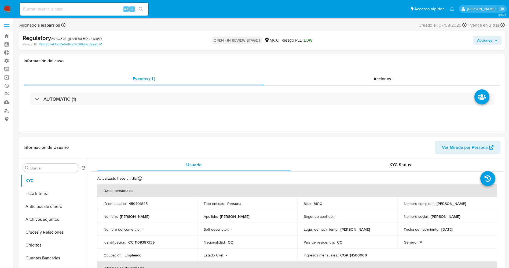
select select "10"
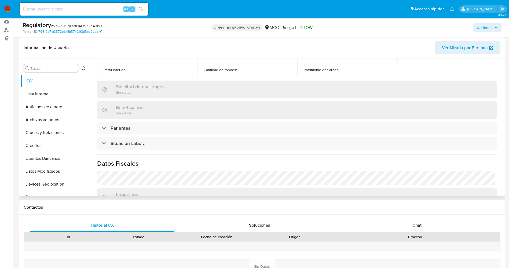
scroll to position [241, 0]
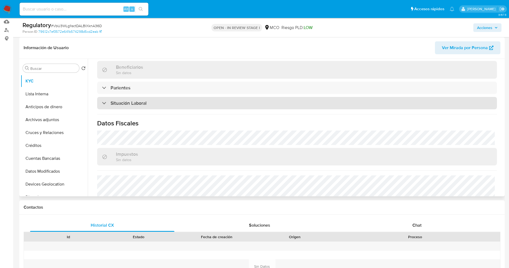
click at [176, 107] on div "Situación Laboral" at bounding box center [297, 103] width 400 height 12
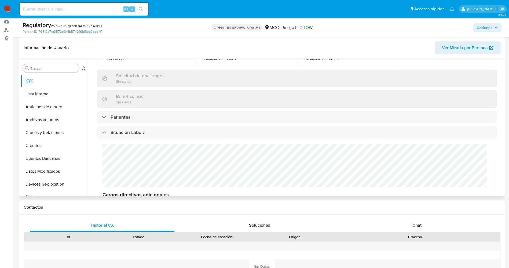
scroll to position [201, 0]
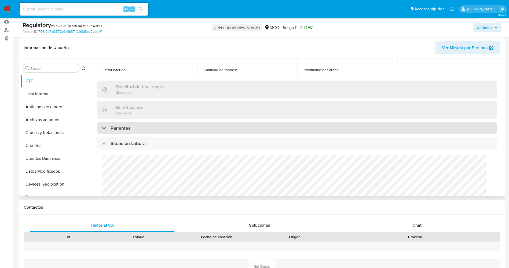
click at [163, 132] on div "Parientes" at bounding box center [297, 128] width 400 height 12
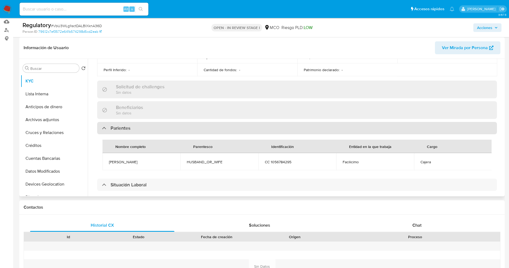
scroll to position [0, 0]
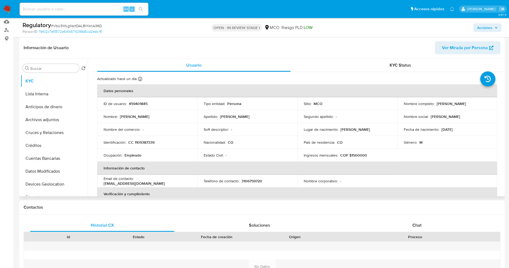
drag, startPoint x: 441, startPoint y: 101, endPoint x: 484, endPoint y: 105, distance: 42.8
click at [466, 105] on p "Dairo Alejandro Añasco Rubio" at bounding box center [450, 103] width 29 height 5
copy p "Dairo Alejandro Añasco Rubio"
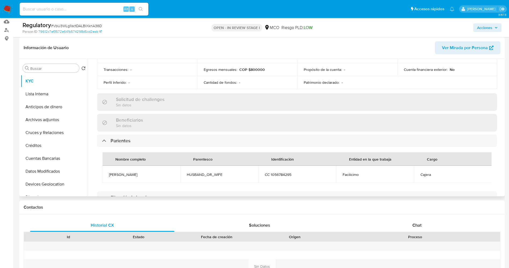
scroll to position [201, 0]
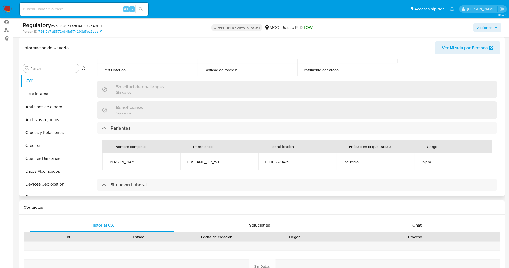
drag, startPoint x: 104, startPoint y: 161, endPoint x: 157, endPoint y: 163, distance: 53.7
click at [165, 163] on td "Maria daniela Ocampo rengifo" at bounding box center [141, 161] width 78 height 17
copy span "Maria daniela Ocampo rengifo"
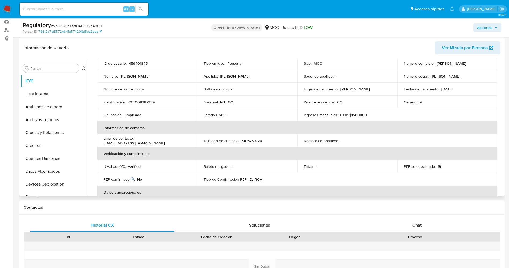
scroll to position [0, 0]
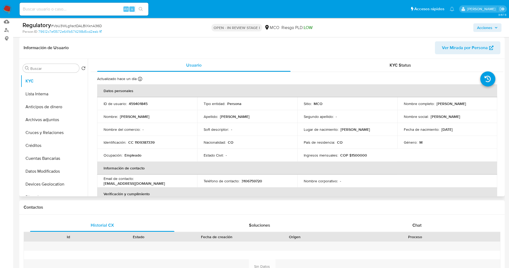
drag, startPoint x: 436, startPoint y: 105, endPoint x: 476, endPoint y: 105, distance: 40.5
click at [484, 106] on td "Nombre completo : Dairo Alejandro Añasco Rubio" at bounding box center [447, 103] width 100 height 13
copy p "Dairo Alejandro Añasco Rubio"
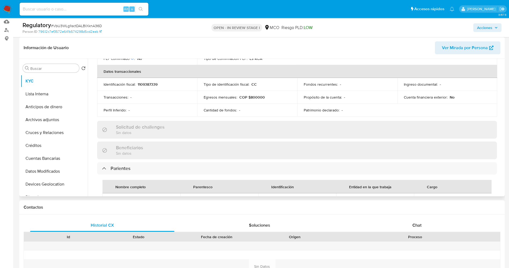
scroll to position [241, 0]
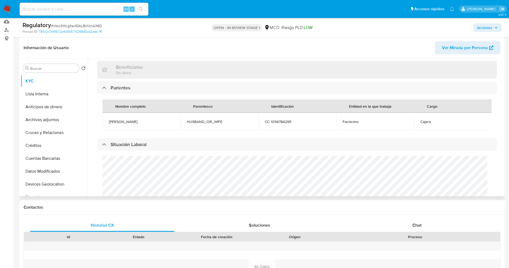
drag, startPoint x: 134, startPoint y: 124, endPoint x: 161, endPoint y: 124, distance: 27.6
click at [163, 124] on td "Maria daniela Ocampo rengifo" at bounding box center [141, 121] width 78 height 17
copy span "Maria daniela Ocampo rengifo"
click at [53, 96] on button "Lista Interna" at bounding box center [52, 93] width 63 height 13
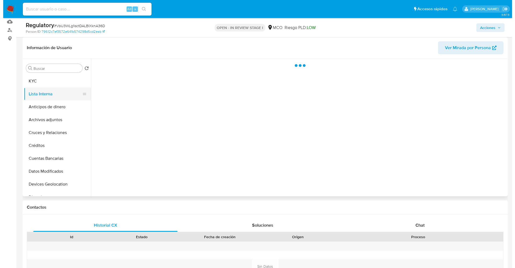
scroll to position [0, 0]
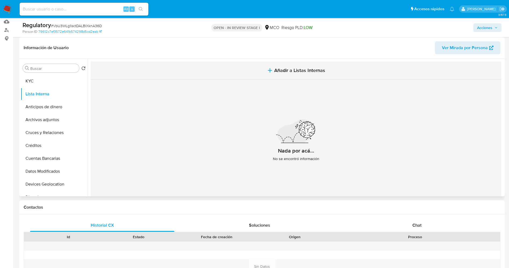
click at [286, 74] on button "Añadir a Listas Internas" at bounding box center [296, 70] width 410 height 18
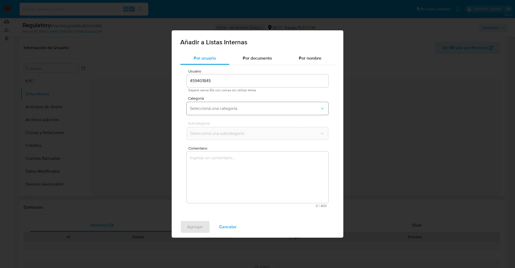
click at [228, 106] on span "Seleccioná una categoría" at bounding box center [255, 108] width 130 height 5
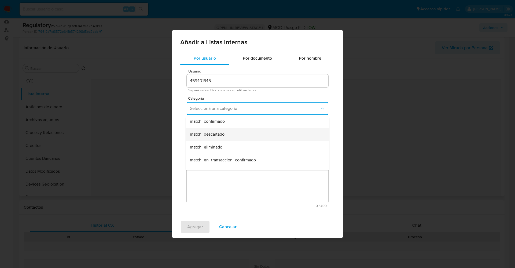
click at [214, 139] on div "match_descartado" at bounding box center [256, 134] width 132 height 13
click at [208, 128] on button "Seleccioná una subcategoría" at bounding box center [258, 133] width 142 height 13
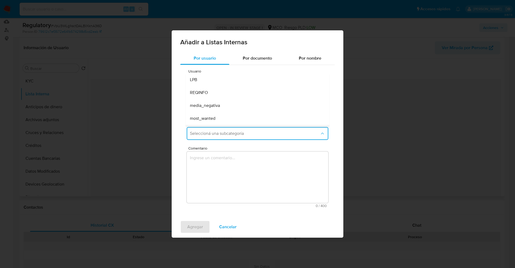
scroll to position [36, 0]
click at [201, 96] on div "pep" at bounding box center [256, 94] width 132 height 13
click at [219, 174] on textarea "Comentario" at bounding box center [258, 176] width 142 height 51
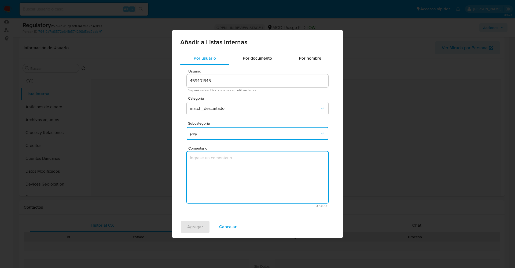
click at [215, 129] on button "pep" at bounding box center [258, 133] width 142 height 13
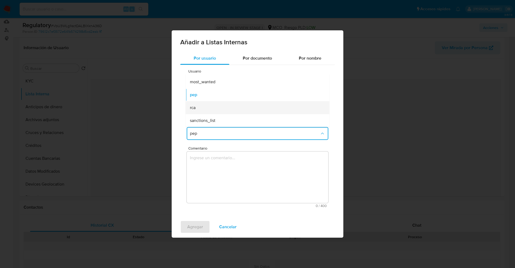
click at [200, 105] on div "rca" at bounding box center [256, 107] width 132 height 13
click at [204, 161] on textarea "Comentario" at bounding box center [258, 176] width 142 height 51
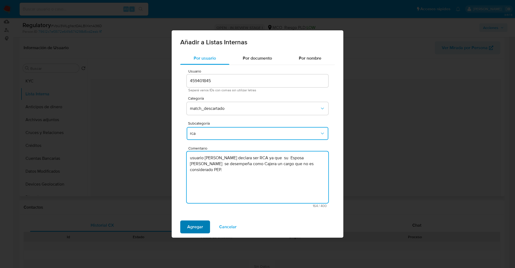
type textarea "usuario Dairo Alejandro Añasco Rubio declara ser RCA ya que su Esposa Maria Dan…"
click at [196, 223] on span "Agregar" at bounding box center [195, 227] width 16 height 12
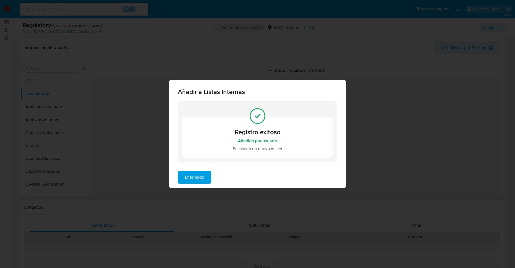
click at [208, 178] on button "Entendido" at bounding box center [194, 177] width 33 height 13
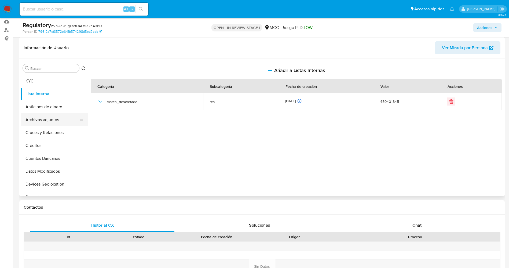
click at [38, 123] on button "Archivos adjuntos" at bounding box center [52, 119] width 63 height 13
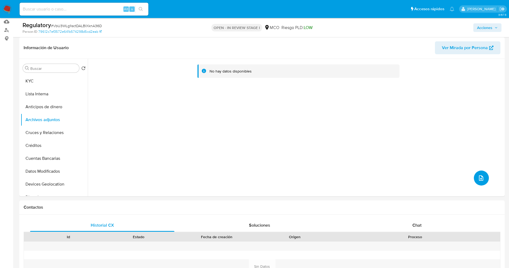
click at [483, 178] on button "upload-file" at bounding box center [481, 177] width 15 height 15
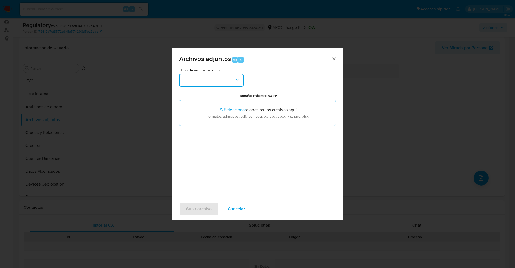
click at [223, 80] on button "button" at bounding box center [211, 80] width 64 height 13
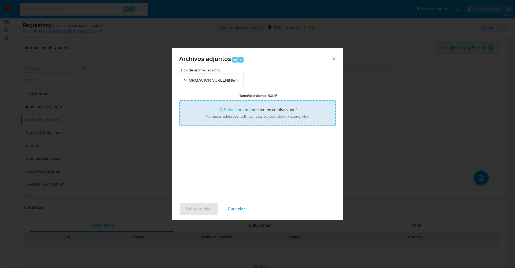
type input "C:\fakepath\CaseDossierReport_5jb6uakip3e11k00o86vtdwo0.pdf"
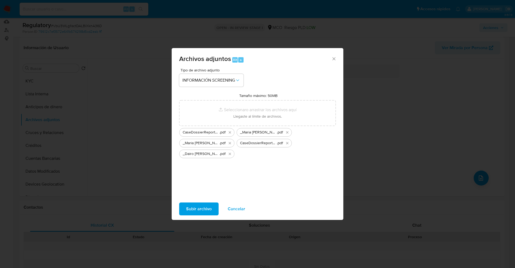
click at [204, 206] on span "Subir archivo" at bounding box center [198, 209] width 25 height 12
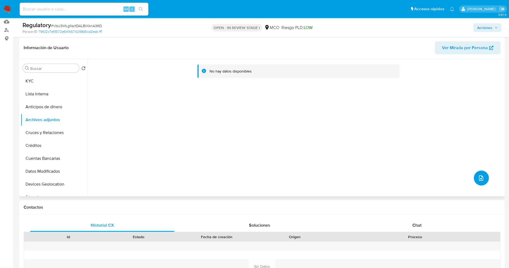
click at [478, 180] on span "upload-file" at bounding box center [481, 178] width 6 height 6
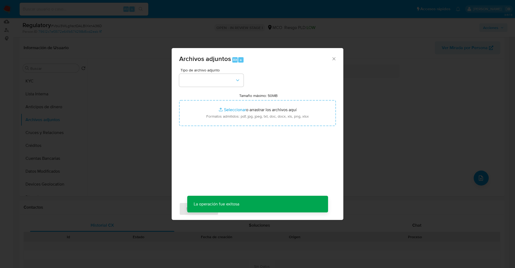
click at [223, 87] on div "Tipo de archivo adjunto Tamaño máximo: 50MB Seleccionar archivos Seleccionar o …" at bounding box center [257, 131] width 157 height 127
click at [227, 84] on button "button" at bounding box center [211, 80] width 64 height 13
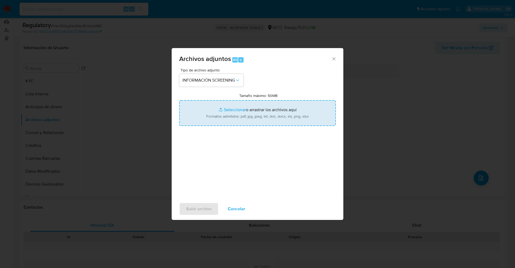
type input "C:\fakepath\_Dairo Alejandro Añasco Rubio_ - Buscar con Google.pdf"
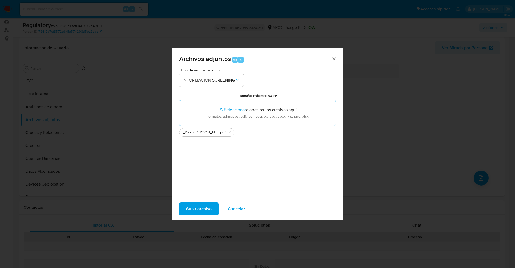
click at [196, 210] on span "Subir archivo" at bounding box center [198, 209] width 25 height 12
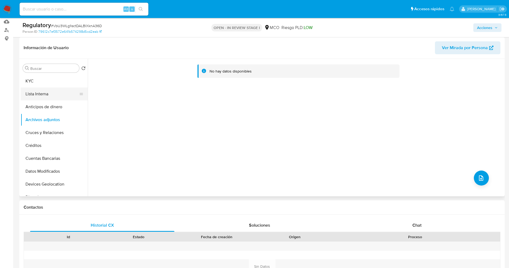
click at [50, 95] on button "Lista Interna" at bounding box center [52, 93] width 63 height 13
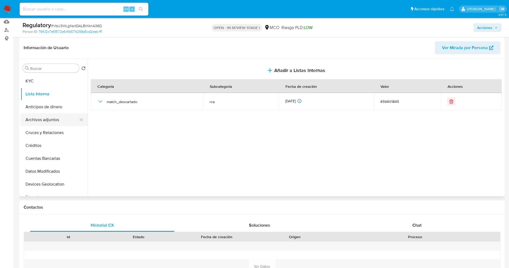
click at [45, 118] on button "Archivos adjuntos" at bounding box center [52, 119] width 63 height 13
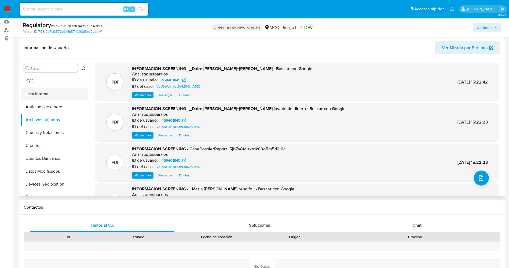
click at [50, 93] on button "Lista Interna" at bounding box center [52, 93] width 63 height 13
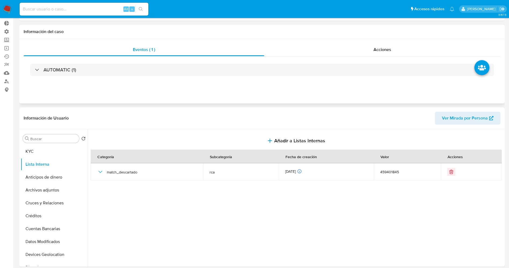
scroll to position [0, 0]
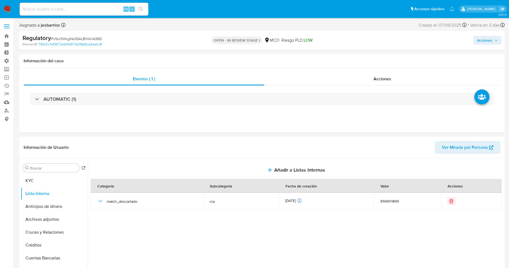
click at [492, 41] on span "Acciones" at bounding box center [484, 40] width 15 height 9
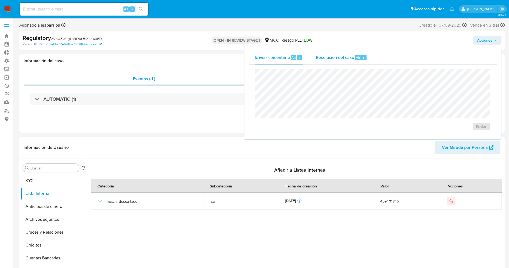
click at [321, 58] on span "Resolución del caso" at bounding box center [335, 57] width 38 height 6
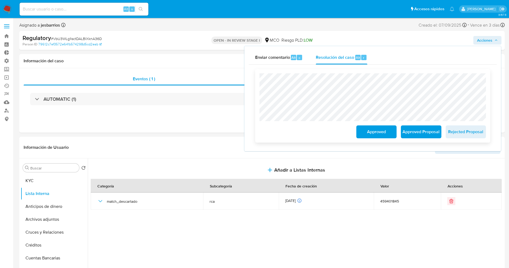
click at [378, 134] on span "Approved" at bounding box center [376, 132] width 26 height 12
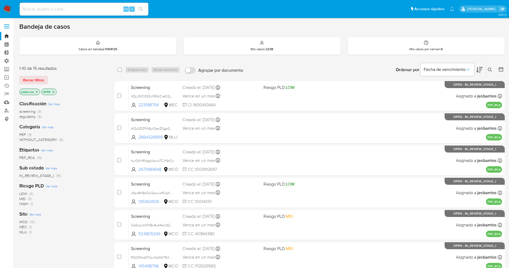
scroll to position [156, 0]
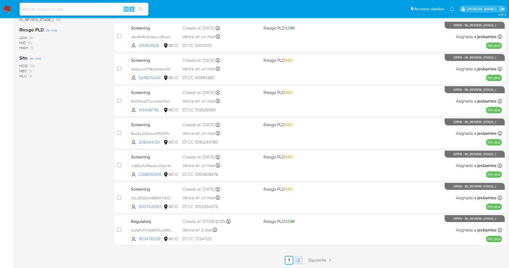
click at [297, 258] on link "2" at bounding box center [298, 260] width 9 height 9
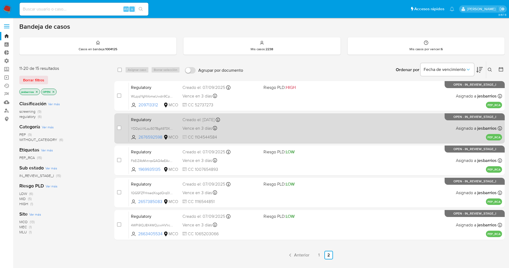
scroll to position [40, 0]
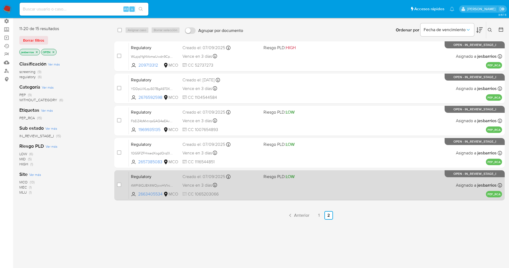
click at [261, 194] on div "Regulatory 4WPi9lQJ8X4WOjcwHV1rcugn 2663405534 MCO Riesgo PLD: LOW Creado el: […" at bounding box center [315, 184] width 373 height 27
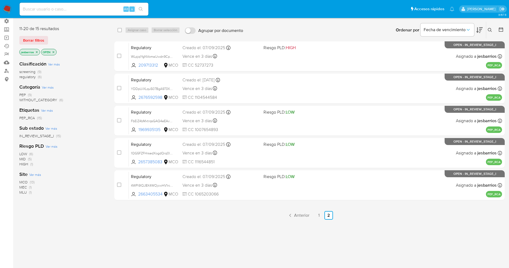
click at [6, 6] on img at bounding box center [7, 9] width 9 height 9
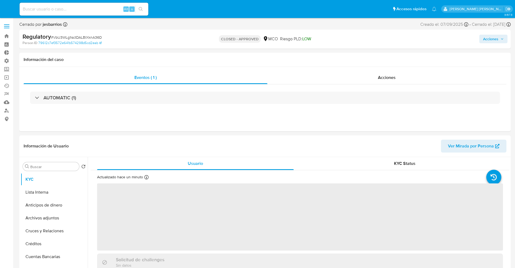
select select "10"
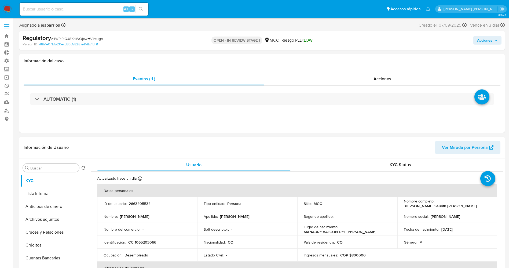
select select "10"
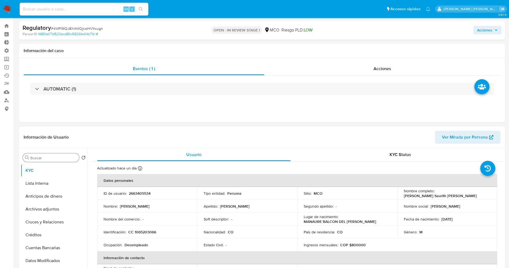
scroll to position [40, 0]
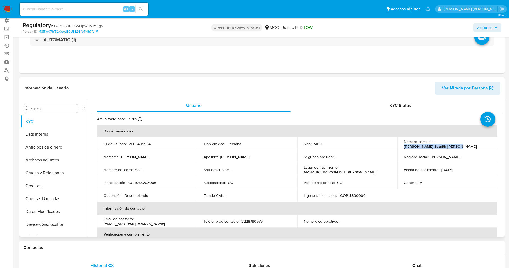
drag, startPoint x: 435, startPoint y: 145, endPoint x: 485, endPoint y: 144, distance: 50.4
click at [485, 144] on div "Nombre completo : Jose Alejandro Saurith Royero" at bounding box center [447, 144] width 87 height 10
copy p "Jose Alejandro Saurith Royero"
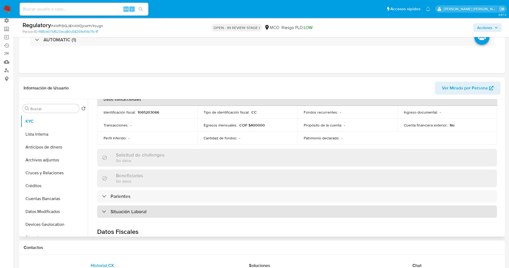
scroll to position [201, 0]
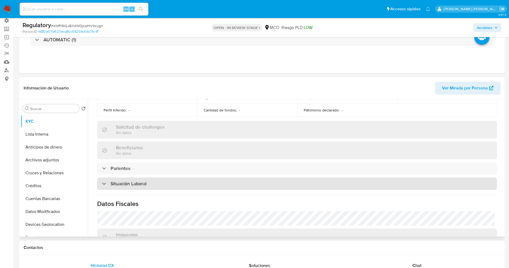
click at [138, 179] on div "Situación Laboral" at bounding box center [297, 183] width 400 height 12
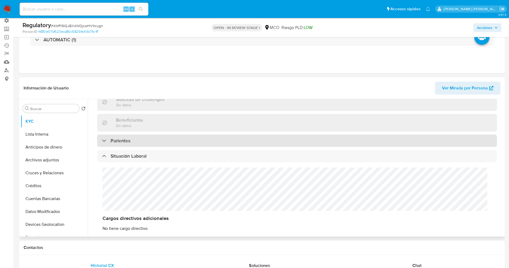
scroll to position [241, 0]
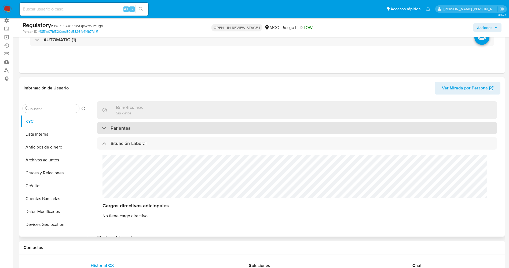
click at [146, 127] on div "Parientes" at bounding box center [297, 128] width 400 height 12
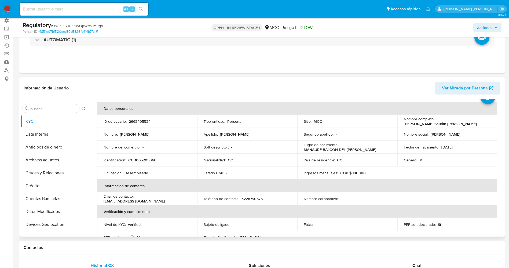
scroll to position [0, 0]
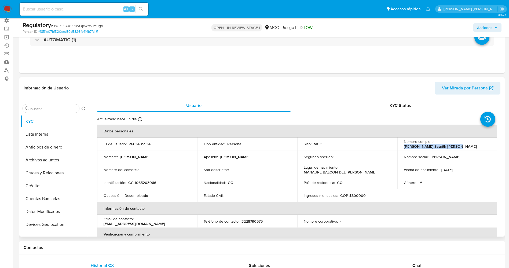
drag, startPoint x: 434, startPoint y: 145, endPoint x: 485, endPoint y: 144, distance: 51.0
click at [485, 144] on div "Nombre completo : Jose Alejandro Saurith Royero" at bounding box center [447, 144] width 87 height 10
copy p "Jose Alejandro Saurith Royero"
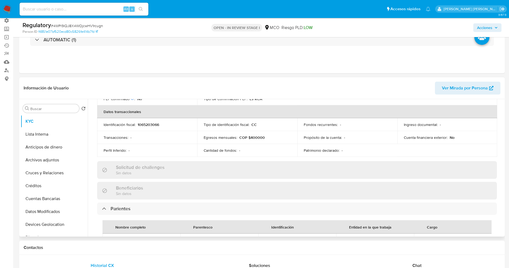
scroll to position [282, 0]
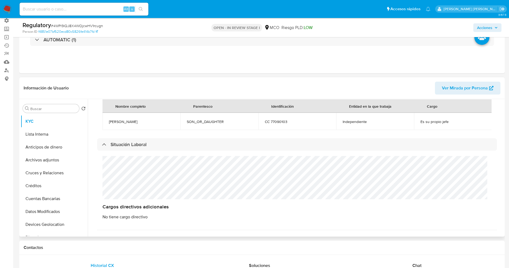
drag, startPoint x: 106, startPoint y: 121, endPoint x: 137, endPoint y: 120, distance: 30.9
click at [137, 120] on td "Orlando Saurirh" at bounding box center [141, 121] width 78 height 17
copy span "Orlando Saurirh"
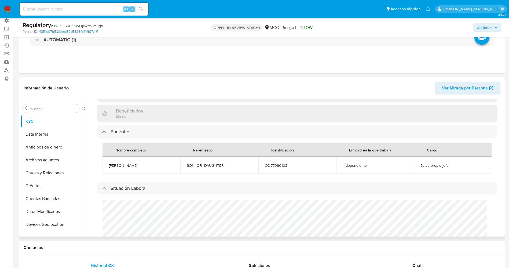
scroll to position [241, 0]
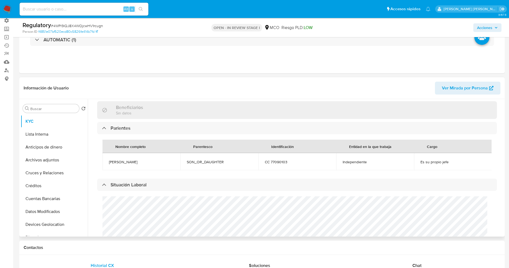
copy span "Orlando Saurirh"
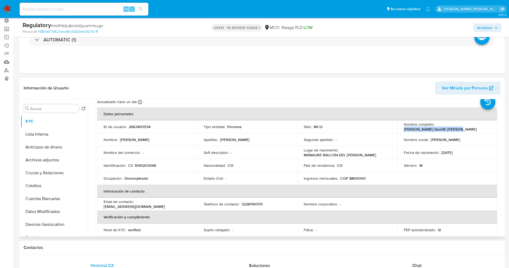
scroll to position [0, 0]
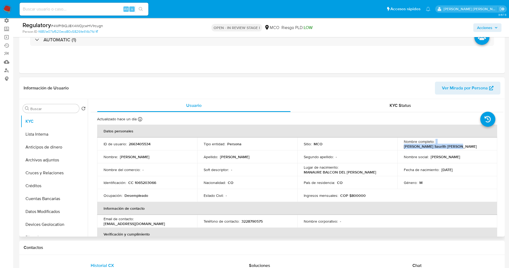
drag, startPoint x: 434, startPoint y: 141, endPoint x: 479, endPoint y: 144, distance: 45.1
click at [492, 146] on td "Nombre completo : Jose Alejandro Saurith Royero" at bounding box center [447, 143] width 100 height 13
copy div "Jose Alejandro Saurith Royero"
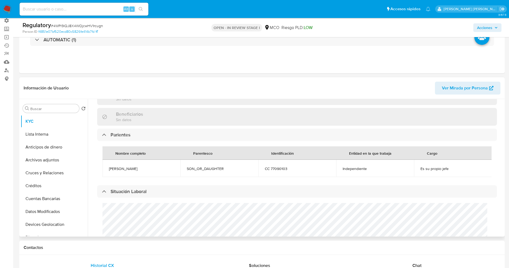
scroll to position [241, 0]
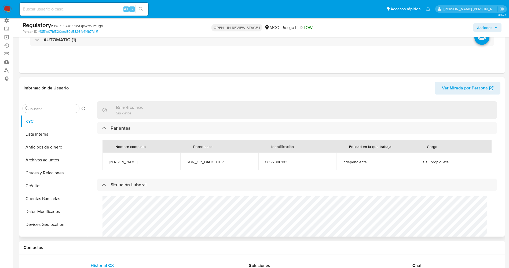
click at [144, 161] on span "Orlando Saurirh" at bounding box center [141, 161] width 65 height 5
copy span "Orlando Saurirh"
drag, startPoint x: 417, startPoint y: 162, endPoint x: 449, endPoint y: 161, distance: 31.7
click at [451, 161] on td "Es su propio jefe" at bounding box center [453, 161] width 78 height 17
copy span "Es su propio jefe"
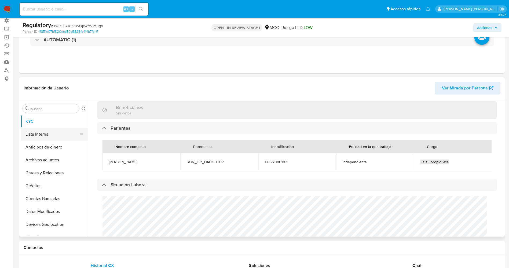
click at [50, 131] on button "Lista Interna" at bounding box center [52, 134] width 63 height 13
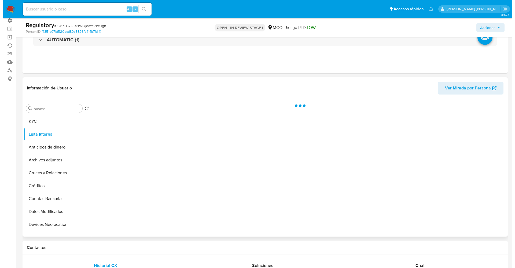
scroll to position [0, 0]
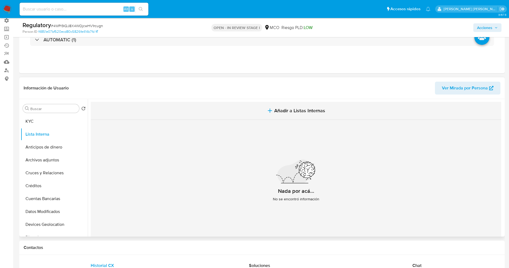
click at [309, 104] on button "Añadir a Listas Internas" at bounding box center [296, 111] width 410 height 18
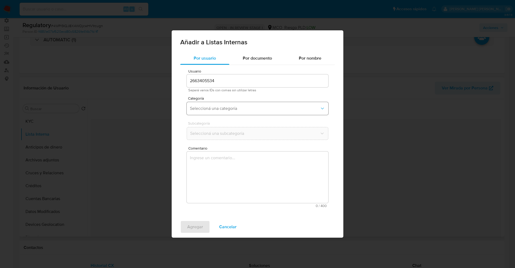
click at [281, 107] on span "Seleccioná una categoría" at bounding box center [255, 108] width 130 height 5
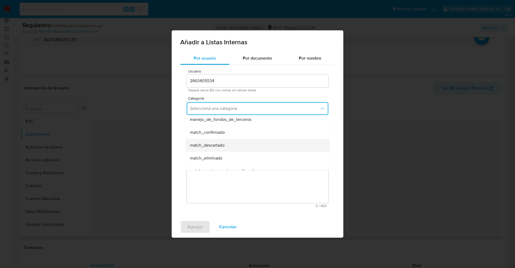
scroll to position [40, 0]
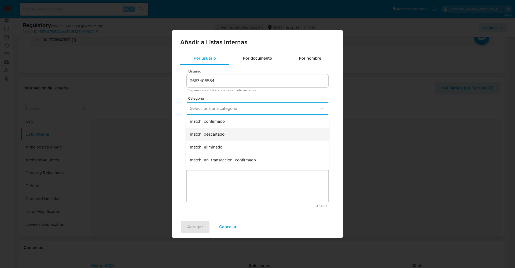
click at [232, 134] on div "match_descartado" at bounding box center [256, 134] width 132 height 13
click at [229, 131] on span "Seleccioná una subcategoría" at bounding box center [255, 133] width 130 height 5
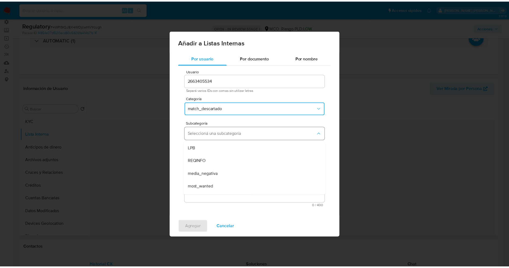
scroll to position [36, 0]
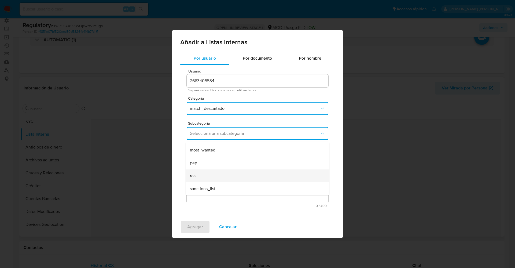
click at [204, 172] on div "rca" at bounding box center [256, 175] width 132 height 13
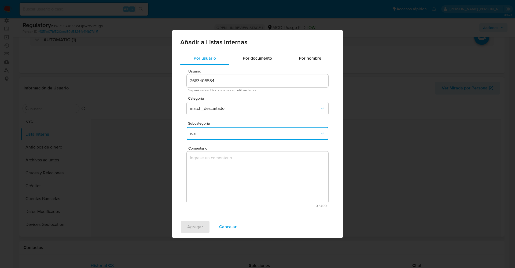
click at [204, 172] on textarea "Comentario" at bounding box center [258, 176] width 142 height 51
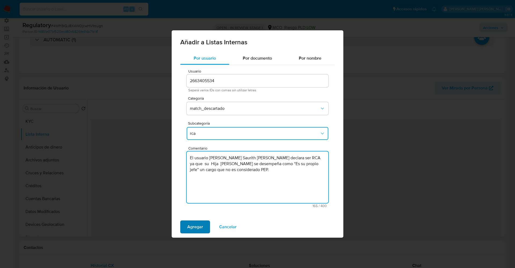
type textarea "El usuario Jose Alejandro Saurith Royero declara ser RCA ya que su Hija Orlando…"
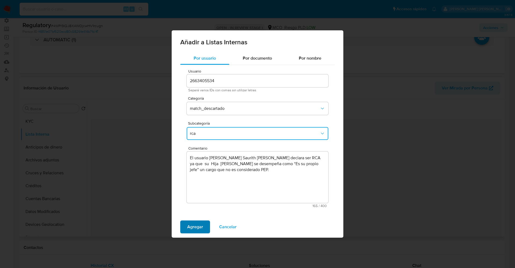
click at [189, 224] on span "Agregar" at bounding box center [195, 227] width 16 height 12
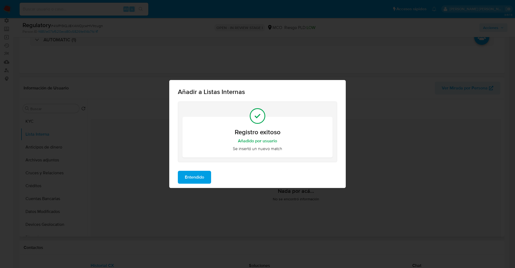
click at [181, 173] on button "Entendido" at bounding box center [194, 177] width 33 height 13
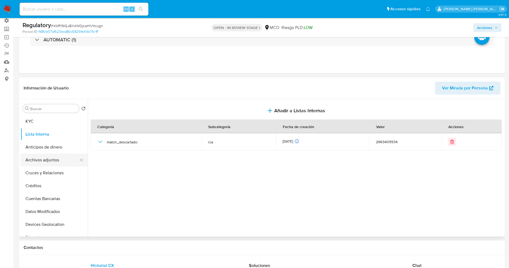
click at [53, 158] on button "Archivos adjuntos" at bounding box center [52, 159] width 63 height 13
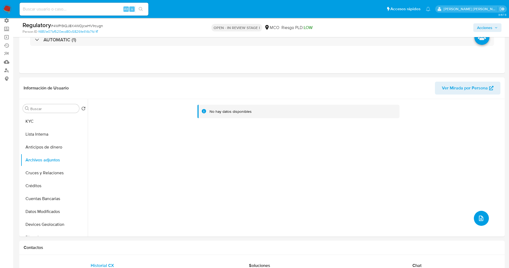
click at [478, 215] on icon "upload-file" at bounding box center [481, 218] width 6 height 6
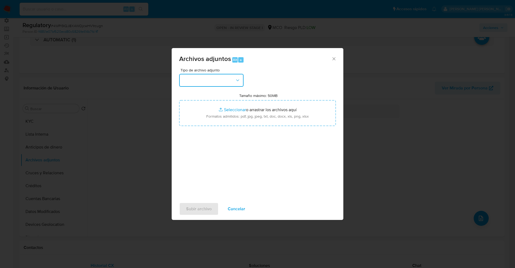
click at [193, 79] on button "button" at bounding box center [211, 80] width 64 height 13
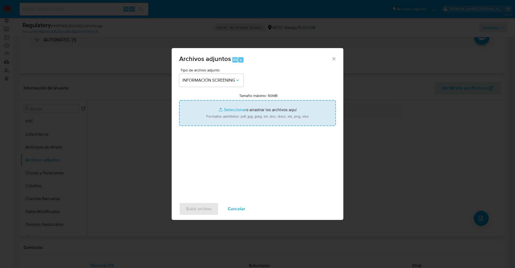
type input "C:\fakepath\_Orlando Saurirh_ lavado de dinero - Buscar con Google.pdf"
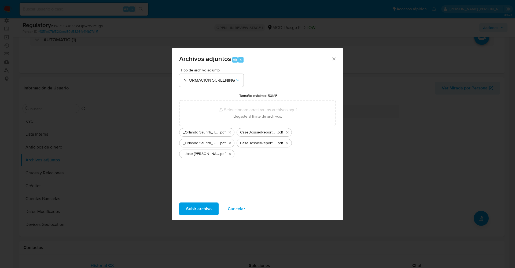
drag, startPoint x: 268, startPoint y: 113, endPoint x: 193, endPoint y: 207, distance: 120.4
click at [193, 207] on span "Subir archivo" at bounding box center [198, 209] width 25 height 12
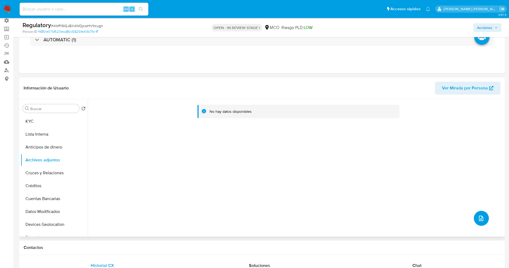
click at [478, 215] on span "upload-file" at bounding box center [481, 218] width 6 height 6
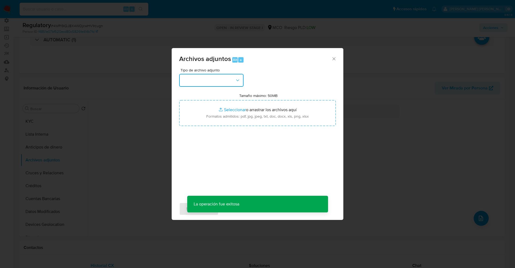
click at [214, 83] on button "button" at bounding box center [211, 80] width 64 height 13
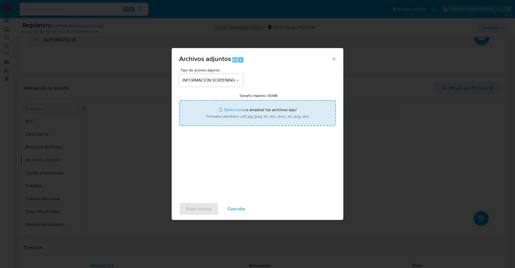
type input "C:\fakepath\CaseDossierReport_5jb6uakip3e11k00o86vtdwo0.pdf"
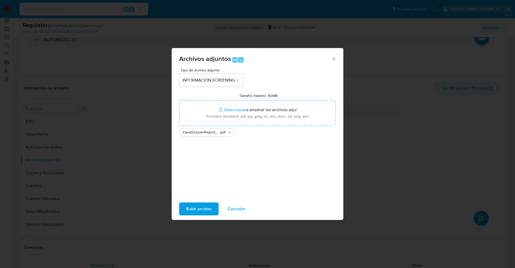
click at [201, 207] on span "Subir archivo" at bounding box center [198, 209] width 25 height 12
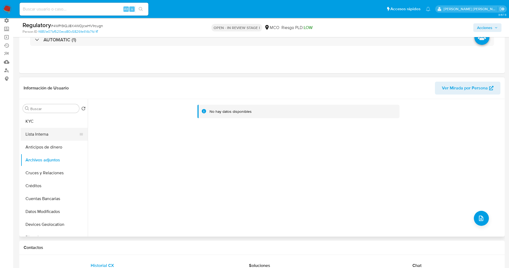
click at [46, 135] on button "Lista Interna" at bounding box center [52, 134] width 63 height 13
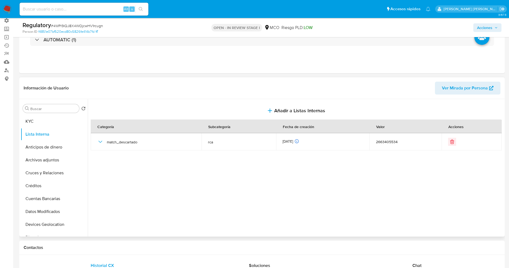
scroll to position [0, 0]
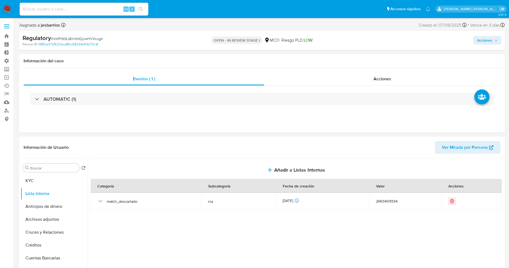
click at [490, 45] on div "Acciones" at bounding box center [422, 40] width 158 height 13
click at [491, 42] on span "Acciones" at bounding box center [484, 40] width 15 height 9
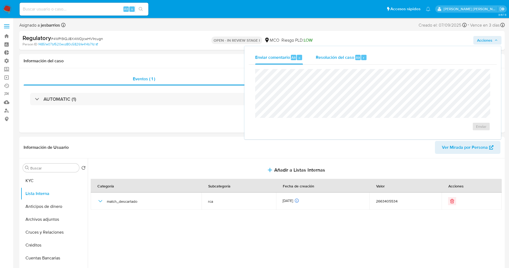
click at [347, 61] on div "Resolución del caso Alt r" at bounding box center [341, 57] width 51 height 14
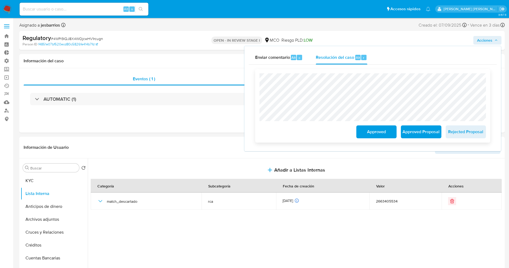
click at [369, 130] on span "Approved" at bounding box center [376, 132] width 26 height 12
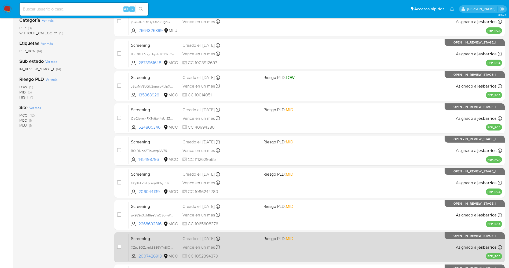
scroll to position [156, 0]
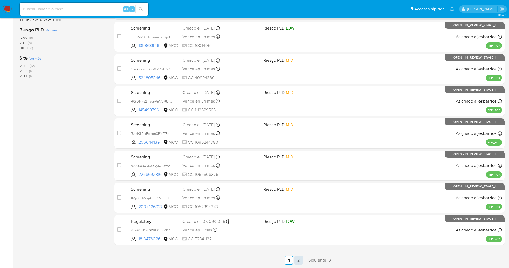
click at [300, 259] on link "2" at bounding box center [298, 260] width 9 height 9
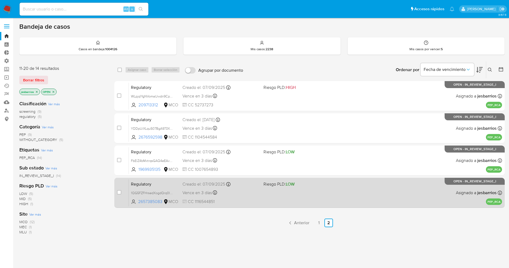
click at [255, 194] on div "Vence en 3 días Vence el [DATE] 16:39:01" at bounding box center [220, 192] width 77 height 7
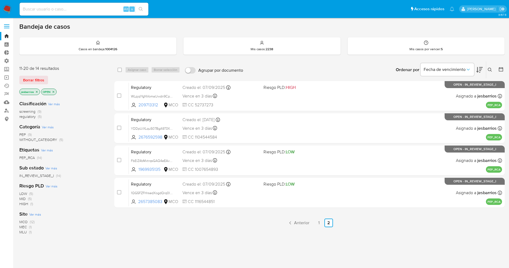
click at [34, 92] on p "jesbarrios" at bounding box center [30, 92] width 20 height 6
click at [36, 92] on icon "close-filter" at bounding box center [36, 91] width 3 height 3
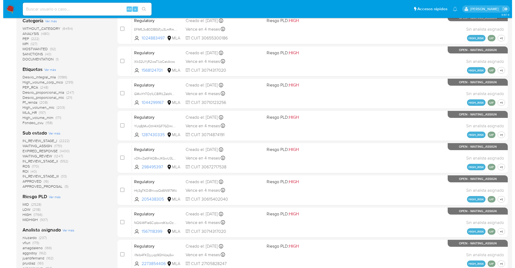
scroll to position [121, 0]
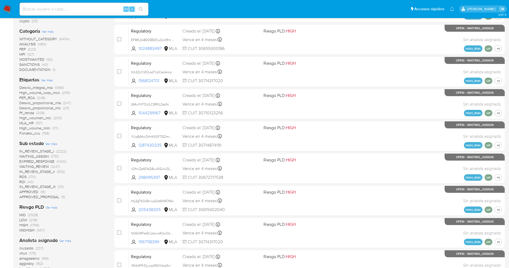
click at [53, 80] on div "Etiquetas Ver más Desvio_integral_mla (1386) High_volume_corp_mco (299) PEP_RCA…" at bounding box center [62, 105] width 86 height 59
click at [52, 80] on span "Ver más" at bounding box center [47, 80] width 12 height 5
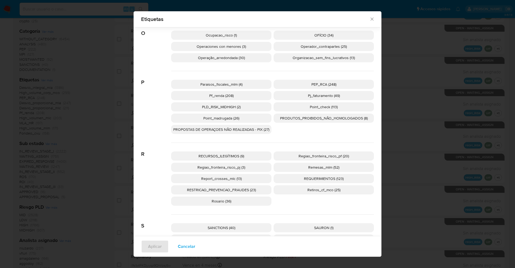
scroll to position [841, 0]
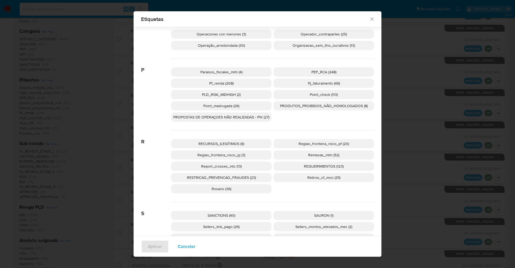
click at [317, 69] on p "PEP_RCA (248)" at bounding box center [324, 71] width 100 height 9
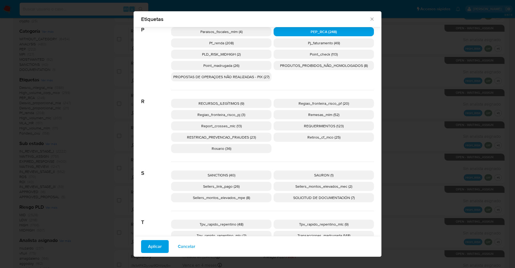
click at [222, 174] on span "SANCTIONS (40)" at bounding box center [222, 174] width 28 height 5
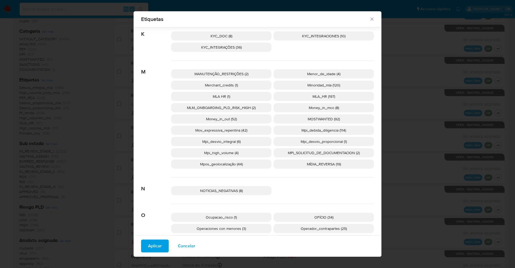
scroll to position [607, 0]
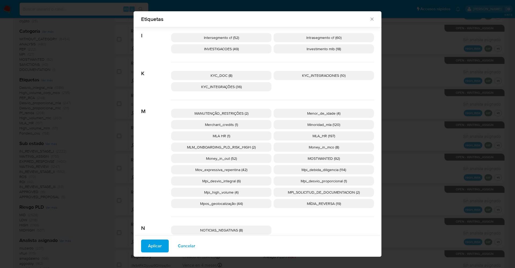
click at [309, 157] on span "MOSTWANTED (92)" at bounding box center [324, 158] width 32 height 5
click at [161, 248] on button "Aplicar" at bounding box center [155, 245] width 28 height 13
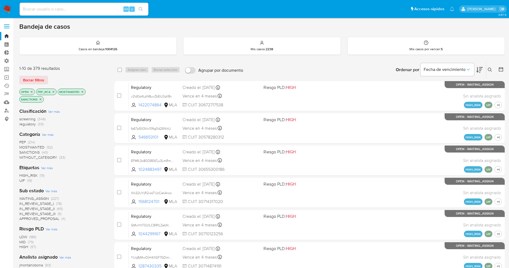
click at [40, 198] on span "WAITING_ASSIGN" at bounding box center [33, 198] width 29 height 5
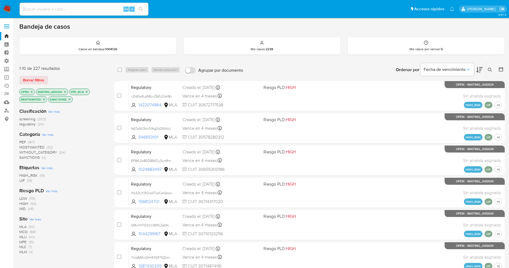
click at [37, 219] on span "Ver más" at bounding box center [35, 218] width 12 height 5
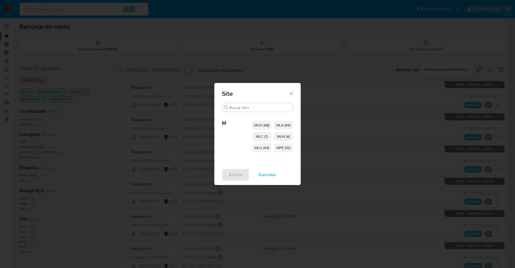
click at [259, 125] on span "MCO (68)" at bounding box center [261, 124] width 15 height 5
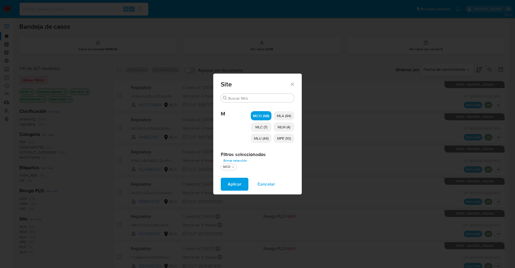
click at [264, 128] on span "MLC (7)" at bounding box center [261, 126] width 12 height 5
click at [264, 138] on span "MLU (44)" at bounding box center [261, 137] width 14 height 5
click at [287, 140] on span "MPE (10)" at bounding box center [284, 137] width 14 height 5
click at [284, 125] on span "MLM (4)" at bounding box center [284, 126] width 13 height 5
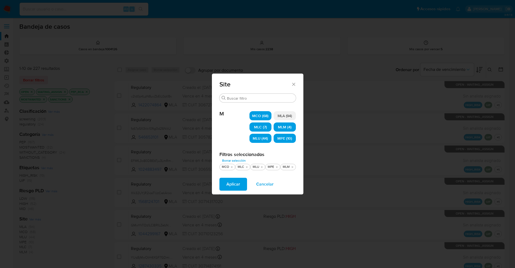
click at [225, 187] on button "Aplicar" at bounding box center [233, 184] width 28 height 13
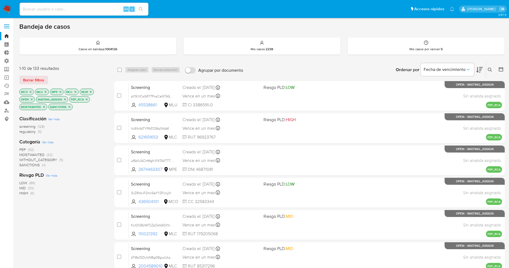
click at [30, 132] on span "regulatory" at bounding box center [27, 131] width 16 height 5
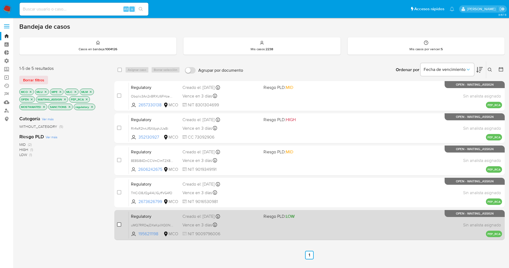
click at [119, 225] on input "checkbox" at bounding box center [119, 224] width 4 height 4
checkbox input "true"
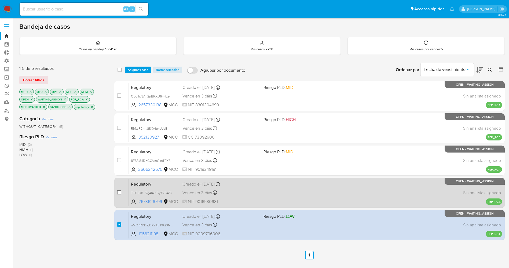
click at [120, 192] on input "checkbox" at bounding box center [119, 192] width 4 height 4
checkbox input "true"
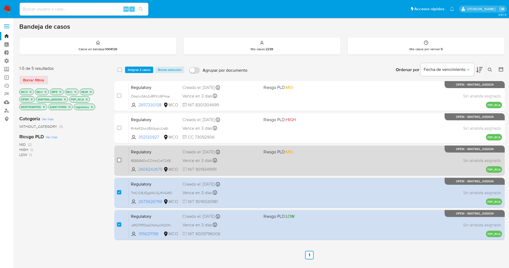
click at [119, 159] on input "checkbox" at bounding box center [119, 160] width 4 height 4
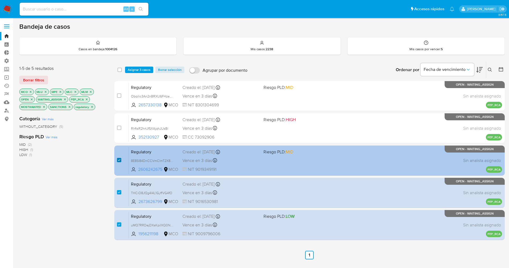
click at [119, 159] on input "checkbox" at bounding box center [119, 160] width 4 height 4
checkbox input "false"
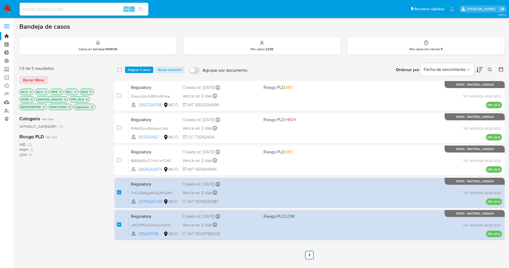
click at [4, 13] on img at bounding box center [7, 9] width 9 height 9
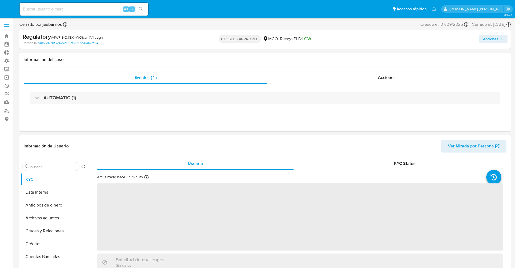
select select "10"
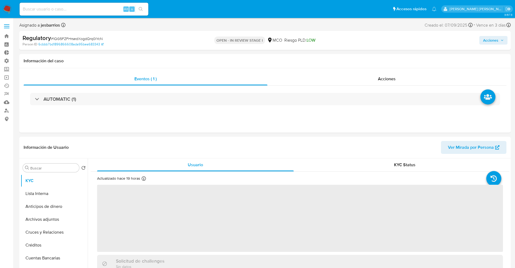
select select "10"
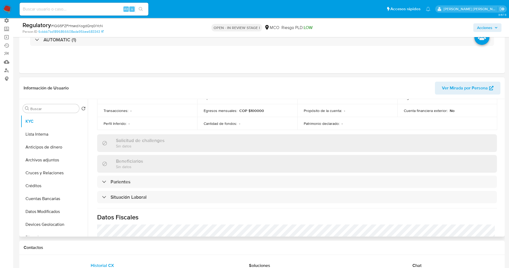
scroll to position [201, 0]
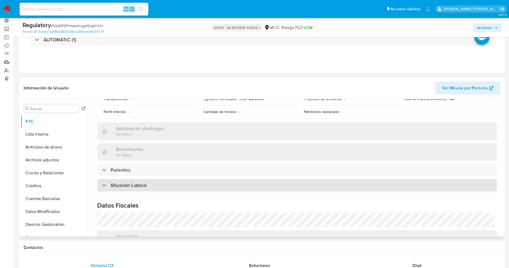
click at [139, 182] on h3 "Situación Laboral" at bounding box center [128, 185] width 36 height 6
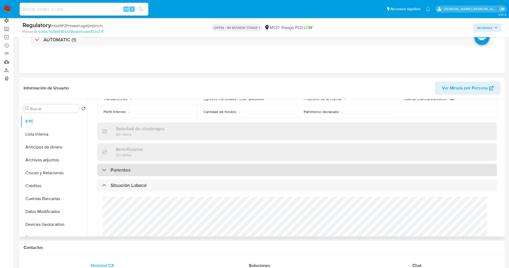
click at [138, 167] on div "Parientes" at bounding box center [297, 170] width 400 height 12
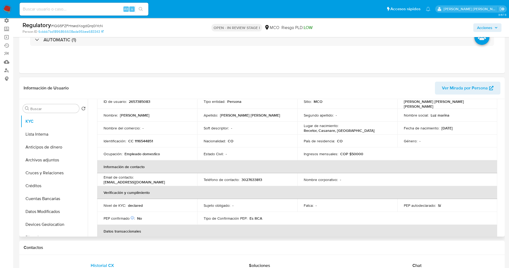
scroll to position [0, 0]
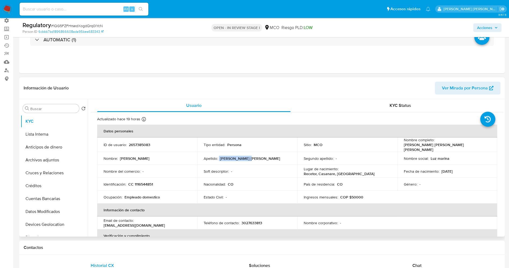
drag, startPoint x: 218, startPoint y: 156, endPoint x: 255, endPoint y: 156, distance: 36.7
click at [255, 156] on div "Apellido : [PERSON_NAME] [PERSON_NAME]" at bounding box center [247, 158] width 87 height 5
copy div "[PERSON_NAME] [PERSON_NAME]"
drag, startPoint x: 119, startPoint y: 156, endPoint x: 139, endPoint y: 158, distance: 21.0
click at [152, 156] on div "Nombre : [PERSON_NAME]" at bounding box center [147, 158] width 87 height 5
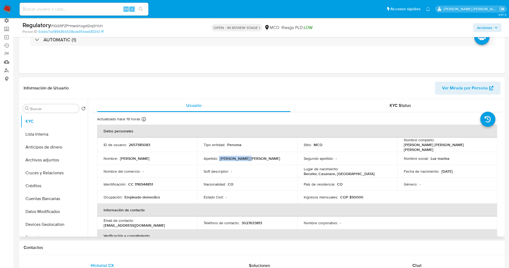
copy div "[PERSON_NAME]"
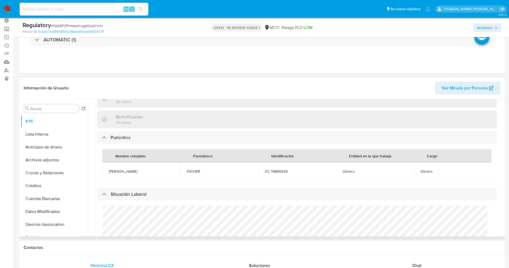
scroll to position [241, 0]
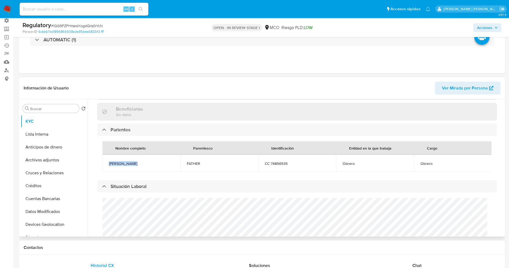
drag, startPoint x: 131, startPoint y: 163, endPoint x: 148, endPoint y: 163, distance: 16.9
click at [148, 163] on td "[PERSON_NAME]" at bounding box center [141, 162] width 78 height 17
copy span "[PERSON_NAME]"
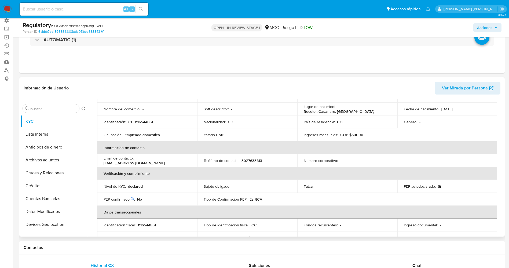
scroll to position [0, 0]
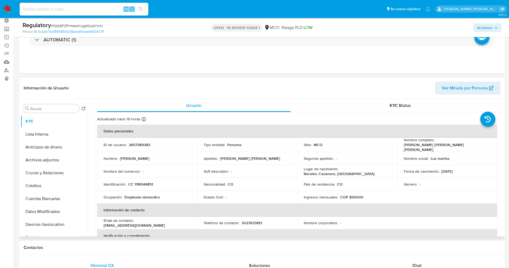
drag, startPoint x: 237, startPoint y: 173, endPoint x: 255, endPoint y: 157, distance: 24.3
click at [237, 173] on td "Soft descriptor : -" at bounding box center [247, 171] width 100 height 13
drag, startPoint x: 402, startPoint y: 149, endPoint x: 456, endPoint y: 146, distance: 54.6
click at [459, 145] on td "Nombre completo : [PERSON_NAME] [PERSON_NAME] [PERSON_NAME]" at bounding box center [447, 144] width 100 height 14
drag, startPoint x: 440, startPoint y: 148, endPoint x: 418, endPoint y: 147, distance: 21.7
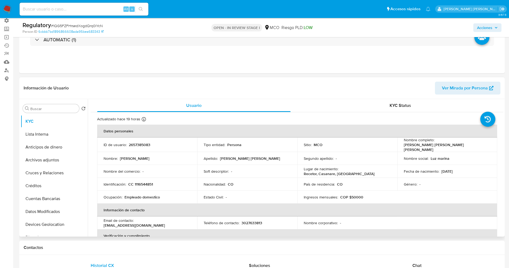
click at [438, 148] on p "[PERSON_NAME] [PERSON_NAME] [PERSON_NAME]" at bounding box center [446, 147] width 85 height 10
drag, startPoint x: 399, startPoint y: 146, endPoint x: 448, endPoint y: 146, distance: 49.1
click at [457, 146] on td "Nombre completo : [PERSON_NAME] [PERSON_NAME] [PERSON_NAME]" at bounding box center [447, 144] width 100 height 14
copy p "[PERSON_NAME] [PERSON_NAME] [PERSON_NAME]"
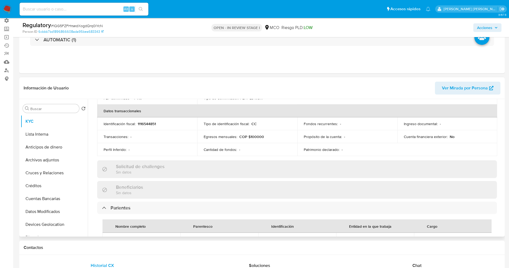
scroll to position [201, 0]
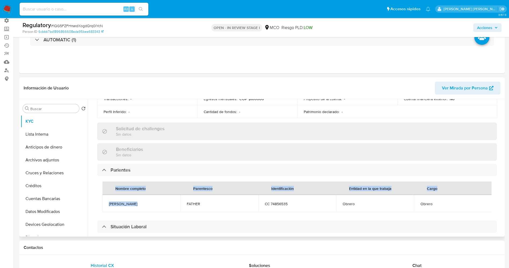
drag, startPoint x: 100, startPoint y: 205, endPoint x: 124, endPoint y: 204, distance: 24.1
click at [138, 206] on div "Nombre completo Parentesco Identificación Entidad en la que trabaja Cargo [PERS…" at bounding box center [297, 196] width 400 height 41
drag, startPoint x: 122, startPoint y: 203, endPoint x: 119, endPoint y: 194, distance: 10.0
click at [119, 195] on td "[PERSON_NAME]" at bounding box center [141, 203] width 78 height 17
click at [116, 196] on td "[PERSON_NAME]" at bounding box center [141, 203] width 78 height 17
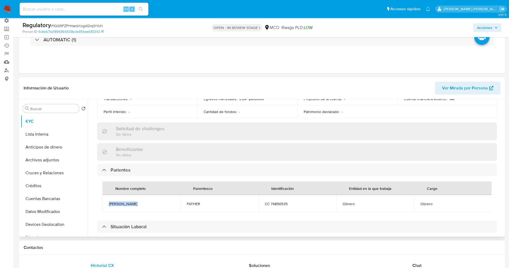
drag, startPoint x: 108, startPoint y: 202, endPoint x: 127, endPoint y: 202, distance: 18.5
click at [139, 200] on td "[PERSON_NAME]" at bounding box center [141, 203] width 78 height 17
click at [35, 136] on button "Lista Interna" at bounding box center [52, 134] width 63 height 13
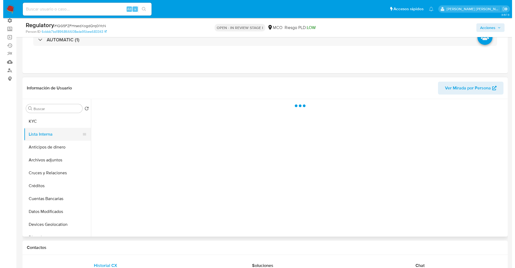
scroll to position [0, 0]
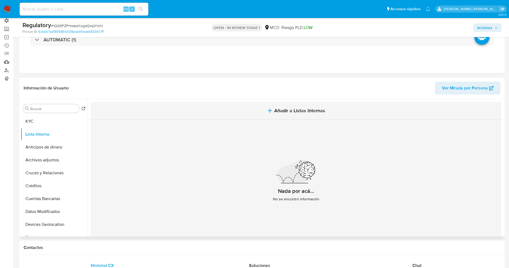
click at [290, 111] on span "Añadir a Listas Internas" at bounding box center [299, 111] width 51 height 6
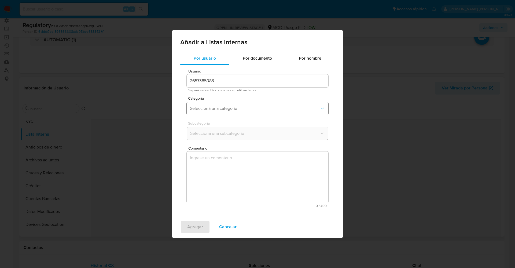
click at [245, 108] on span "Seleccioná una categoría" at bounding box center [255, 108] width 130 height 5
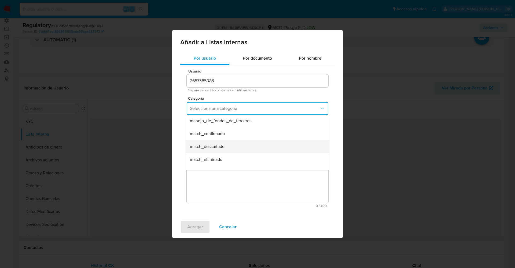
scroll to position [40, 0]
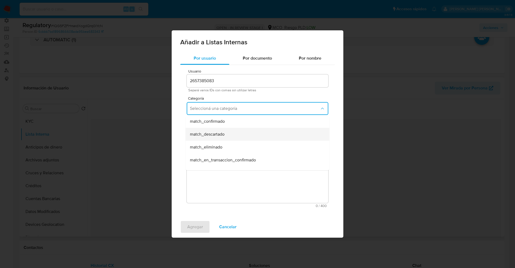
click at [229, 134] on div "match_descartado" at bounding box center [256, 134] width 132 height 13
click at [229, 132] on span "Seleccioná una subcategoría" at bounding box center [255, 133] width 130 height 5
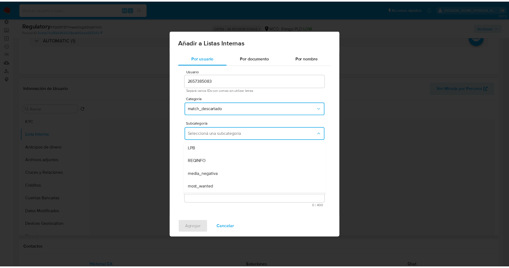
scroll to position [36, 0]
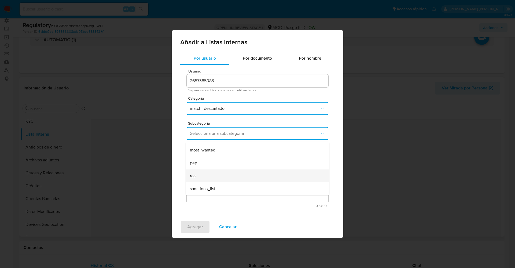
click at [206, 171] on div "rca" at bounding box center [256, 175] width 132 height 13
click at [206, 171] on textarea "Comentario" at bounding box center [258, 176] width 142 height 51
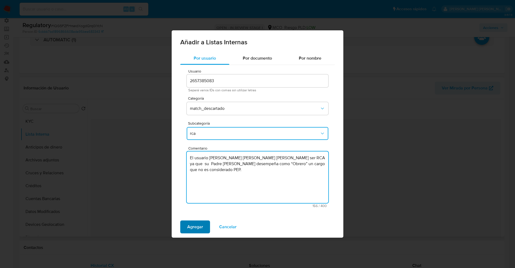
type textarea "El usuario [PERSON_NAME] [PERSON_NAME] [PERSON_NAME] ser RCA ya que su Padre [P…"
click at [190, 227] on span "Agregar" at bounding box center [195, 227] width 16 height 12
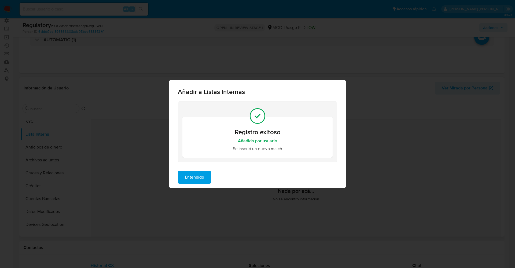
click at [193, 175] on span "Entendido" at bounding box center [194, 177] width 19 height 12
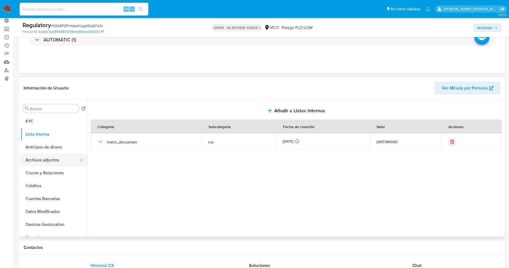
click at [46, 162] on button "Archivos adjuntos" at bounding box center [52, 159] width 63 height 13
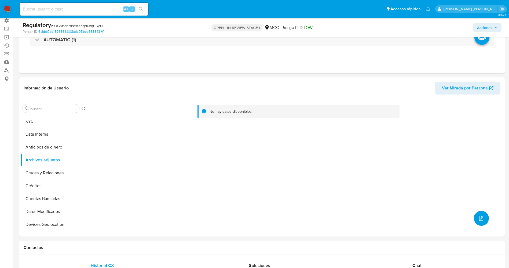
click at [478, 215] on icon "upload-file" at bounding box center [481, 218] width 6 height 6
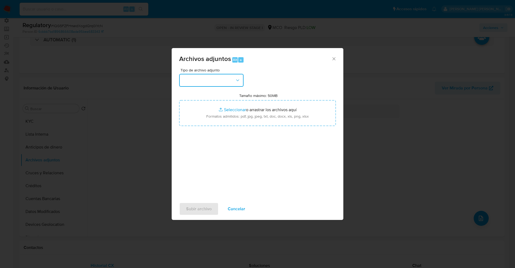
click at [223, 80] on button "button" at bounding box center [211, 80] width 64 height 13
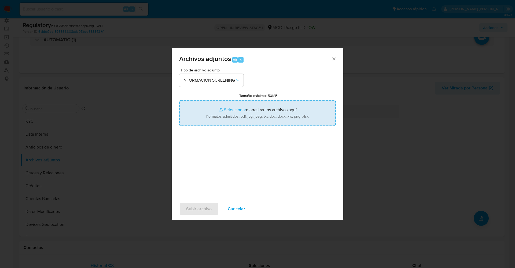
type input "C:\fakepath\CaseDossierReport_5jb7v8fclzxo1k00pn3vj07c3.pdf"
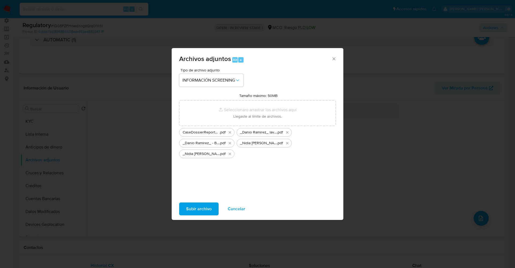
click at [212, 204] on button "Subir archivo" at bounding box center [198, 208] width 39 height 13
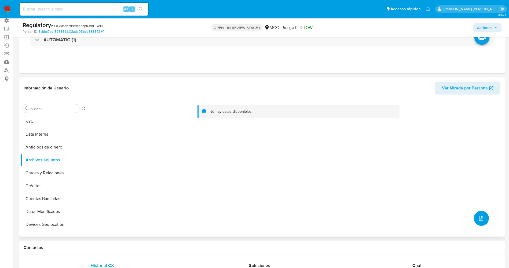
click at [484, 217] on button "upload-file" at bounding box center [481, 218] width 15 height 15
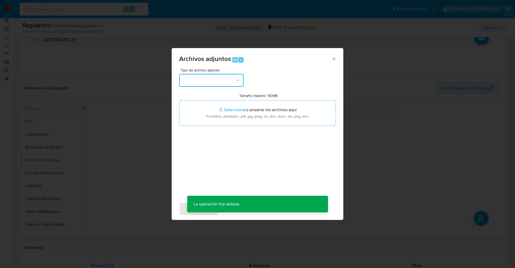
click at [238, 83] on button "button" at bounding box center [211, 80] width 64 height 13
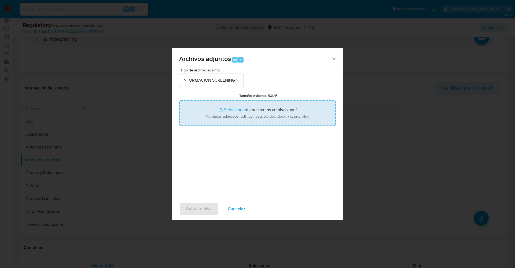
type input "C:\fakepath\CaseDossierReport_5jb6u4nfcwdn1k00pig5wh2a8.pdf"
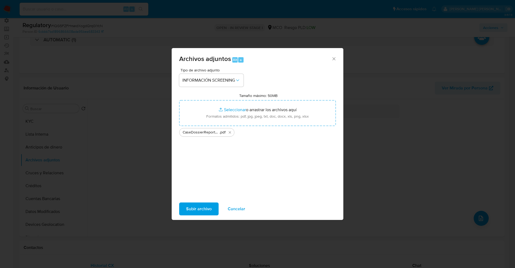
click at [207, 208] on span "Subir archivo" at bounding box center [198, 209] width 25 height 12
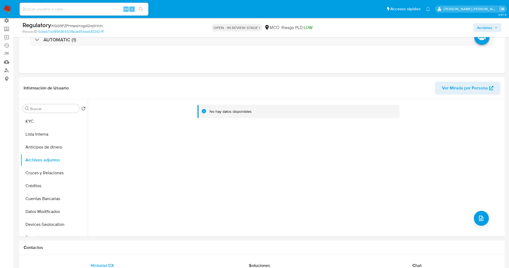
click at [45, 133] on button "Lista Interna" at bounding box center [54, 134] width 67 height 13
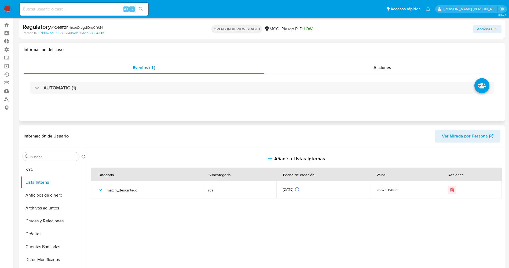
scroll to position [0, 0]
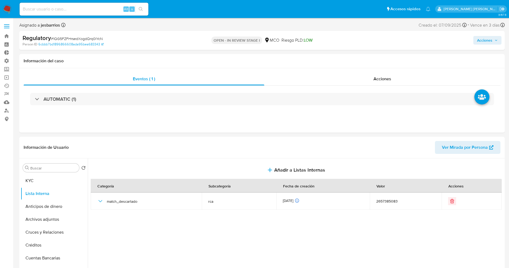
click at [480, 37] on span "Acciones" at bounding box center [484, 40] width 15 height 9
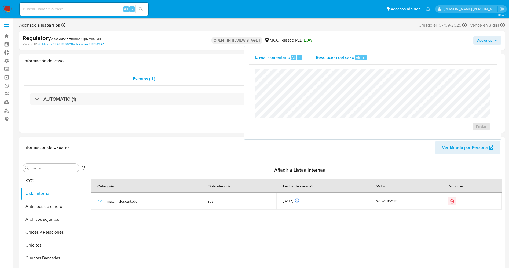
click at [352, 56] on span "Resolución del caso" at bounding box center [335, 57] width 38 height 6
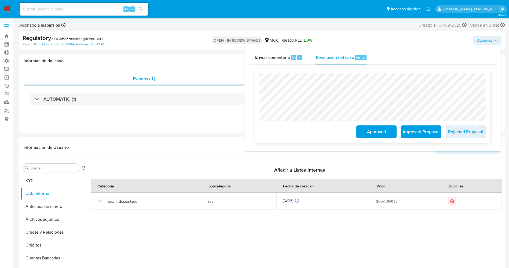
click at [370, 132] on span "Approved" at bounding box center [376, 132] width 26 height 12
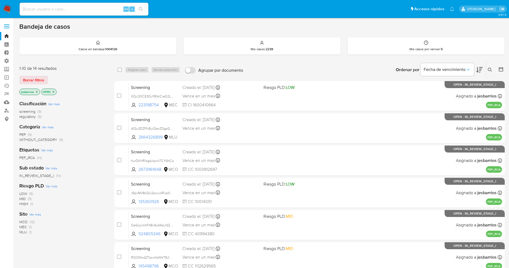
click at [4, 9] on img at bounding box center [7, 9] width 9 height 9
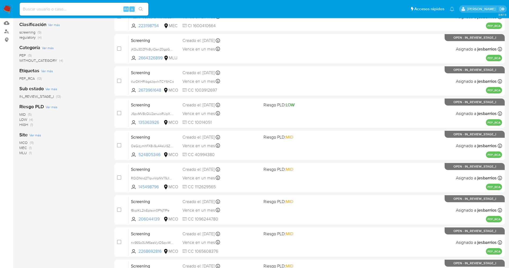
scroll to position [156, 0]
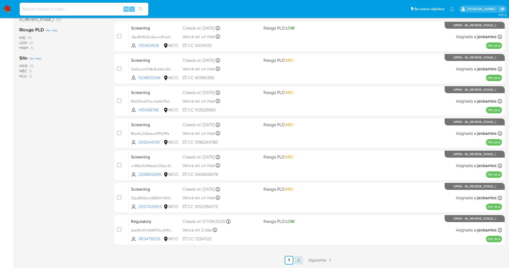
click at [301, 260] on link "2" at bounding box center [298, 260] width 9 height 9
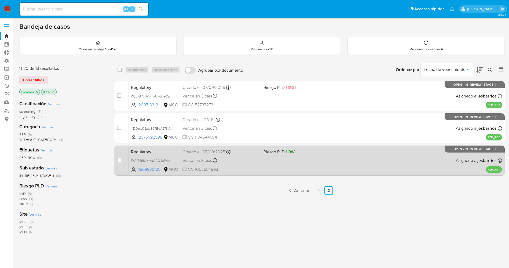
click at [309, 172] on div "Regulatory FbEiZ4bMxtrqsGAQ4eEAvuKH 1969935135 MCO Riesgo PLD: LOW Creado el: […" at bounding box center [315, 160] width 373 height 27
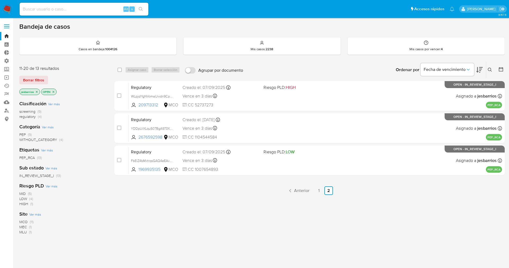
click at [5, 5] on img at bounding box center [7, 9] width 9 height 9
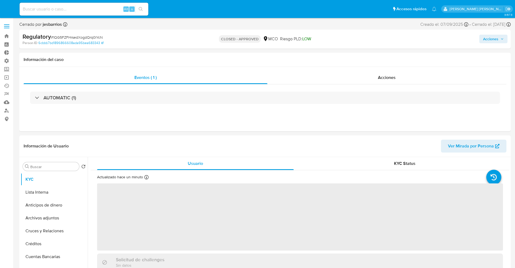
select select "10"
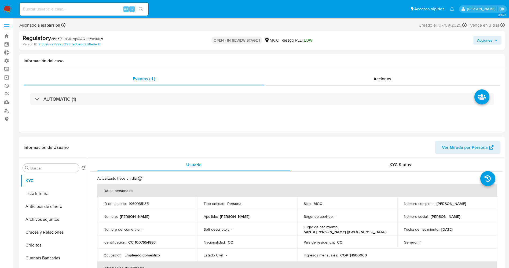
select select "10"
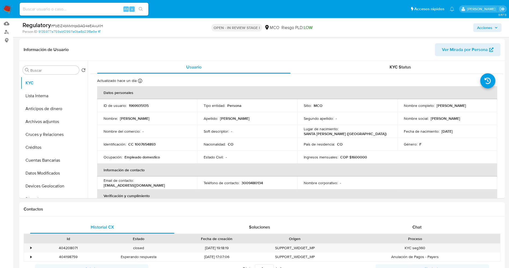
scroll to position [80, 0]
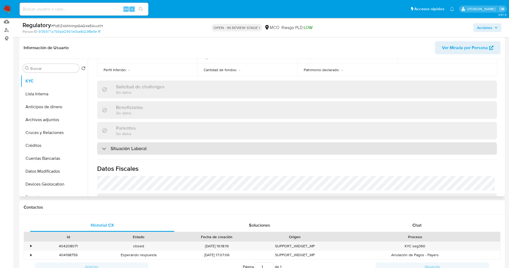
click at [163, 153] on div "Situación Laboral" at bounding box center [297, 148] width 400 height 12
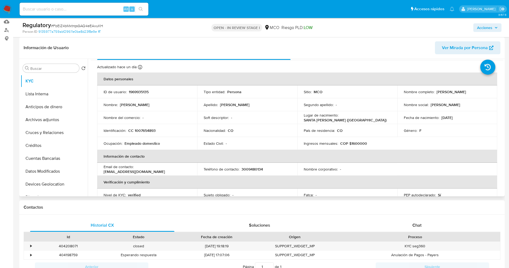
scroll to position [0, 0]
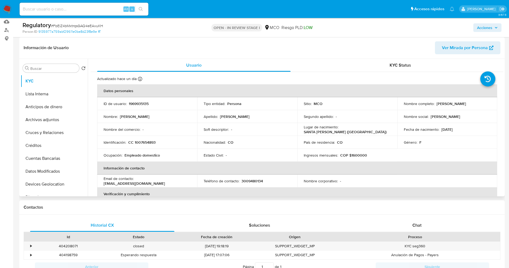
drag, startPoint x: 433, startPoint y: 104, endPoint x: 477, endPoint y: 103, distance: 43.5
click at [477, 103] on div "Nombre completo : [PERSON_NAME]" at bounding box center [447, 103] width 87 height 5
copy div "[PERSON_NAME]"
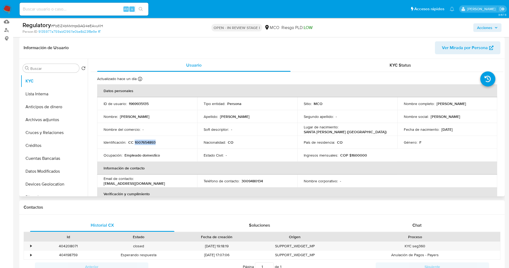
drag, startPoint x: 134, startPoint y: 143, endPoint x: 152, endPoint y: 143, distance: 17.4
click at [159, 143] on div "Identificación : CC 1007654893" at bounding box center [147, 142] width 87 height 5
copy p "1007654893"
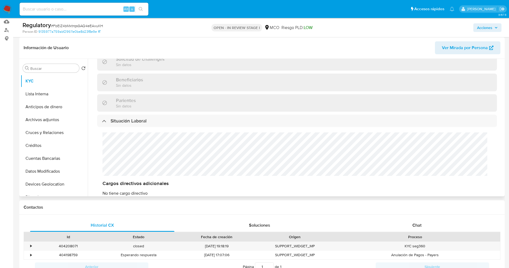
scroll to position [241, 0]
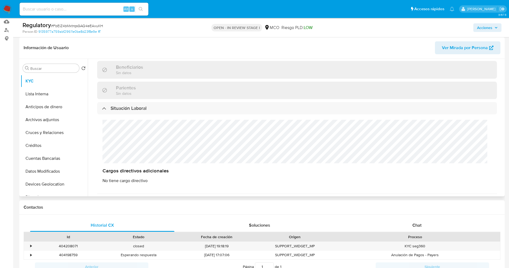
click at [134, 143] on div "Cargos directivos adicionales No tiene cargo directivo" at bounding box center [297, 151] width 400 height 74
click at [43, 94] on button "Lista Interna" at bounding box center [52, 93] width 63 height 13
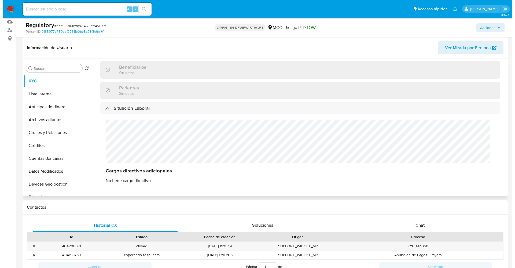
scroll to position [0, 0]
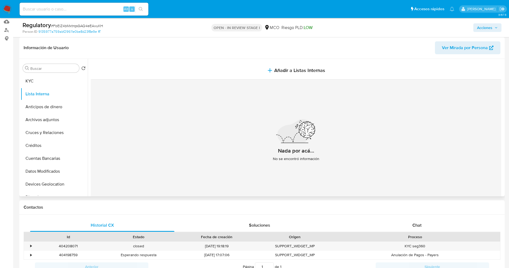
click at [281, 69] on span "Añadir a Listas Internas" at bounding box center [299, 70] width 51 height 6
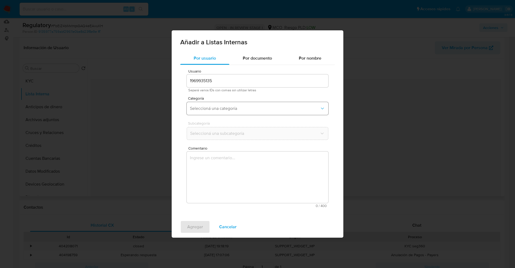
click at [239, 104] on button "Seleccioná una categoría" at bounding box center [258, 108] width 142 height 13
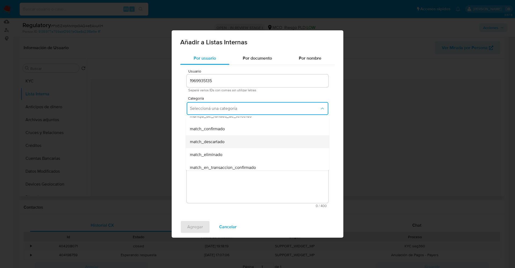
scroll to position [40, 0]
click at [233, 136] on div "match_descartado" at bounding box center [256, 134] width 132 height 13
click at [228, 130] on button "Seleccioná una subcategoría" at bounding box center [258, 133] width 142 height 13
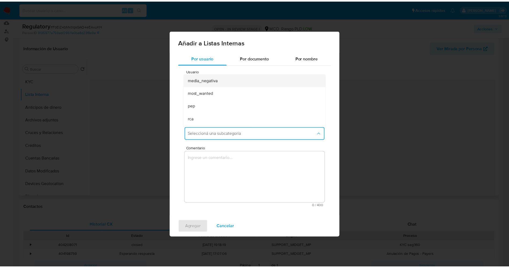
scroll to position [36, 0]
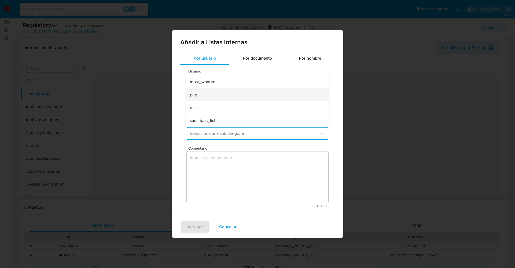
click at [214, 96] on div "pep" at bounding box center [256, 94] width 132 height 13
click at [218, 168] on textarea "Comentario" at bounding box center [258, 176] width 142 height 51
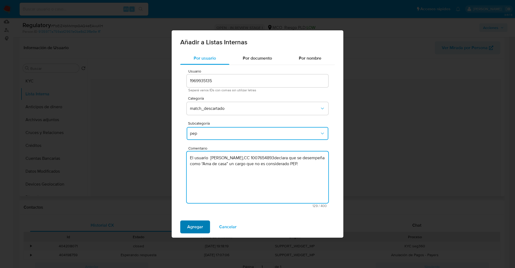
type textarea "El usuario Lucila Ines Lobelo Ortiz,CC 1007654893declara que se desempeña como …"
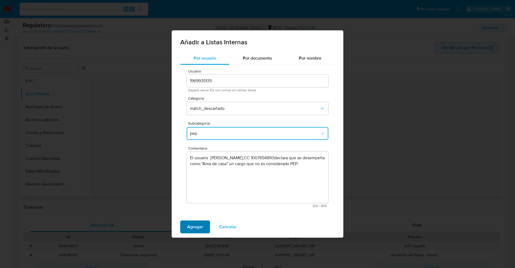
click at [205, 224] on button "Agregar" at bounding box center [195, 226] width 30 height 13
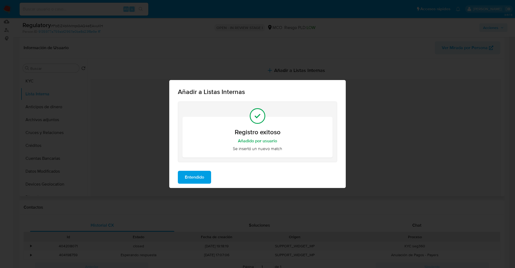
click at [187, 177] on span "Entendido" at bounding box center [194, 177] width 19 height 12
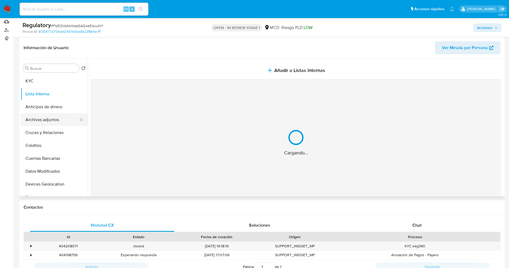
click at [55, 117] on button "Archivos adjuntos" at bounding box center [52, 119] width 63 height 13
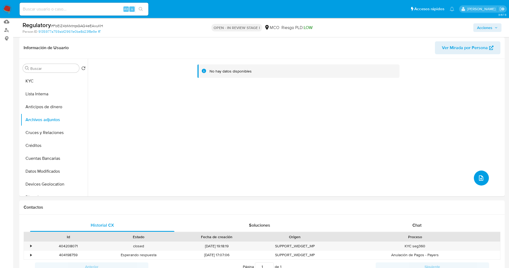
click at [474, 179] on button "upload-file" at bounding box center [481, 177] width 15 height 15
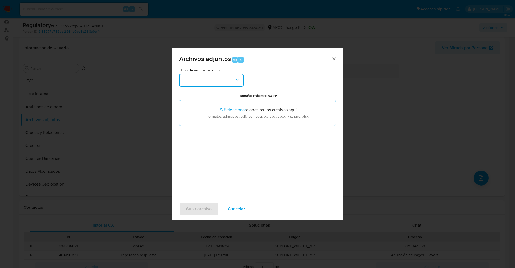
click at [212, 83] on button "button" at bounding box center [211, 80] width 64 height 13
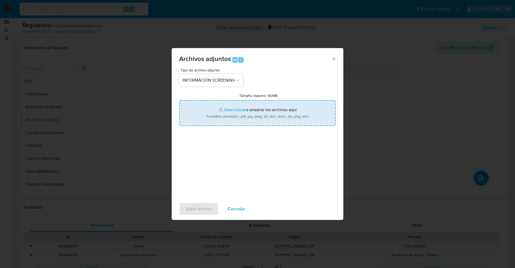
type input "C:\fakepath\CaseDossierReport_5jb7hn3oogap1k00q3tnyctqw.pdf"
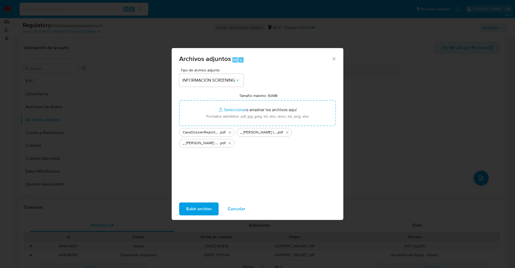
click at [205, 207] on span "Subir archivo" at bounding box center [198, 209] width 25 height 12
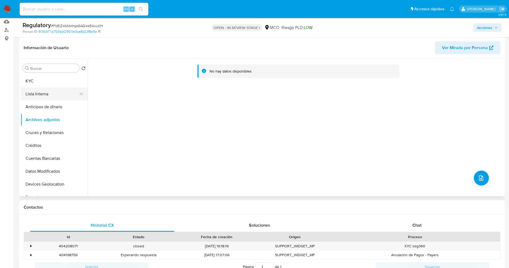
click at [26, 90] on button "Lista Interna" at bounding box center [52, 93] width 63 height 13
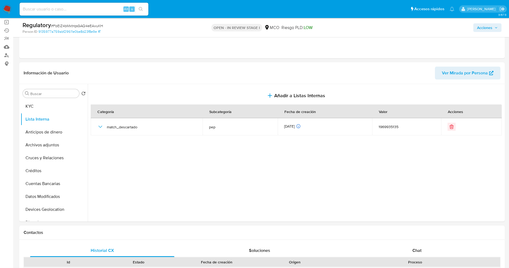
scroll to position [0, 0]
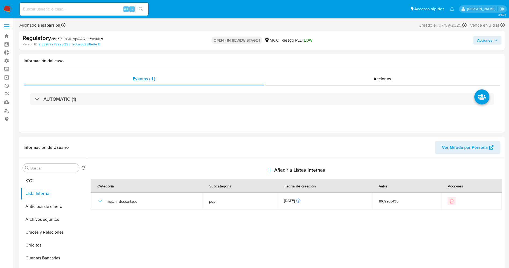
click at [492, 38] on span "Acciones" at bounding box center [484, 40] width 15 height 9
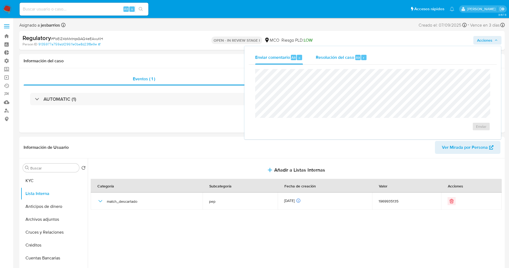
click at [347, 57] on span "Resolución del caso" at bounding box center [335, 57] width 38 height 6
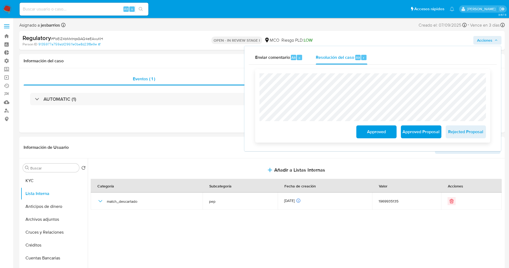
click at [382, 135] on span "Approved" at bounding box center [376, 132] width 26 height 12
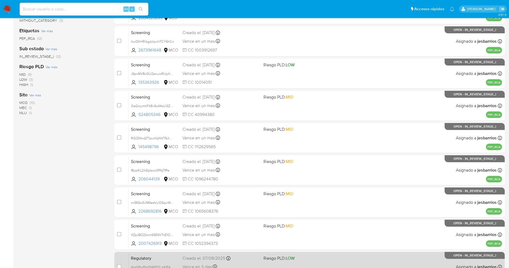
scroll to position [156, 0]
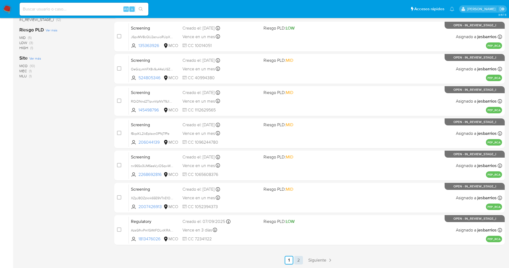
click at [301, 261] on link "2" at bounding box center [298, 260] width 9 height 9
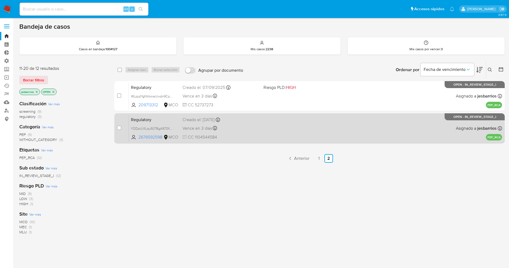
click at [280, 134] on div "Regulatory YDDpUiXLqu507BgA973XT0ck 2676592598 MCO Creado el: [DATE] Creado el:…" at bounding box center [315, 128] width 373 height 27
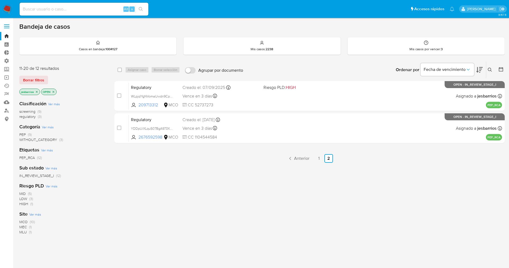
click at [6, 7] on img at bounding box center [7, 9] width 9 height 9
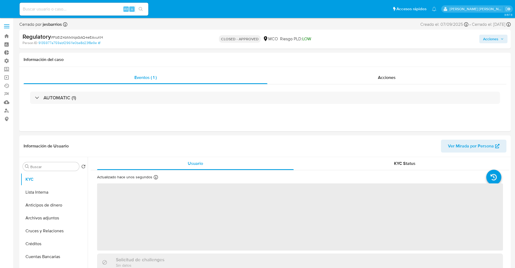
select select "10"
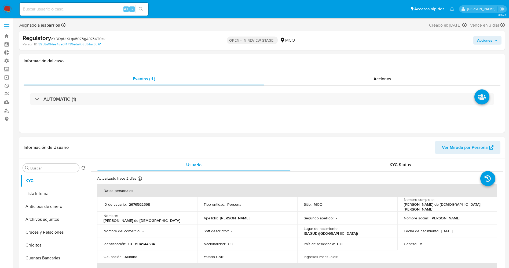
select select "10"
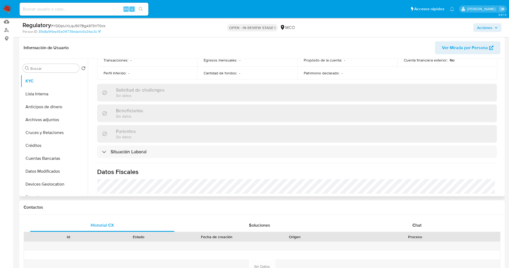
scroll to position [201, 0]
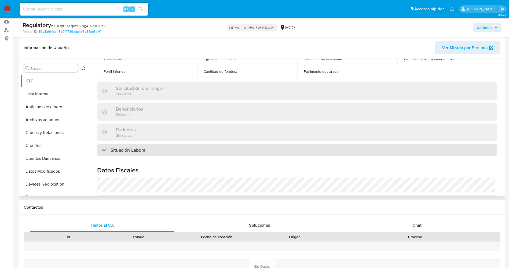
click at [182, 146] on div "Situación Laboral" at bounding box center [297, 150] width 400 height 12
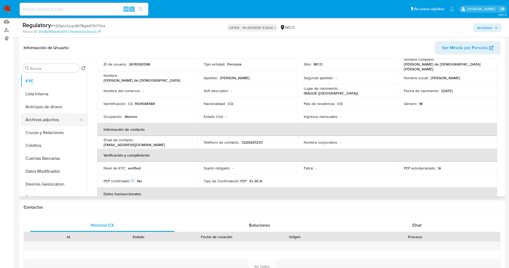
scroll to position [80, 0]
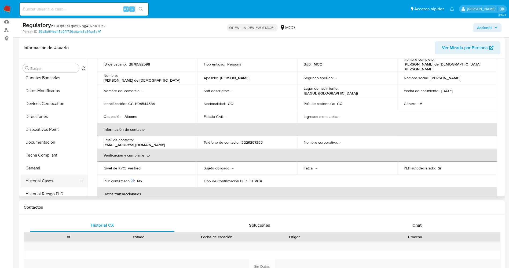
click at [47, 182] on button "Historial Casos" at bounding box center [52, 180] width 63 height 13
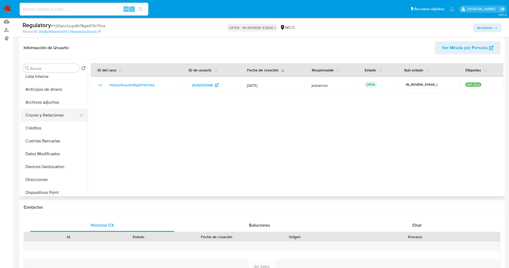
scroll to position [0, 0]
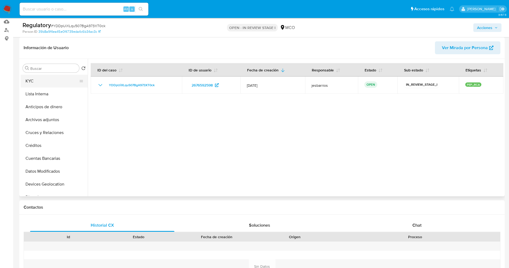
click at [37, 78] on button "KYC" at bounding box center [52, 81] width 63 height 13
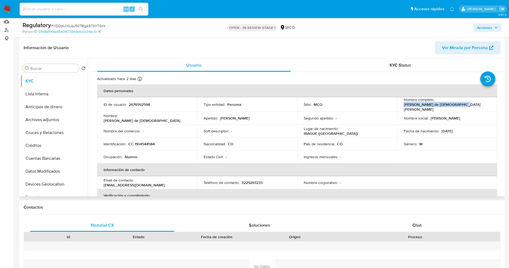
drag, startPoint x: 401, startPoint y: 105, endPoint x: 467, endPoint y: 106, distance: 65.7
click at [467, 106] on td "Nombre completo : [PERSON_NAME] de [PERSON_NAME]" at bounding box center [447, 104] width 100 height 14
copy p "[PERSON_NAME] de [DEMOGRAPHIC_DATA][PERSON_NAME]"
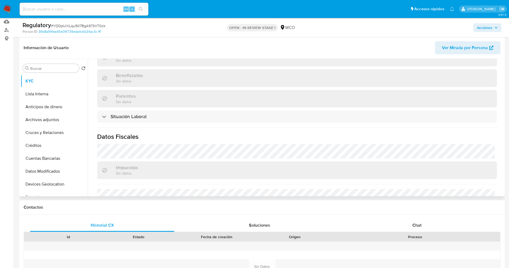
scroll to position [241, 0]
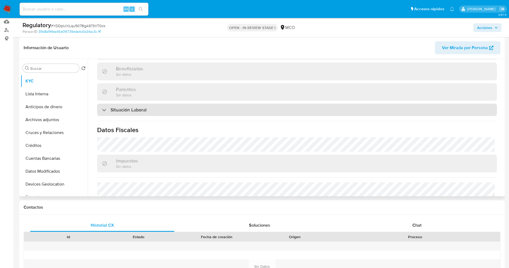
click at [136, 110] on h3 "Situación Laboral" at bounding box center [128, 110] width 36 height 6
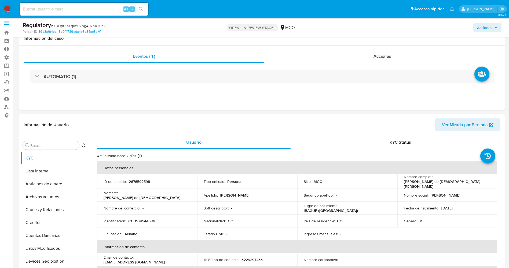
scroll to position [0, 0]
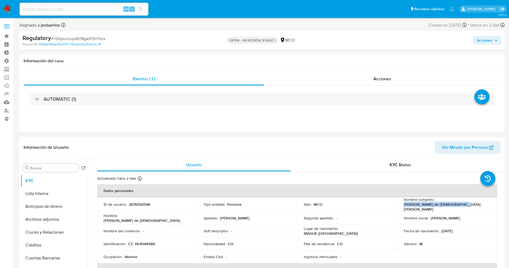
drag, startPoint x: 400, startPoint y: 206, endPoint x: 457, endPoint y: 206, distance: 56.9
click at [457, 206] on td "Nombre completo : [PERSON_NAME] de [PERSON_NAME]" at bounding box center [447, 204] width 100 height 14
copy p "[PERSON_NAME] de [DEMOGRAPHIC_DATA][PERSON_NAME]"
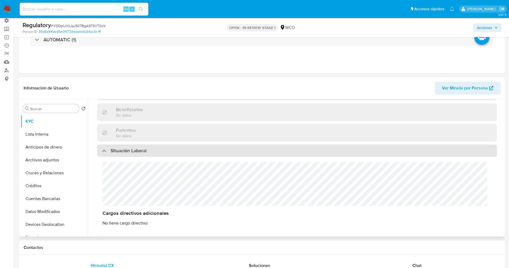
scroll to position [241, 0]
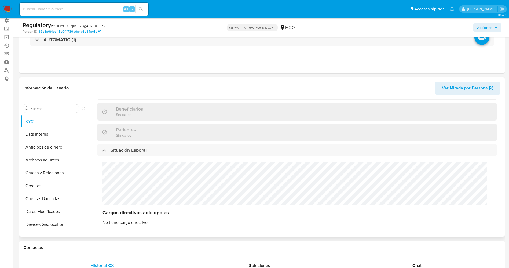
click at [150, 133] on div "Parientes Sin datos" at bounding box center [297, 131] width 400 height 17
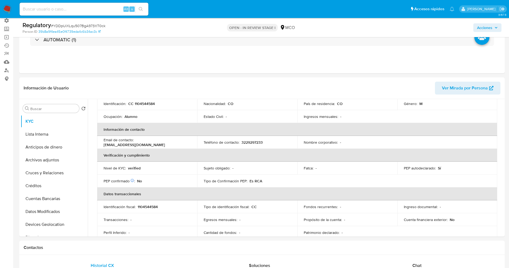
scroll to position [40, 0]
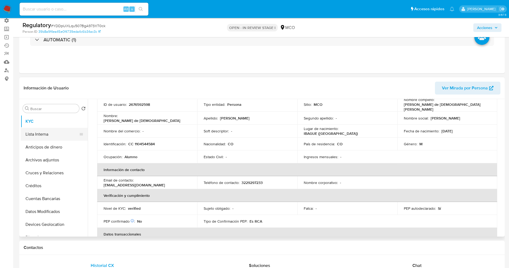
click at [36, 134] on button "Lista Interna" at bounding box center [52, 134] width 63 height 13
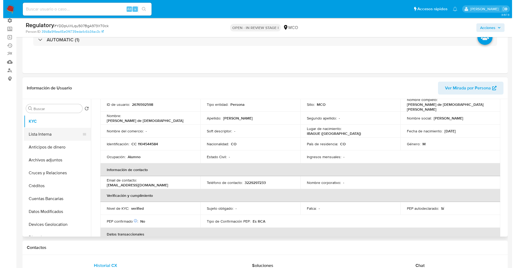
scroll to position [0, 0]
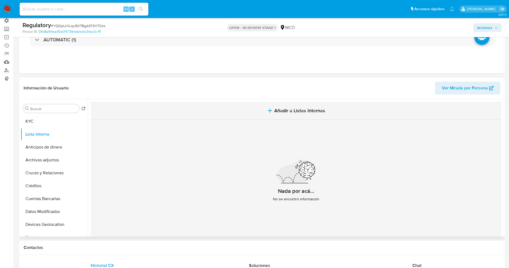
click at [289, 110] on span "Añadir a Listas Internas" at bounding box center [299, 111] width 51 height 6
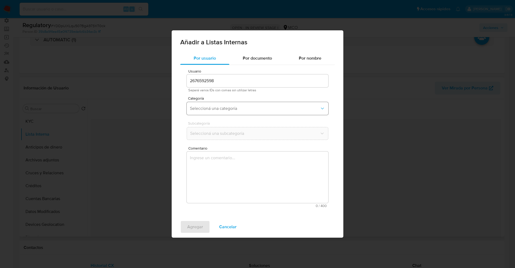
click at [242, 112] on button "Seleccioná una categoría" at bounding box center [258, 108] width 142 height 13
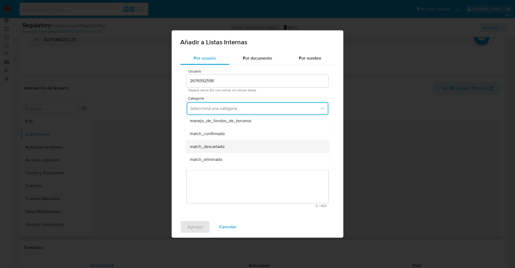
scroll to position [40, 0]
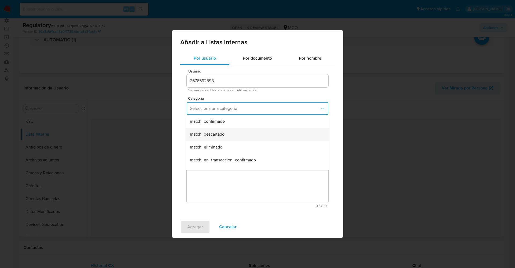
click at [225, 136] on div "match_descartado" at bounding box center [256, 134] width 132 height 13
click at [224, 135] on span "Seleccioná una subcategoría" at bounding box center [255, 133] width 130 height 5
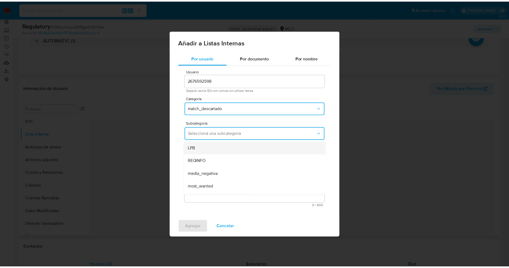
scroll to position [36, 0]
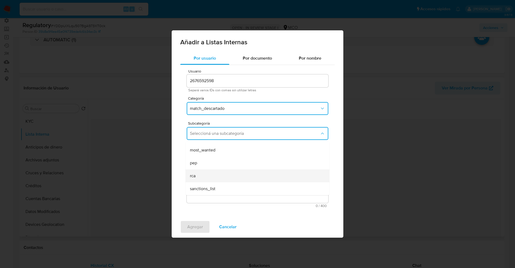
click at [206, 174] on div "rca" at bounding box center [256, 175] width 132 height 13
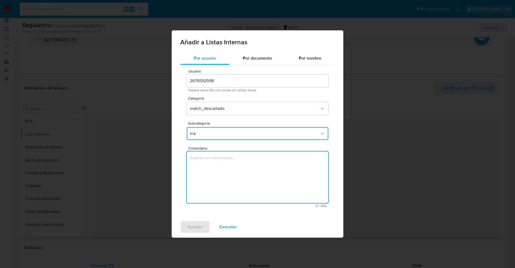
click at [206, 174] on textarea "Comentario" at bounding box center [258, 176] width 142 height 51
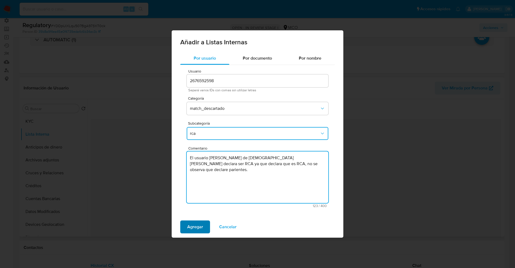
type textarea "El usuario [PERSON_NAME] de [DEMOGRAPHIC_DATA][PERSON_NAME] declara ser RCA ya …"
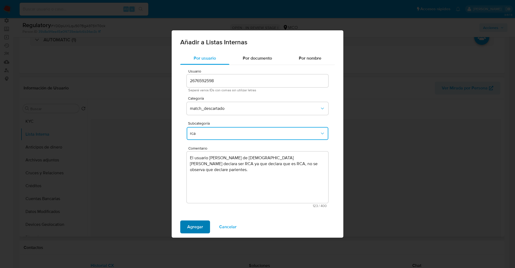
click at [199, 225] on span "Agregar" at bounding box center [195, 227] width 16 height 12
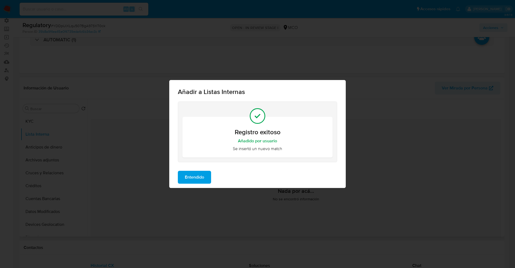
click at [199, 180] on span "Entendido" at bounding box center [194, 177] width 19 height 12
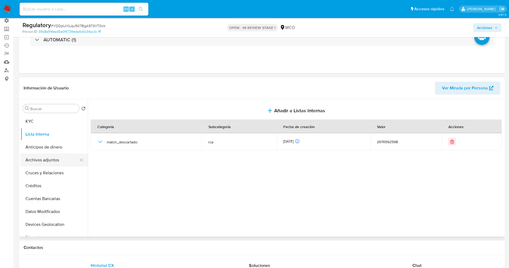
click at [42, 156] on button "Archivos adjuntos" at bounding box center [52, 159] width 63 height 13
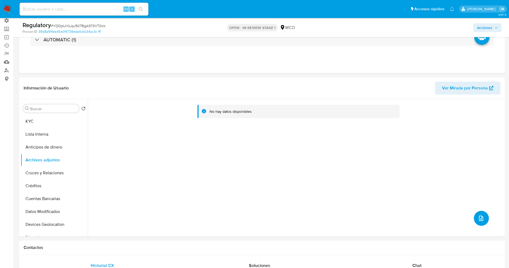
click at [479, 218] on icon "upload-file" at bounding box center [481, 218] width 6 height 6
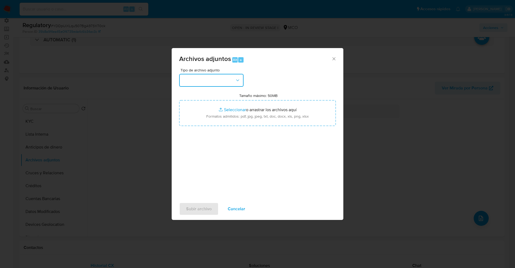
click at [208, 79] on button "button" at bounding box center [211, 80] width 64 height 13
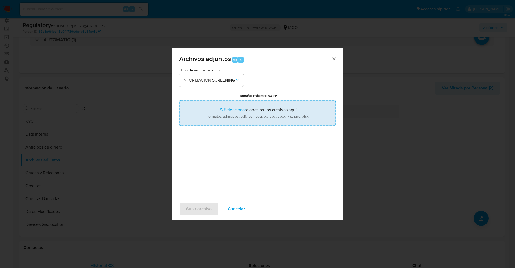
type input "C:\fakepath\_Moises de [PERSON_NAME] Lidueña_ lavado de dinero - Buscar con Goo…"
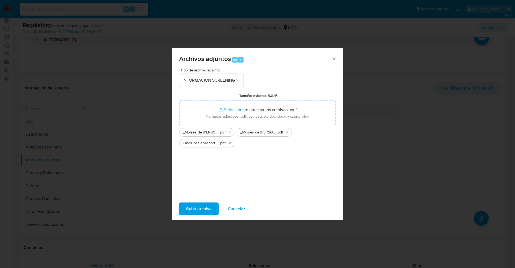
click at [195, 205] on span "Subir archivo" at bounding box center [198, 209] width 25 height 12
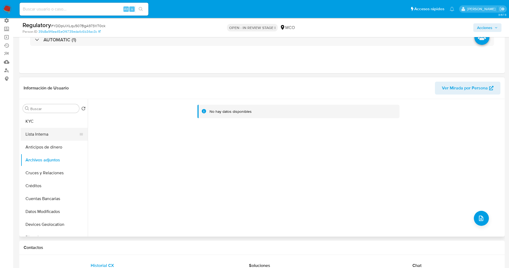
click at [39, 132] on button "Lista Interna" at bounding box center [52, 134] width 63 height 13
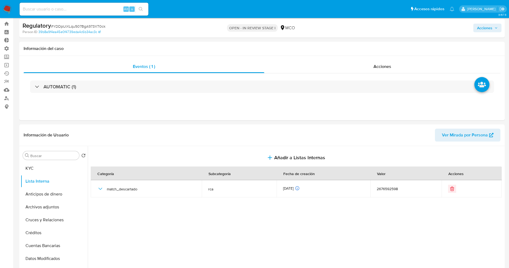
scroll to position [0, 0]
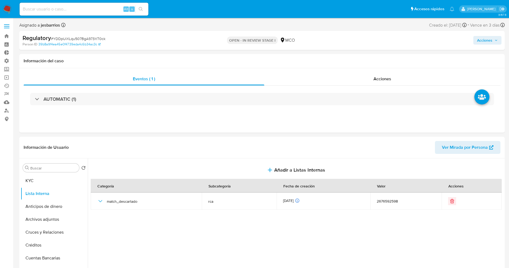
click at [476, 39] on button "Acciones" at bounding box center [487, 40] width 28 height 9
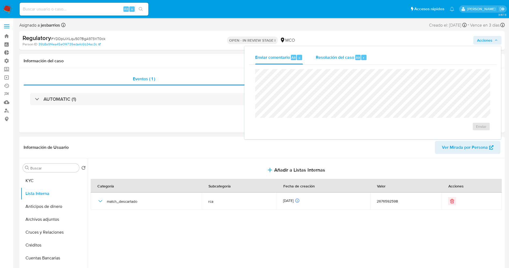
click at [344, 60] on span "Resolución del caso" at bounding box center [335, 57] width 38 height 6
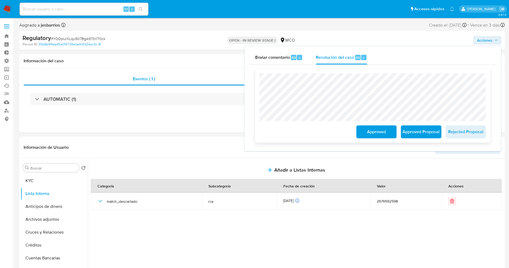
click at [366, 130] on span "Approved" at bounding box center [376, 132] width 26 height 12
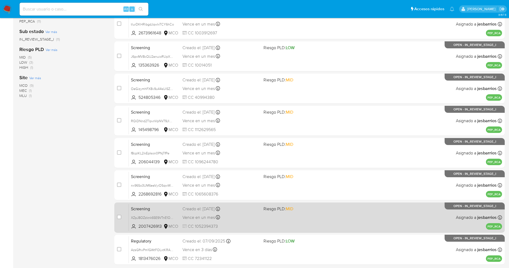
scroll to position [156, 0]
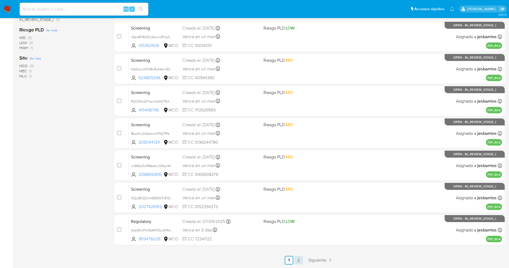
click at [297, 256] on link "2" at bounding box center [298, 260] width 9 height 9
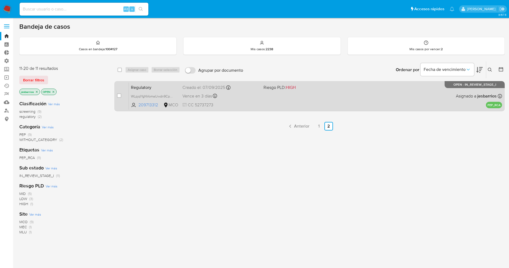
click at [250, 102] on span "CC 52737273" at bounding box center [220, 105] width 77 height 6
click at [268, 97] on div "Regulatory WLpjqIYgNVomaUwdn9CpQAp3 209713312 MCO Riesgo PLD: HIGH Creado el: 0…" at bounding box center [315, 95] width 373 height 27
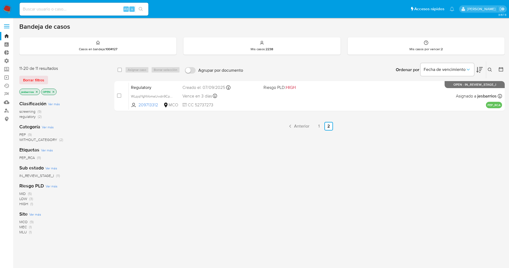
click at [7, 8] on img at bounding box center [7, 9] width 9 height 9
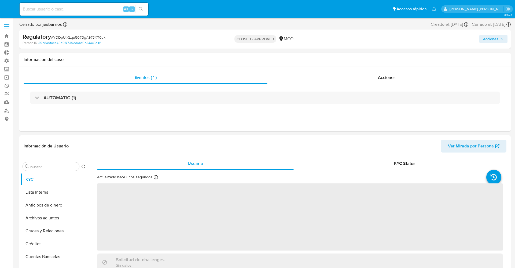
select select "10"
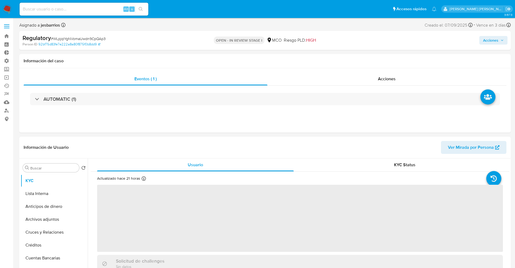
select select "10"
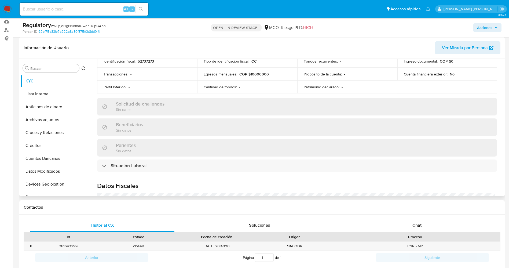
scroll to position [201, 0]
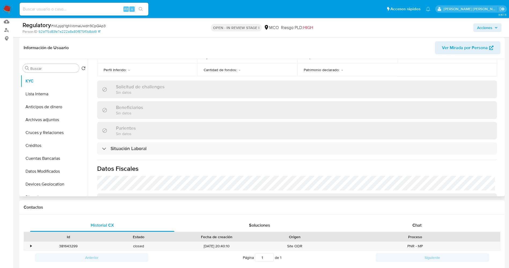
click at [133, 154] on div "Actualizado hace 21 horas Creado: [DATE] 13:46:56 Actualizado: [DATE] 19:00:31 …" at bounding box center [297, 71] width 412 height 401
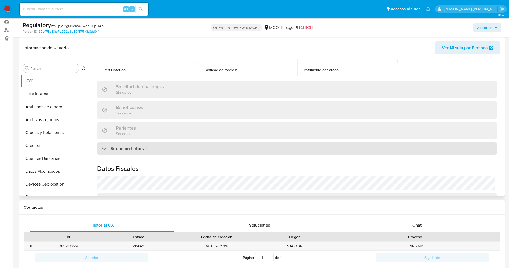
click at [133, 149] on h3 "Situación Laboral" at bounding box center [128, 148] width 36 height 6
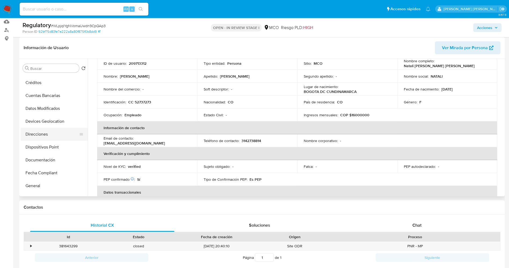
scroll to position [80, 0]
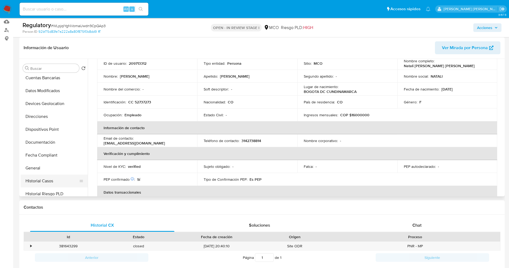
click at [40, 179] on button "Historial Casos" at bounding box center [52, 180] width 63 height 13
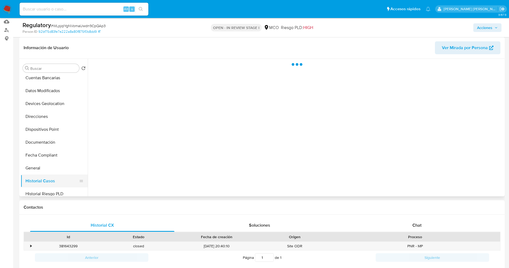
scroll to position [0, 0]
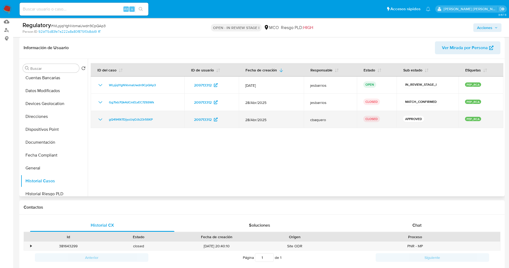
click at [101, 120] on icon "Mostrar/Ocultar" at bounding box center [100, 119] width 6 height 6
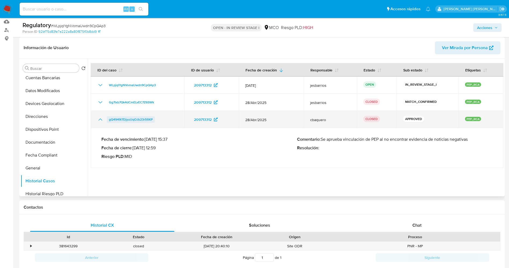
click at [134, 118] on span "gQ4949l7DjyuUqOJb23r59XP" at bounding box center [131, 119] width 44 height 6
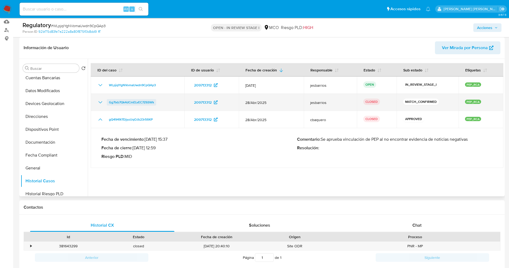
click at [135, 103] on span "Gg7Ixb7Qk4dCmELvEC7Z6SWk" at bounding box center [131, 102] width 45 height 6
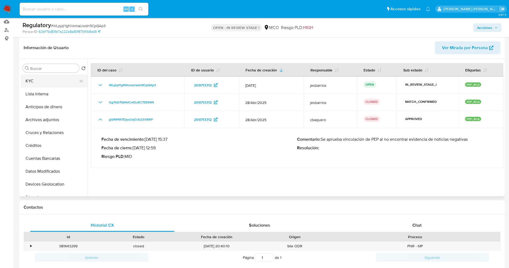
click at [35, 80] on button "KYC" at bounding box center [52, 81] width 63 height 13
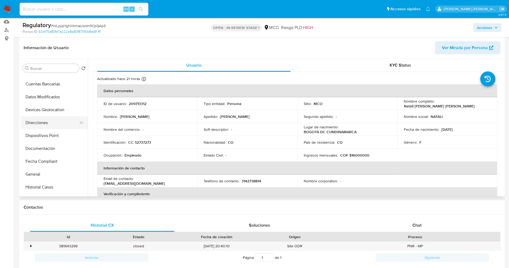
scroll to position [80, 0]
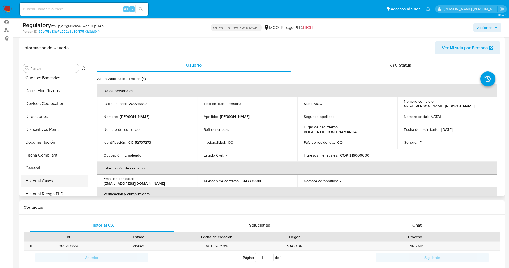
click at [44, 176] on button "Historial Casos" at bounding box center [52, 180] width 63 height 13
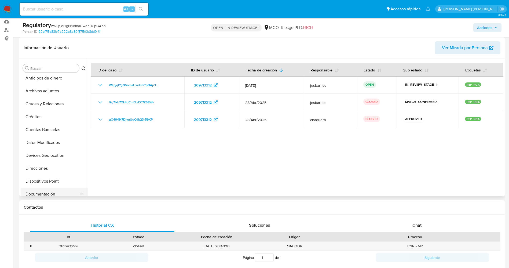
scroll to position [0, 0]
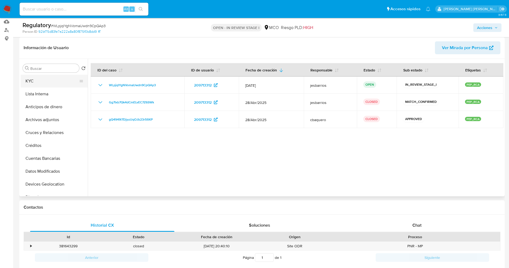
click at [38, 78] on button "KYC" at bounding box center [52, 81] width 63 height 13
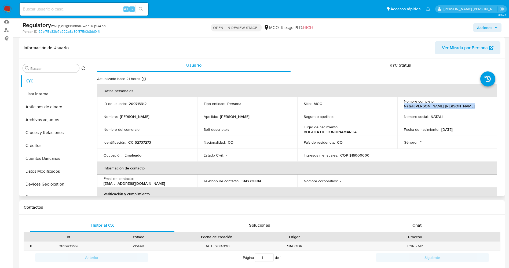
drag, startPoint x: 401, startPoint y: 107, endPoint x: 466, endPoint y: 105, distance: 64.4
click at [475, 107] on td "Nombre completo : Natali Veronica Hernandez Cespedes" at bounding box center [447, 103] width 100 height 13
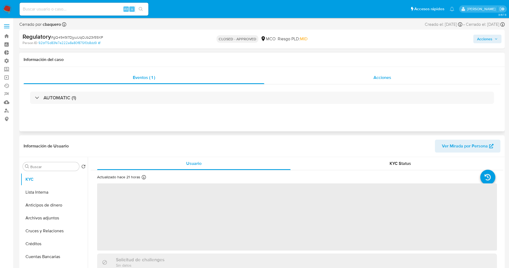
click at [370, 73] on div "Acciones" at bounding box center [382, 77] width 236 height 13
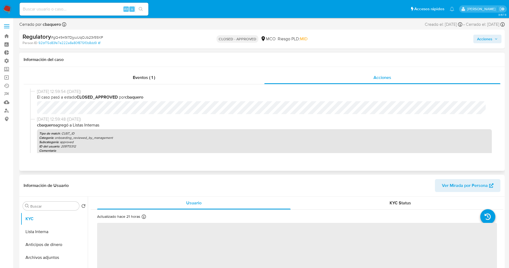
select select "10"
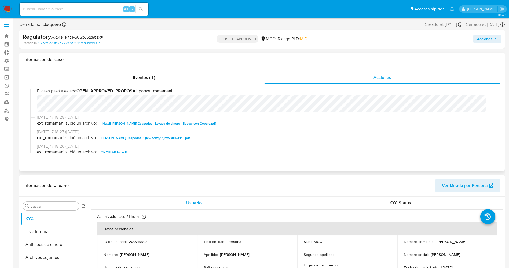
scroll to position [80, 0]
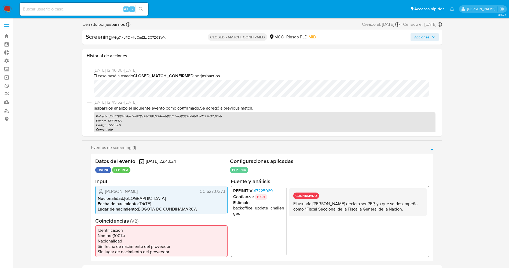
select select "10"
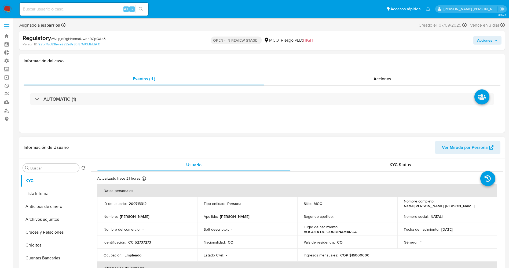
select select "10"
drag, startPoint x: 401, startPoint y: 206, endPoint x: 474, endPoint y: 204, distance: 72.7
click at [474, 204] on td "Nombre completo : Natali [PERSON_NAME] [PERSON_NAME]" at bounding box center [447, 203] width 100 height 13
copy p "Natali Veronica Hernandez Cespedes"
click at [34, 192] on button "Lista Interna" at bounding box center [52, 193] width 63 height 13
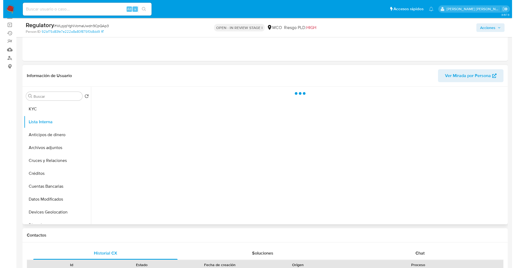
scroll to position [40, 0]
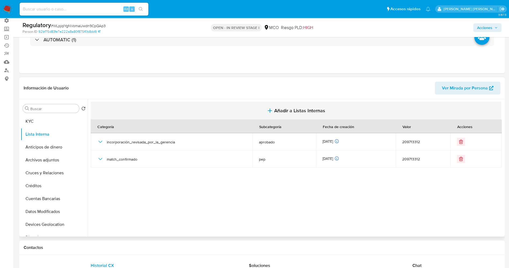
click at [302, 104] on button "Añadir a Listas Internas" at bounding box center [296, 111] width 410 height 18
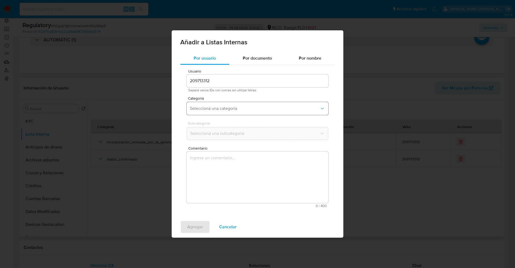
click at [244, 110] on span "Seleccioná una categoría" at bounding box center [255, 108] width 130 height 5
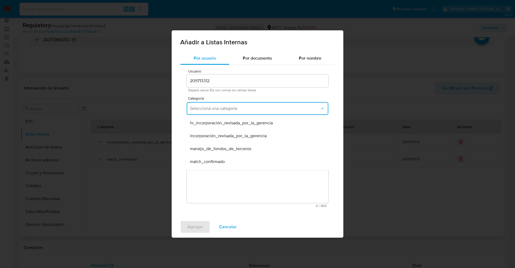
drag, startPoint x: 208, startPoint y: 162, endPoint x: 208, endPoint y: 147, distance: 15.3
click at [208, 162] on span "match_confirmado" at bounding box center [207, 161] width 35 height 5
click at [215, 136] on button "Seleccioná una subcategoría" at bounding box center [258, 133] width 142 height 13
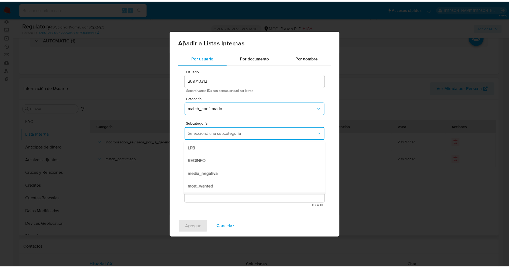
scroll to position [36, 0]
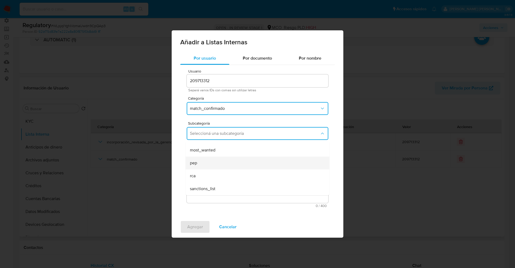
click at [209, 161] on div "pep" at bounding box center [256, 162] width 132 height 13
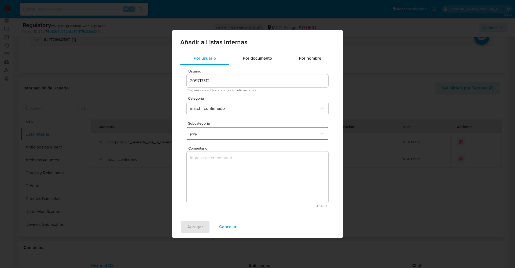
click at [209, 174] on textarea "Comentario" at bounding box center [258, 176] width 142 height 51
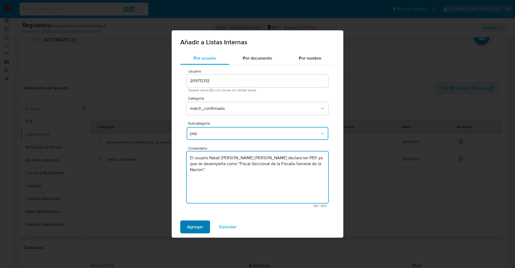
type textarea "El usuario Natali Veronica Hernandez Cespedes declara ser PEP, ya que se desemp…"
click at [190, 229] on span "Agregar" at bounding box center [195, 227] width 16 height 12
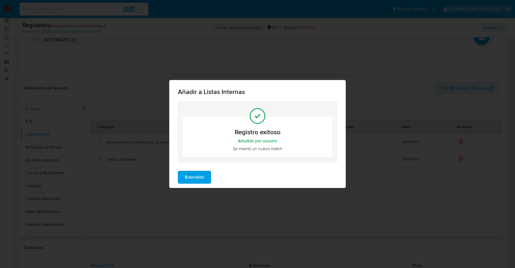
click at [188, 180] on span "Entendido" at bounding box center [194, 177] width 19 height 12
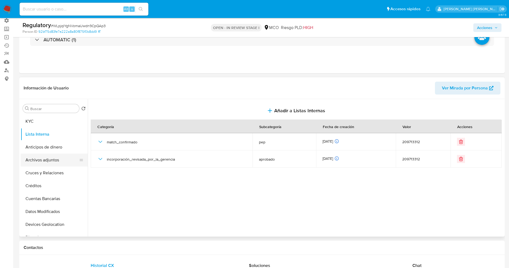
click at [45, 162] on button "Archivos adjuntos" at bounding box center [52, 159] width 63 height 13
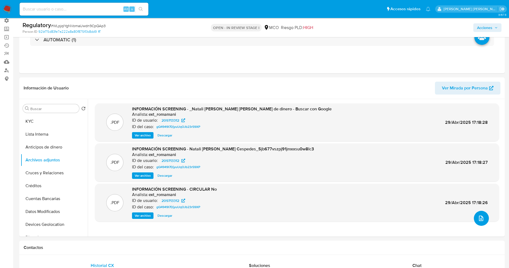
click at [482, 214] on button "upload-file" at bounding box center [481, 218] width 15 height 15
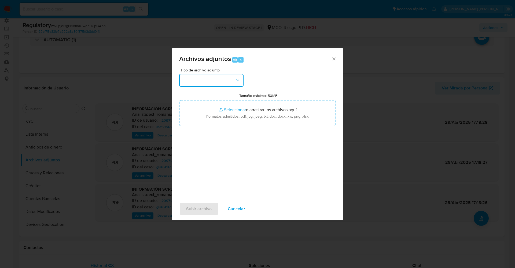
click at [222, 78] on button "button" at bounding box center [211, 80] width 64 height 13
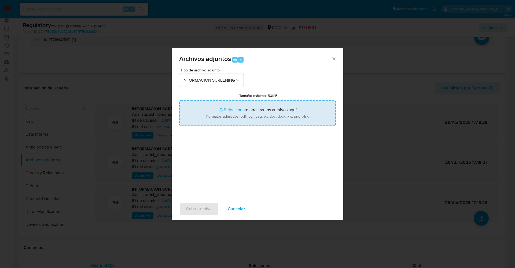
type input "C:\fakepath\_Natali Veronica Hernandez Cespedes_ lavado de dinero - Buscar con …"
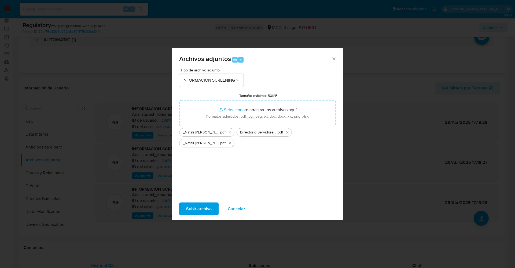
click at [207, 214] on span "Subir archivo" at bounding box center [198, 209] width 25 height 12
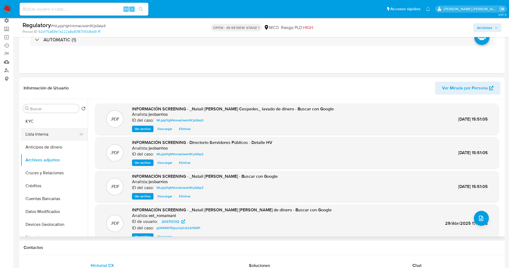
click at [42, 134] on button "Lista Interna" at bounding box center [52, 134] width 63 height 13
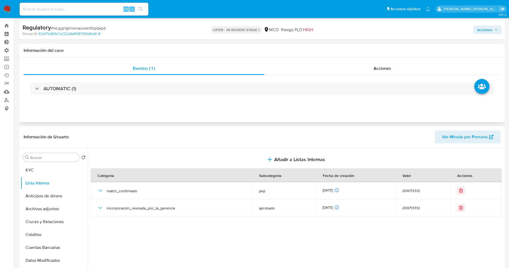
scroll to position [0, 0]
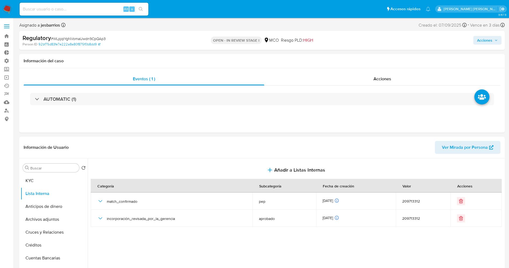
click at [491, 42] on span "Acciones" at bounding box center [484, 40] width 15 height 9
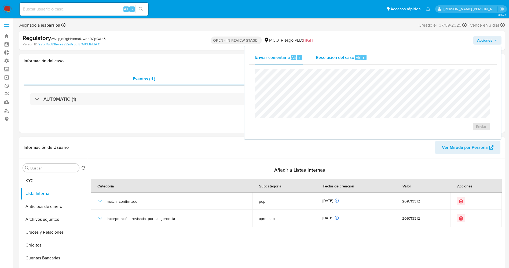
click at [346, 58] on span "Resolución del caso" at bounding box center [335, 57] width 38 height 6
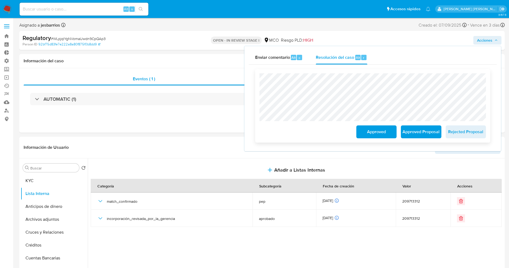
click at [367, 133] on span "Approved" at bounding box center [376, 132] width 26 height 12
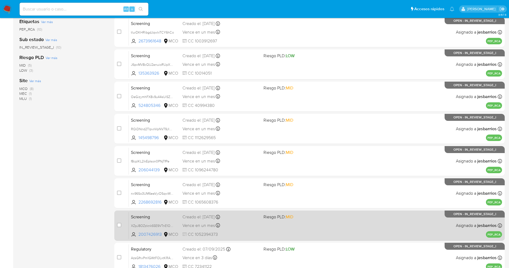
scroll to position [156, 0]
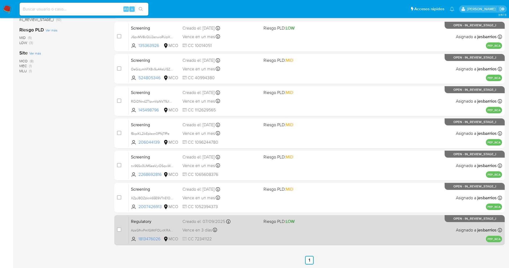
click at [313, 231] on div "Regulatory AzsGfhxPm1GWtFOLxtKRAOvr 1813476026 MCO Riesgo PLD: LOW Creado el: 0…" at bounding box center [315, 229] width 373 height 27
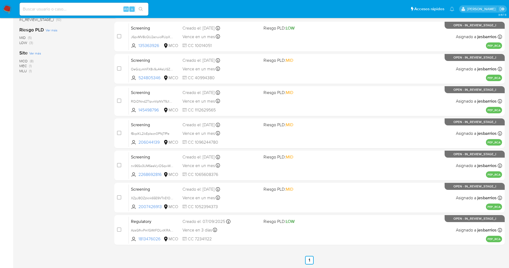
click at [8, 6] on img at bounding box center [7, 9] width 9 height 9
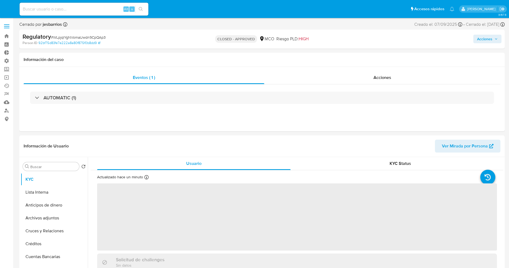
select select "10"
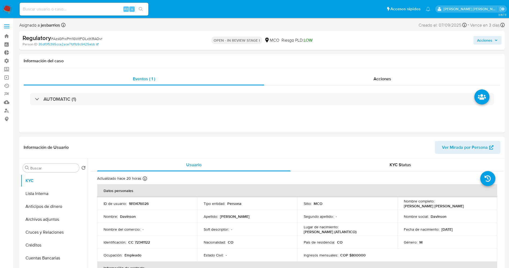
select select "10"
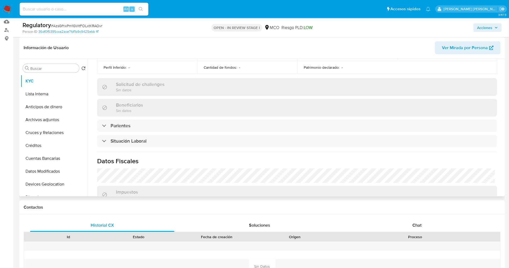
scroll to position [241, 0]
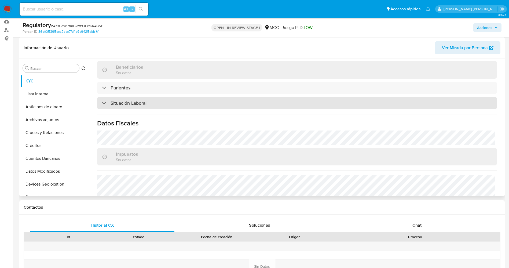
click at [144, 108] on div "Situación Laboral" at bounding box center [297, 103] width 400 height 12
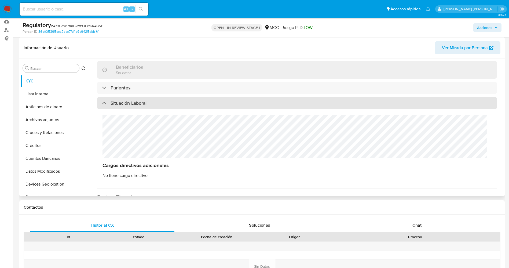
click at [144, 108] on div "Situación Laboral" at bounding box center [297, 103] width 400 height 12
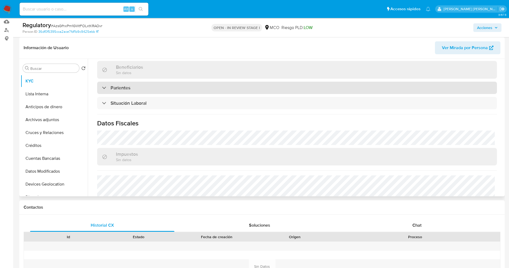
click at [144, 89] on div "Parientes" at bounding box center [297, 88] width 400 height 12
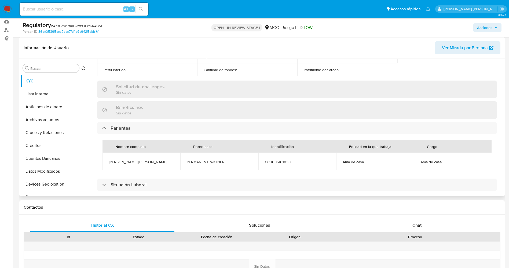
scroll to position [0, 0]
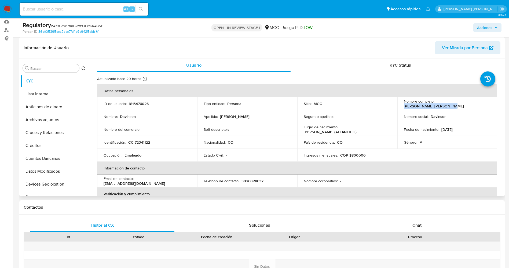
drag, startPoint x: 435, startPoint y: 104, endPoint x: 482, endPoint y: 104, distance: 47.7
click at [482, 104] on div "Nombre completo : [PERSON_NAME] [PERSON_NAME]" at bounding box center [447, 104] width 87 height 10
drag, startPoint x: 474, startPoint y: 103, endPoint x: 470, endPoint y: 103, distance: 3.2
copy p "[PERSON_NAME] [PERSON_NAME]"
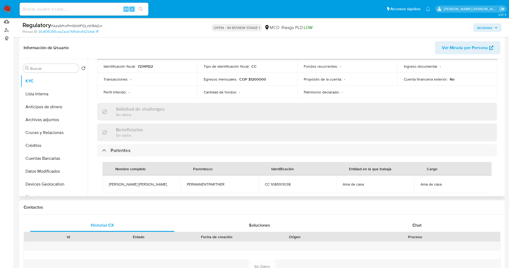
scroll to position [201, 0]
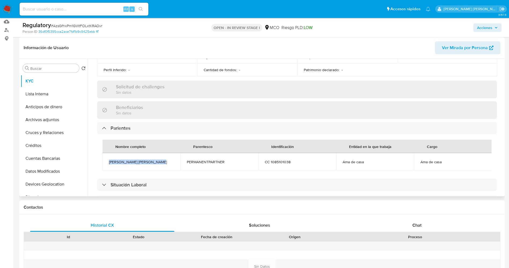
drag, startPoint x: 105, startPoint y: 159, endPoint x: 165, endPoint y: 162, distance: 59.6
click at [165, 161] on td "[PERSON_NAME] [PERSON_NAME]" at bounding box center [141, 161] width 78 height 17
copy span "[PERSON_NAME] [PERSON_NAME]"
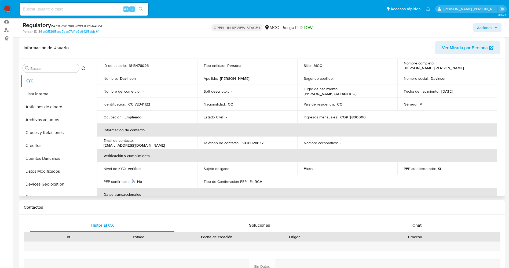
scroll to position [0, 0]
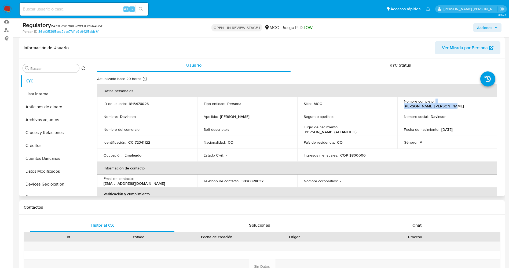
drag, startPoint x: 434, startPoint y: 103, endPoint x: 481, endPoint y: 106, distance: 47.5
click at [482, 105] on div "Nombre completo : [PERSON_NAME] [PERSON_NAME]" at bounding box center [447, 104] width 87 height 10
copy div "[PERSON_NAME] [PERSON_NAME]"
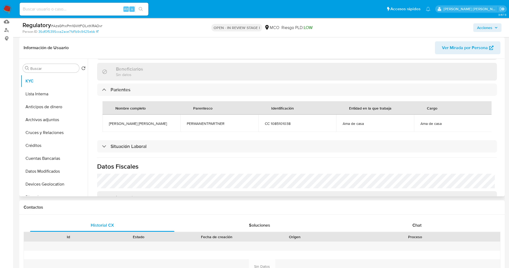
scroll to position [241, 0]
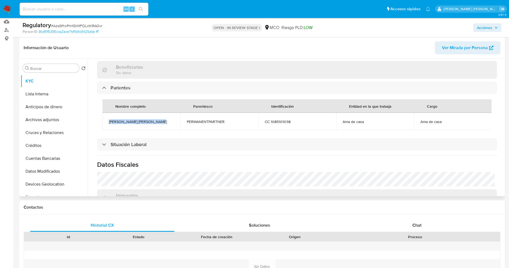
drag, startPoint x: 109, startPoint y: 121, endPoint x: 156, endPoint y: 121, distance: 47.2
click at [156, 121] on td "[PERSON_NAME] [PERSON_NAME]" at bounding box center [141, 121] width 78 height 17
copy span "[PERSON_NAME] [PERSON_NAME]"
click at [47, 91] on button "Lista Interna" at bounding box center [52, 93] width 63 height 13
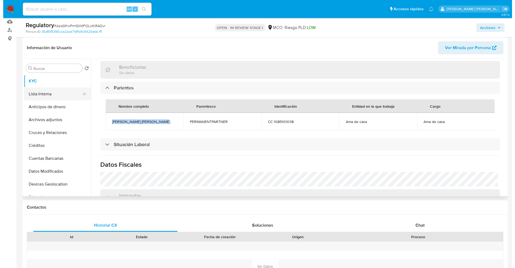
scroll to position [0, 0]
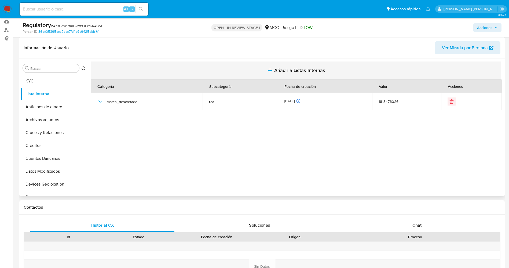
click at [285, 74] on button "Añadir a Listas Internas" at bounding box center [296, 70] width 410 height 18
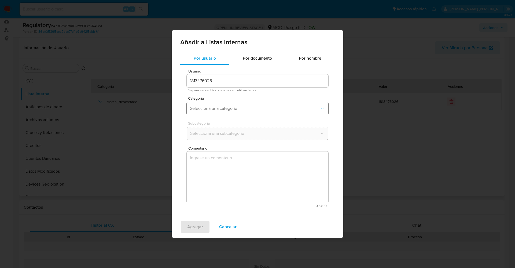
click at [240, 111] on span "Seleccioná una categoría" at bounding box center [255, 108] width 130 height 5
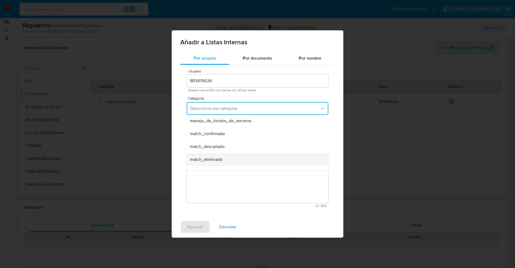
scroll to position [40, 0]
click at [224, 138] on div "match_descartado" at bounding box center [256, 134] width 132 height 13
click at [223, 132] on span "Seleccioná una subcategoría" at bounding box center [255, 133] width 130 height 5
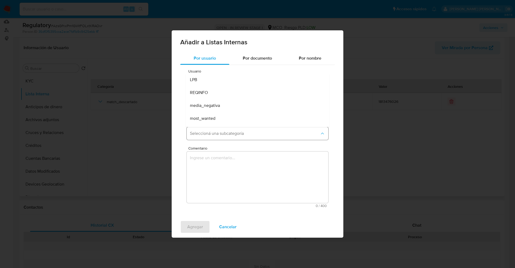
click at [217, 134] on span "Seleccioná una subcategoría" at bounding box center [255, 133] width 130 height 5
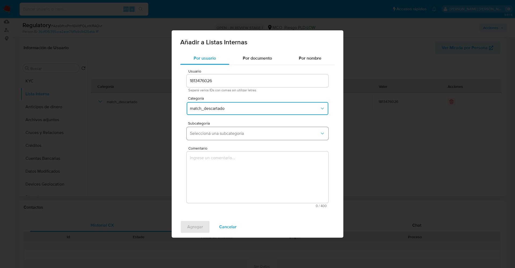
click at [226, 131] on span "Seleccioná una subcategoría" at bounding box center [255, 133] width 130 height 5
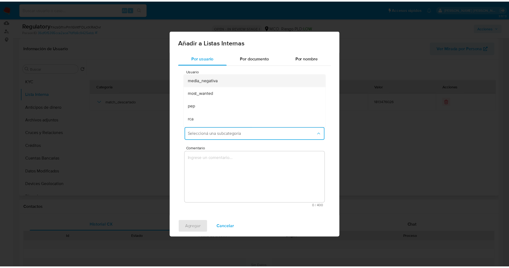
scroll to position [36, 0]
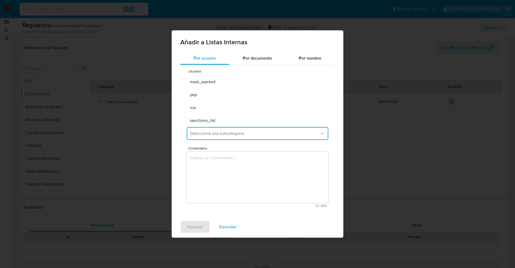
click at [212, 109] on div "rca" at bounding box center [256, 107] width 132 height 13
click at [215, 160] on textarea "Comentario" at bounding box center [258, 176] width 142 height 51
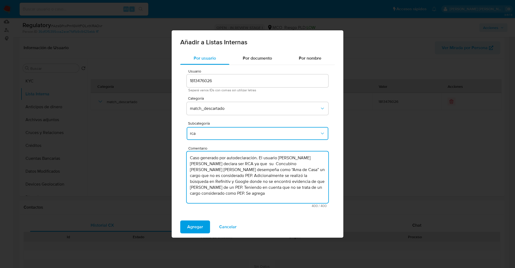
drag, startPoint x: 259, startPoint y: 157, endPoint x: 69, endPoint y: 146, distance: 191.0
click at [70, 152] on div "Añadir a Listas Internas Por usuario Por documento Por nombre Usuario 181347602…" at bounding box center [257, 134] width 515 height 268
drag, startPoint x: 277, startPoint y: 171, endPoint x: 288, endPoint y: 193, distance: 24.9
click at [288, 193] on textarea "El usuario Davinson Quintero Racedo declara ser RCA ya que su Concubino Yoryani…" at bounding box center [258, 176] width 142 height 51
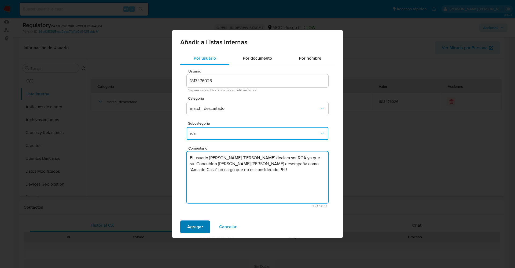
type textarea "El usuario Davinson Quintero Racedo declara ser RCA ya que su Concubino Yoryani…"
click at [196, 228] on span "Agregar" at bounding box center [195, 227] width 16 height 12
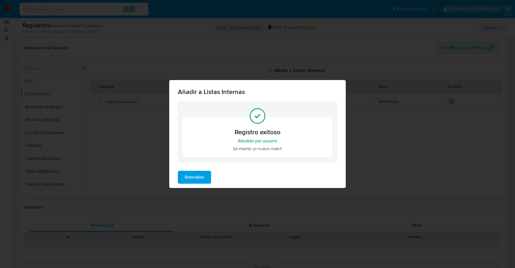
click at [193, 174] on span "Entendido" at bounding box center [194, 177] width 19 height 12
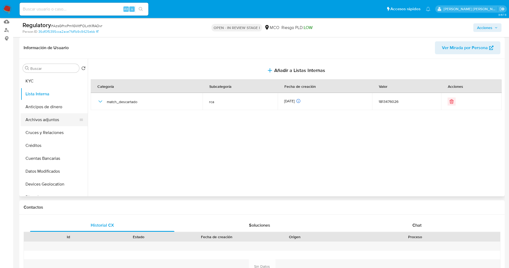
click at [26, 117] on button "Archivos adjuntos" at bounding box center [52, 119] width 63 height 13
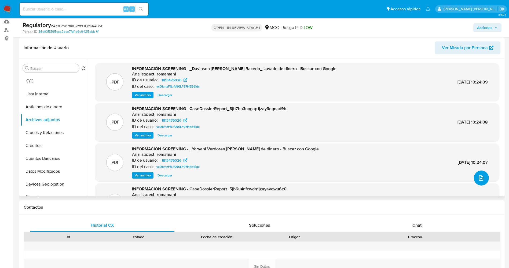
click at [481, 178] on icon "upload-file" at bounding box center [481, 178] width 6 height 6
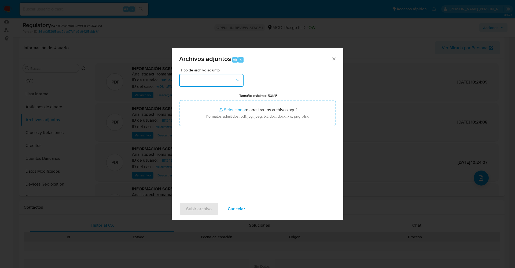
click at [226, 77] on button "button" at bounding box center [211, 80] width 64 height 13
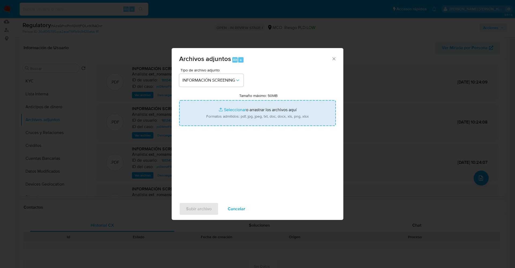
type input "C:\fakepath\CaseDossierReport_5jb6uakip3e11k00r2kljsikp.pdf"
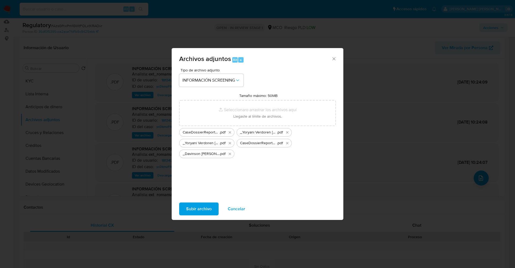
click at [201, 210] on span "Subir archivo" at bounding box center [198, 209] width 25 height 12
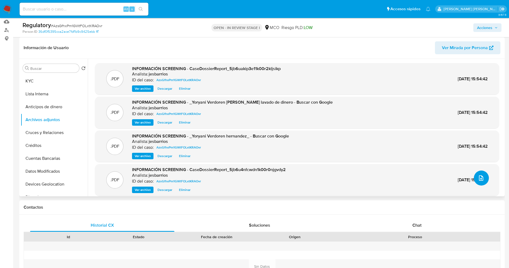
click at [479, 180] on icon "upload-file" at bounding box center [481, 177] width 4 height 5
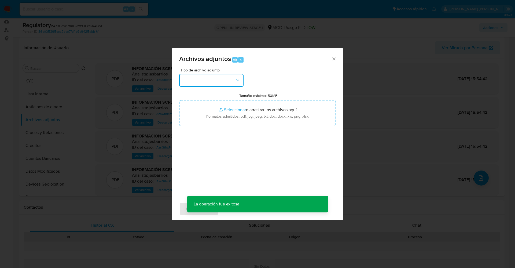
click at [209, 84] on button "button" at bounding box center [211, 80] width 64 height 13
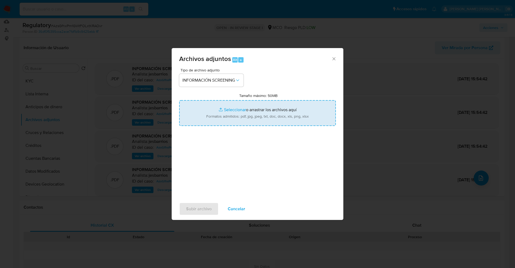
type input "C:\fakepath\_Davinson Quintero Racedo_ - Buscar con Google.pdf"
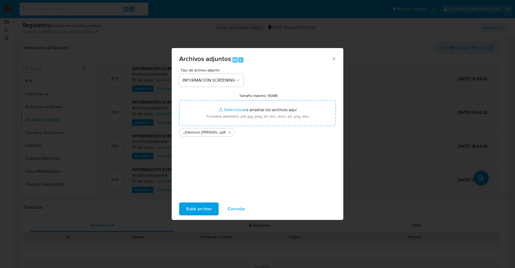
click at [207, 205] on span "Subir archivo" at bounding box center [198, 209] width 25 height 12
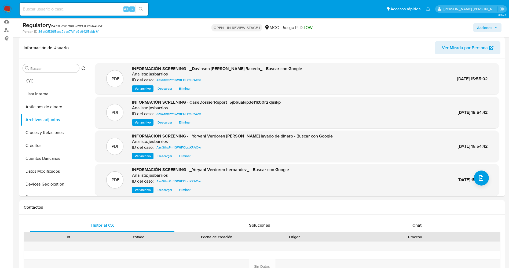
click at [32, 97] on button "Lista Interna" at bounding box center [54, 93] width 67 height 13
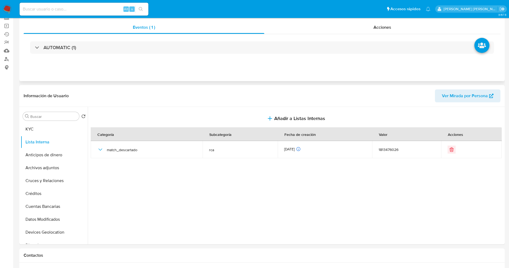
scroll to position [0, 0]
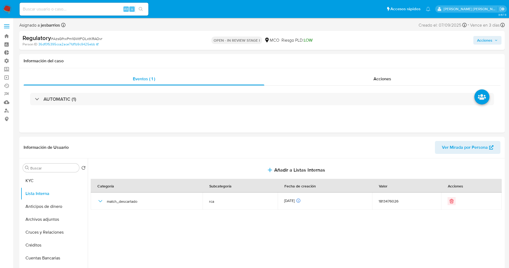
click at [483, 41] on span "Acciones" at bounding box center [484, 40] width 15 height 9
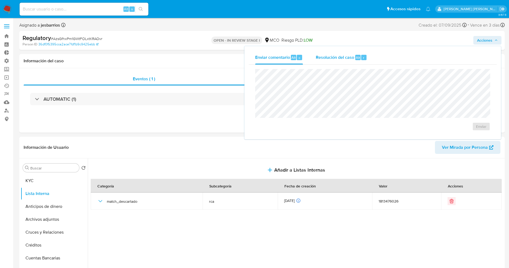
click at [329, 56] on span "Resolución del caso" at bounding box center [335, 57] width 38 height 6
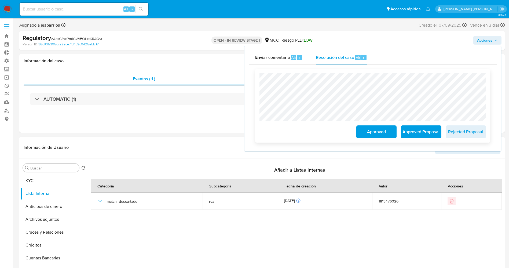
click at [381, 131] on span "Approved" at bounding box center [376, 132] width 26 height 12
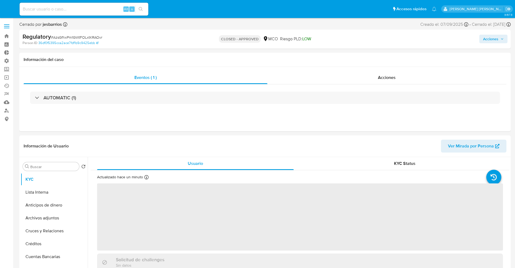
select select "10"
